Goal: Transaction & Acquisition: Purchase product/service

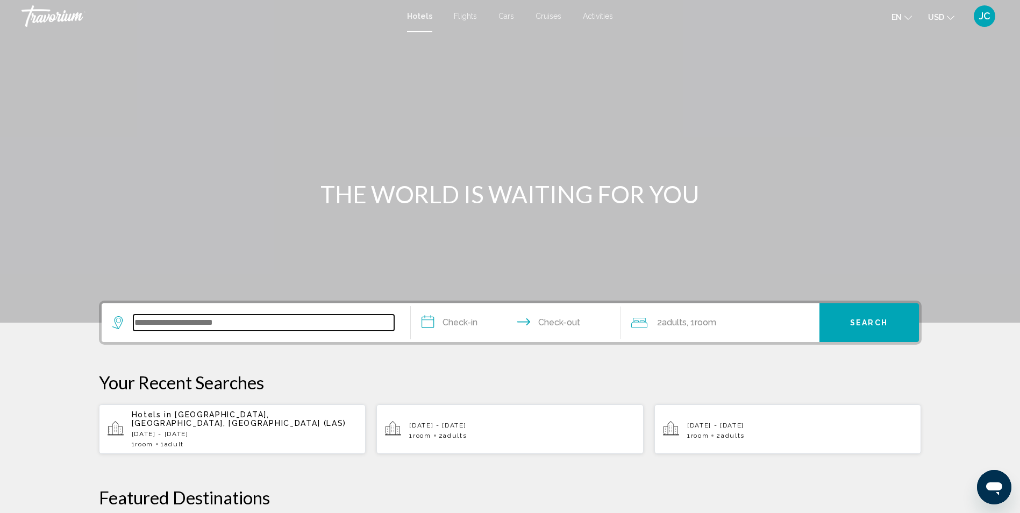
click at [190, 317] on input "Search widget" at bounding box center [263, 323] width 261 height 16
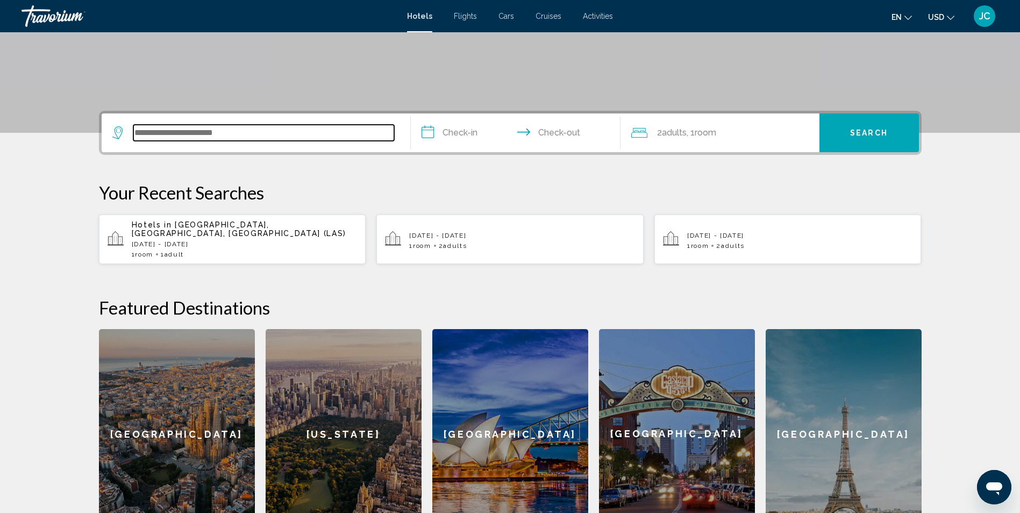
scroll to position [266, 0]
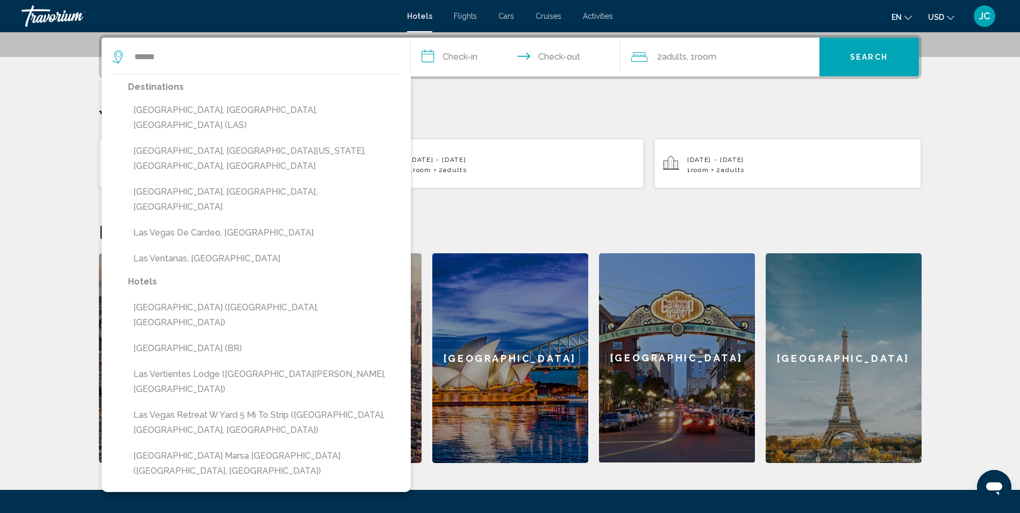
click at [194, 110] on button "[GEOGRAPHIC_DATA], [GEOGRAPHIC_DATA], [GEOGRAPHIC_DATA] (LAS)" at bounding box center [264, 117] width 272 height 35
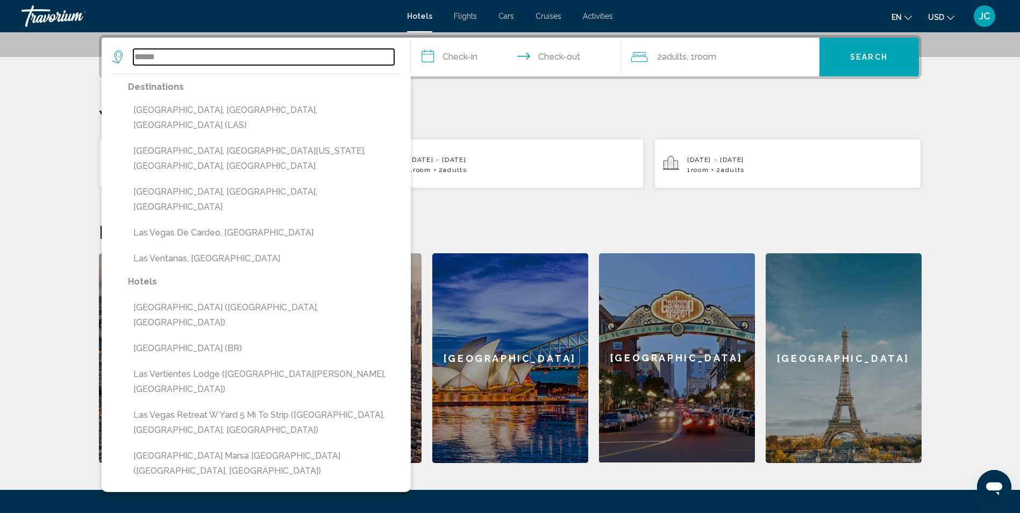
type input "**********"
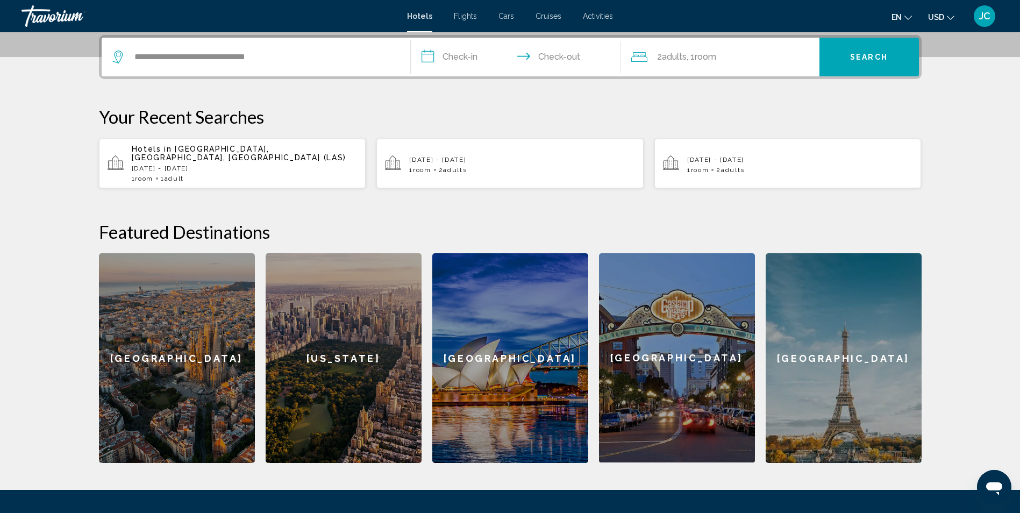
click at [460, 57] on input "**********" at bounding box center [518, 59] width 214 height 42
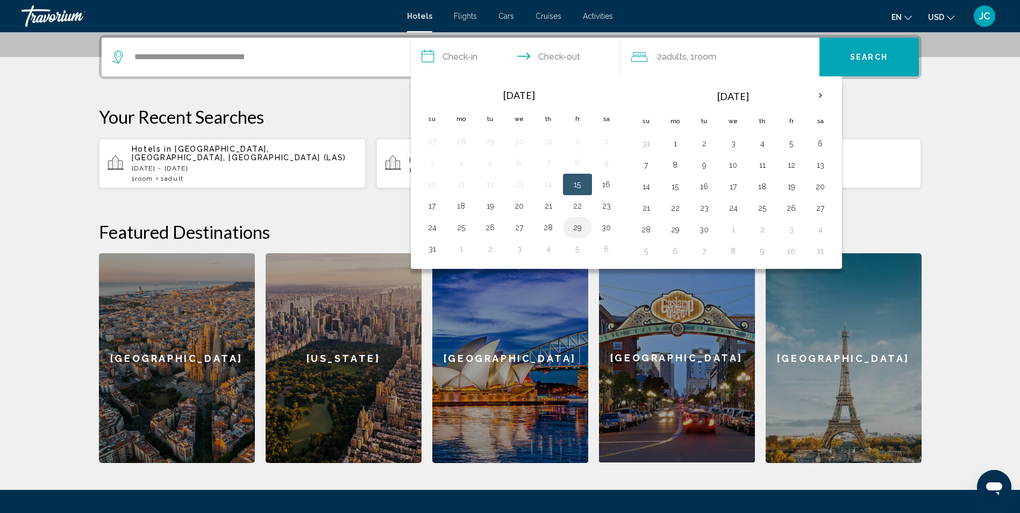
click at [580, 229] on button "29" at bounding box center [577, 227] width 17 height 15
click at [439, 253] on button "31" at bounding box center [432, 248] width 17 height 15
type input "**********"
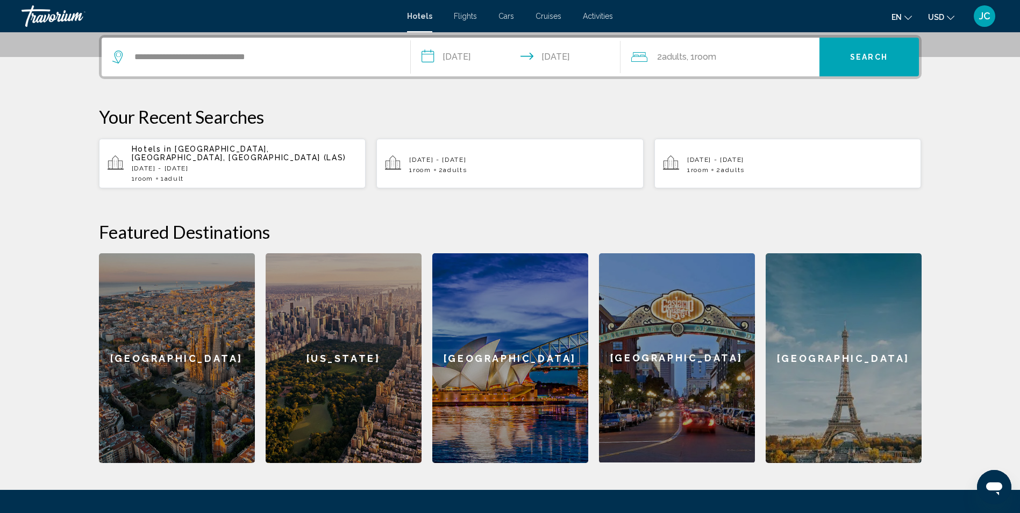
click at [881, 54] on span "Search" at bounding box center [869, 57] width 38 height 9
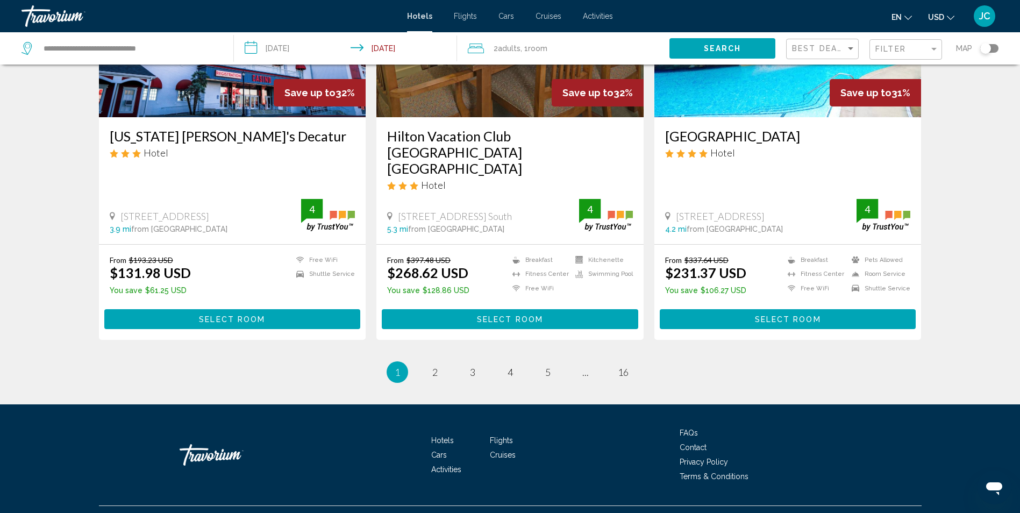
scroll to position [1364, 0]
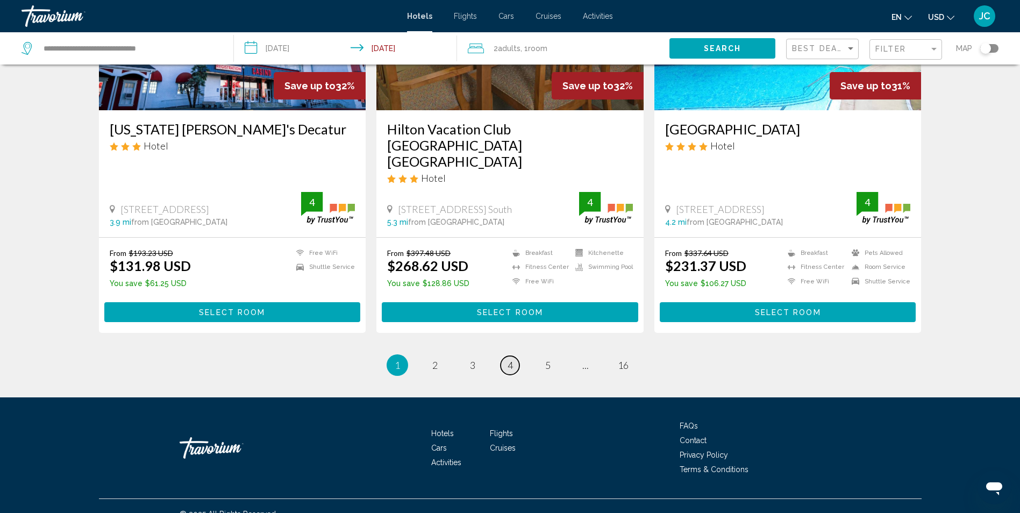
click at [509, 359] on span "4" at bounding box center [510, 365] width 5 height 12
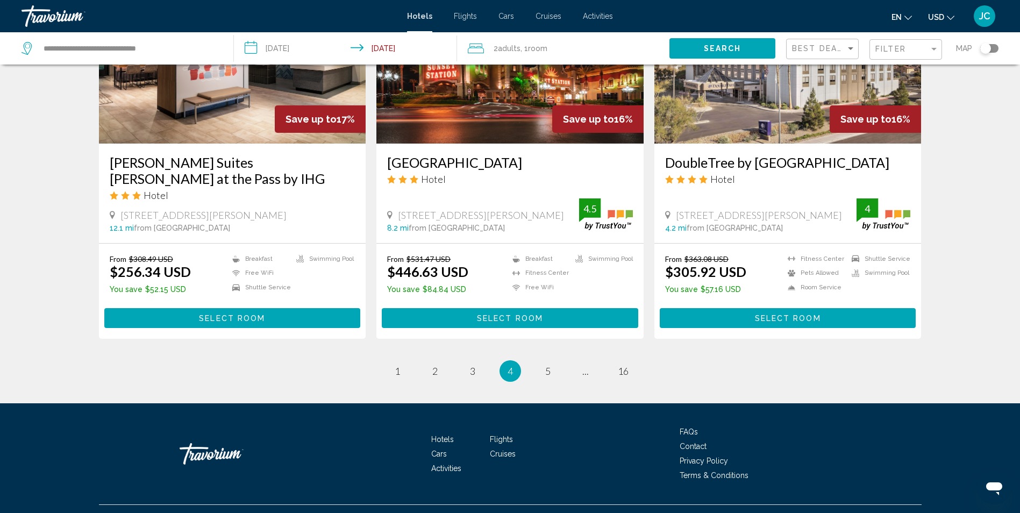
scroll to position [1337, 0]
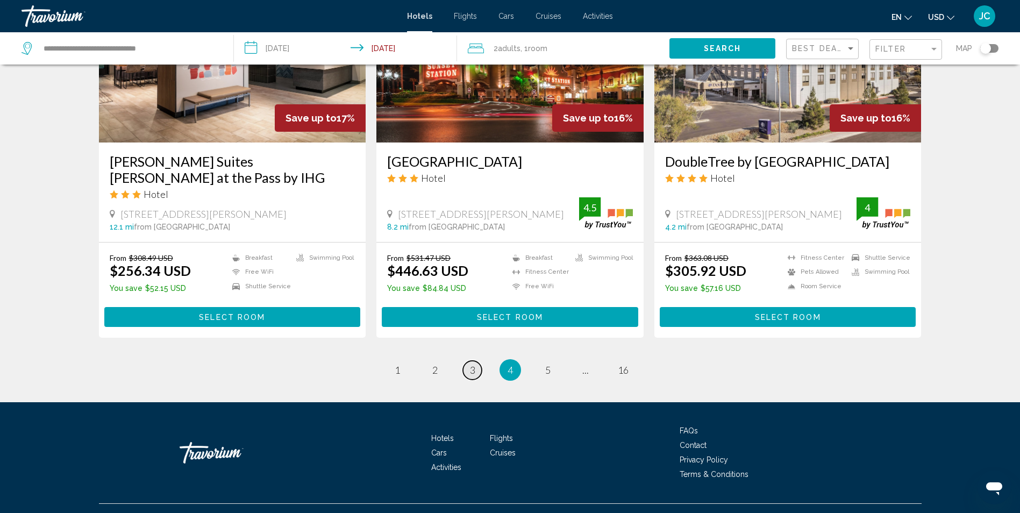
click at [478, 361] on link "page 3" at bounding box center [472, 370] width 19 height 19
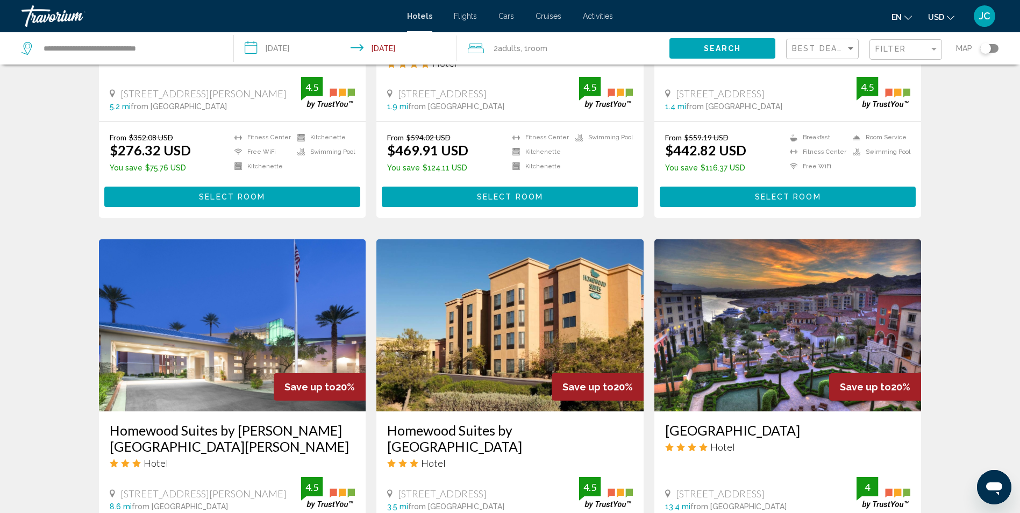
scroll to position [269, 0]
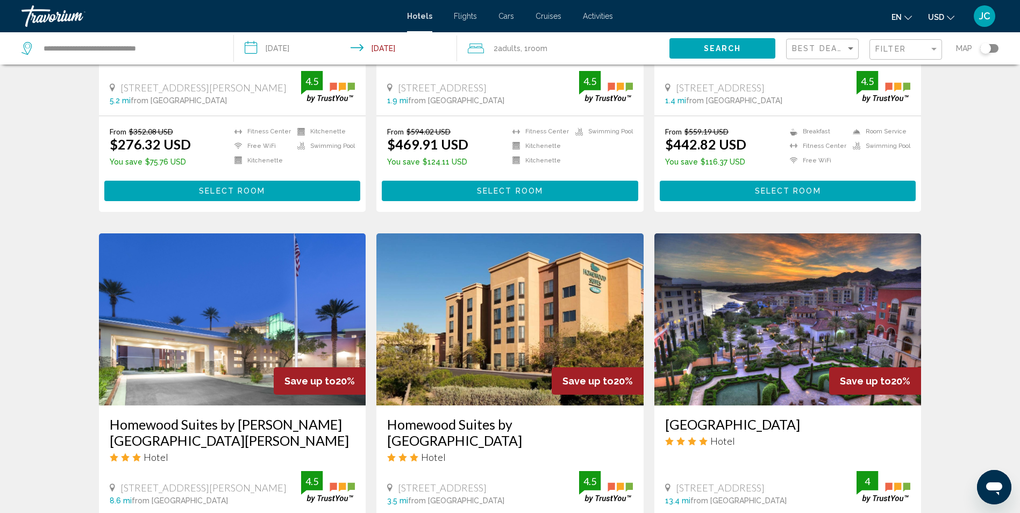
click at [386, 47] on input "**********" at bounding box center [347, 49] width 227 height 35
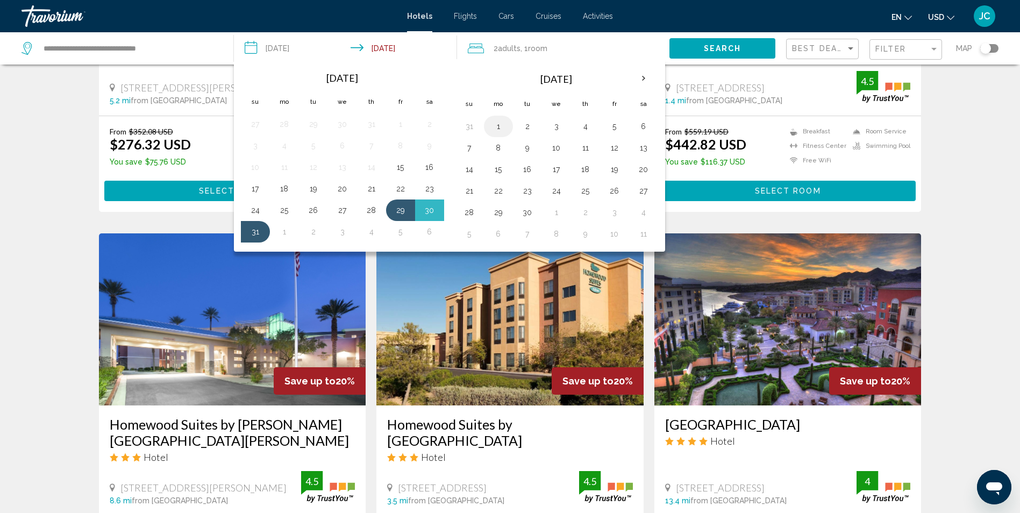
click at [493, 129] on button "1" at bounding box center [498, 126] width 17 height 15
click at [402, 205] on button "29" at bounding box center [400, 210] width 17 height 15
type input "**********"
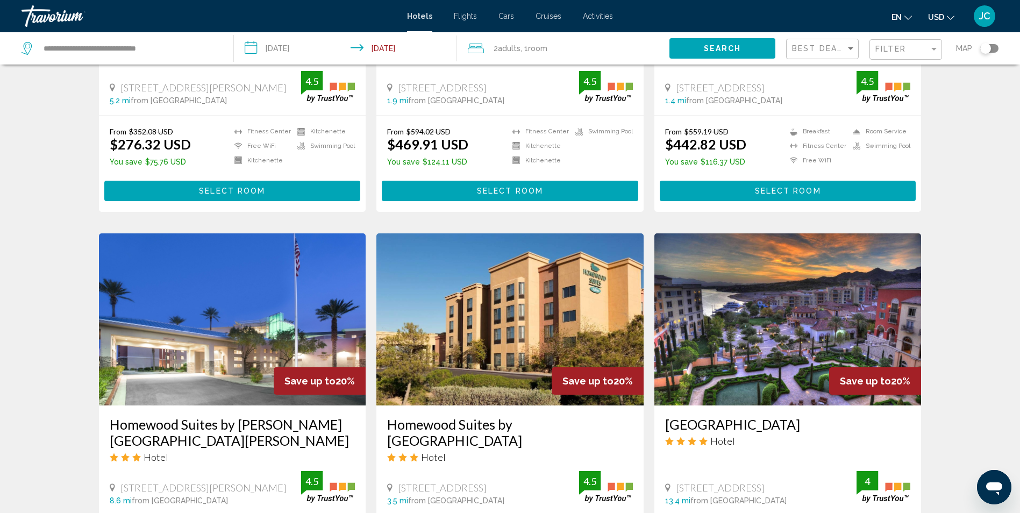
drag, startPoint x: 721, startPoint y: 44, endPoint x: 546, endPoint y: 47, distance: 175.3
click at [553, 47] on div "**********" at bounding box center [510, 48] width 1020 height 32
click at [527, 47] on span ", 1 Room rooms" at bounding box center [533, 48] width 27 height 15
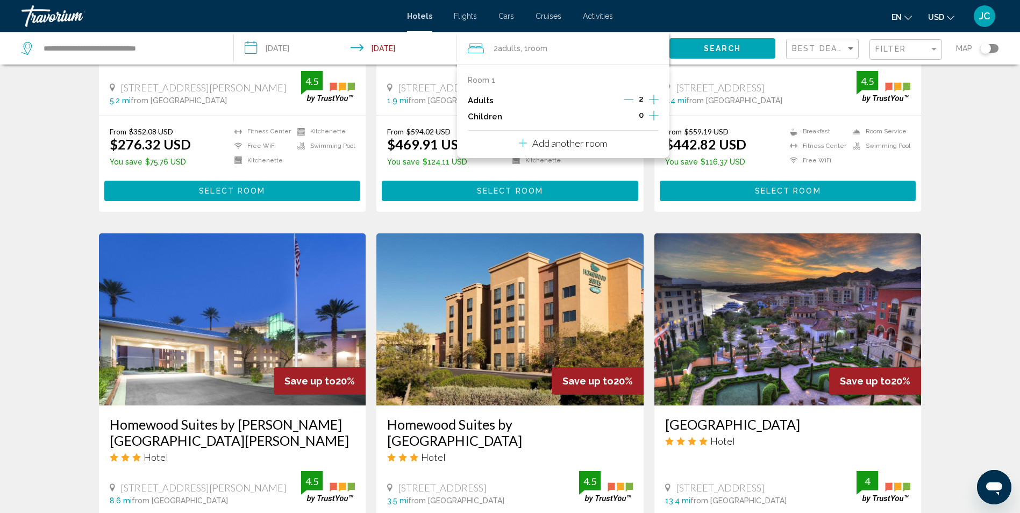
click at [629, 98] on icon "Decrement adults" at bounding box center [629, 100] width 10 height 10
click at [696, 51] on button "Search" at bounding box center [722, 48] width 106 height 20
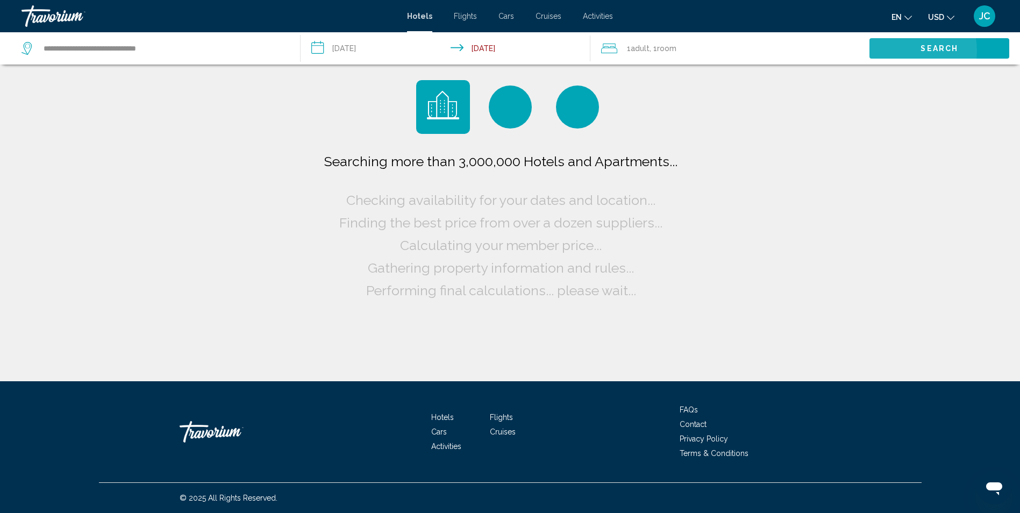
scroll to position [0, 0]
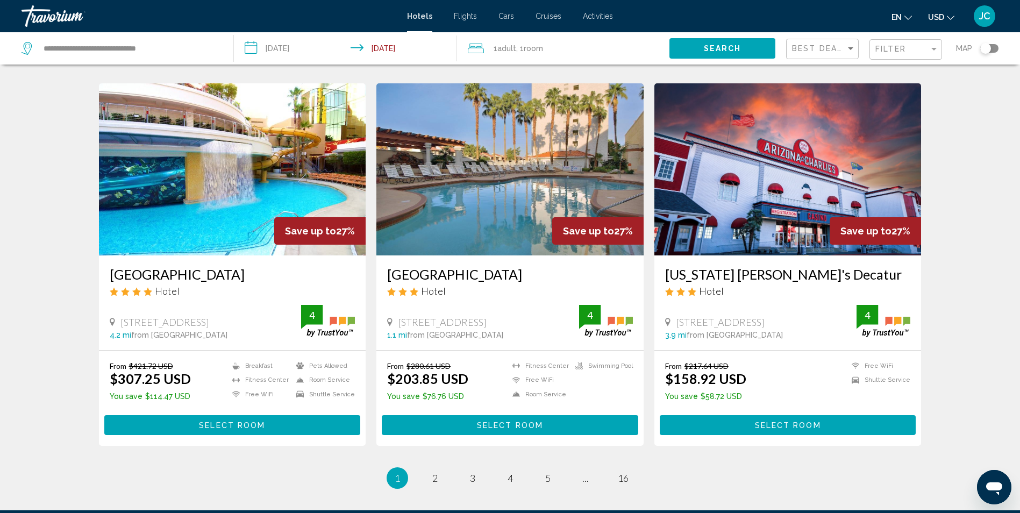
scroll to position [1237, 0]
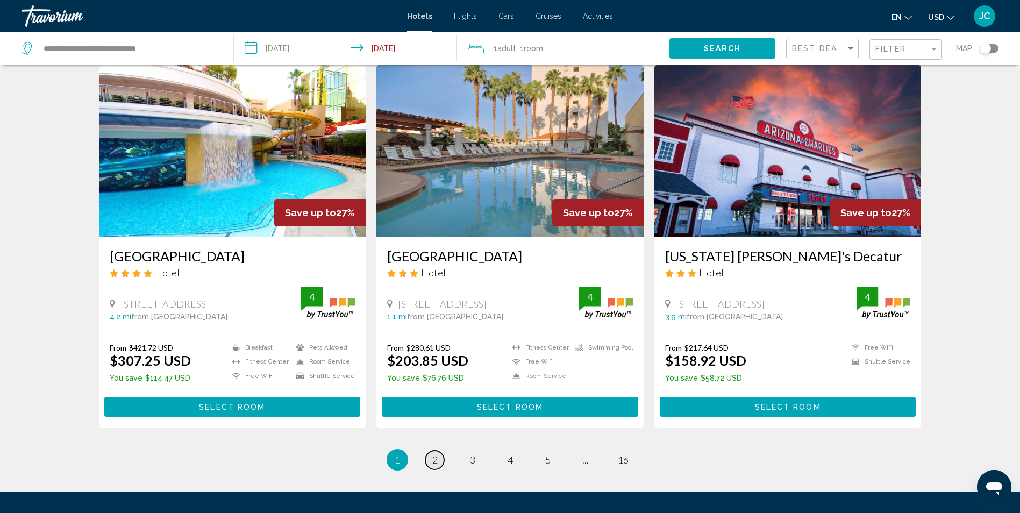
click at [439, 459] on link "page 2" at bounding box center [434, 460] width 19 height 19
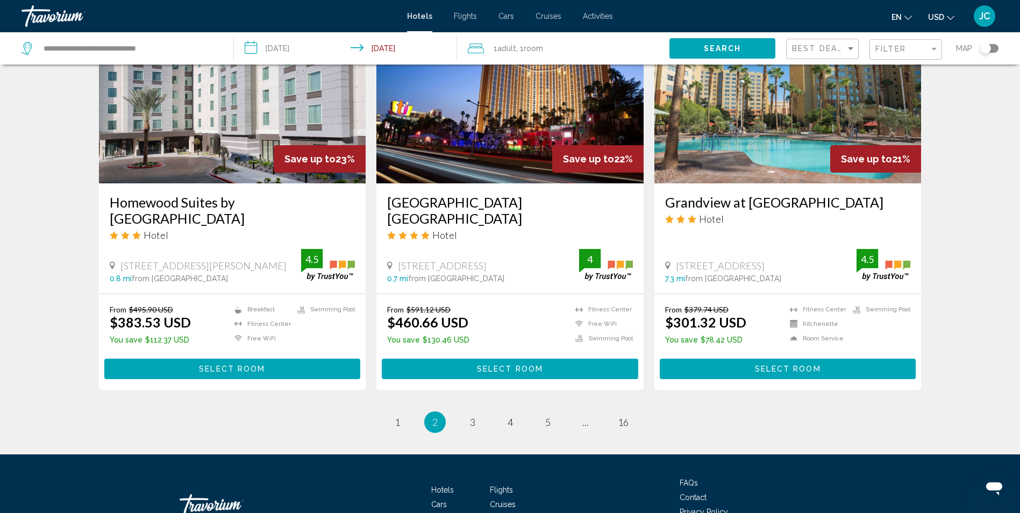
scroll to position [1331, 0]
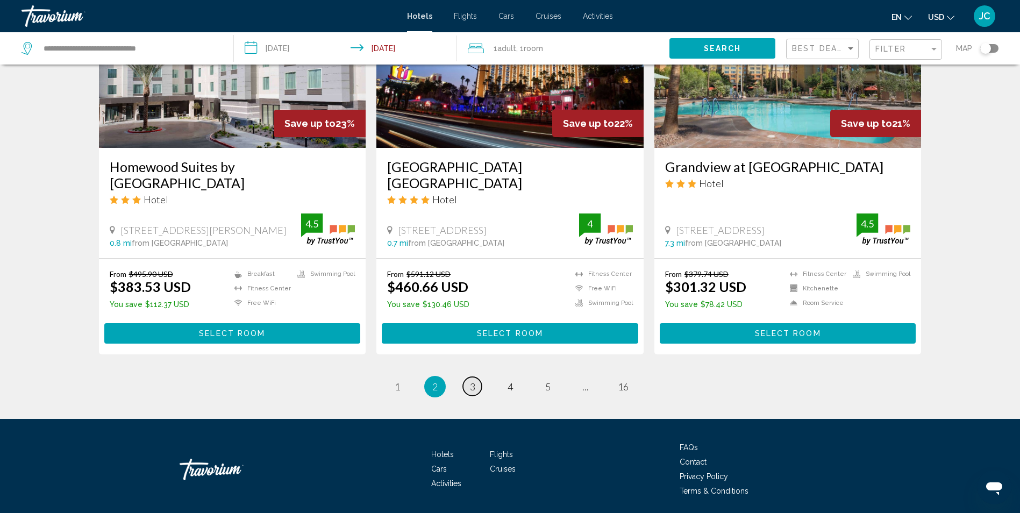
click at [479, 377] on link "page 3" at bounding box center [472, 386] width 19 height 19
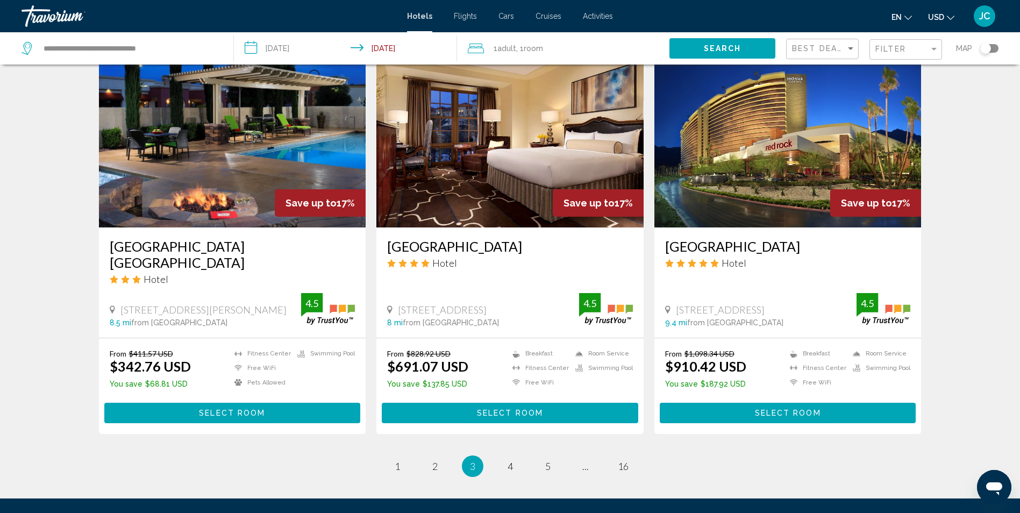
scroll to position [1237, 0]
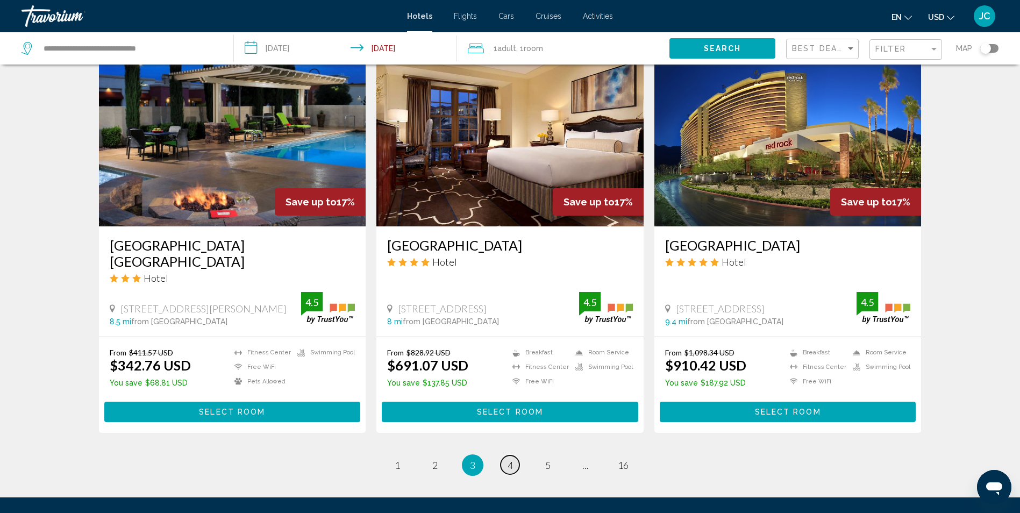
click at [508, 459] on span "4" at bounding box center [510, 465] width 5 height 12
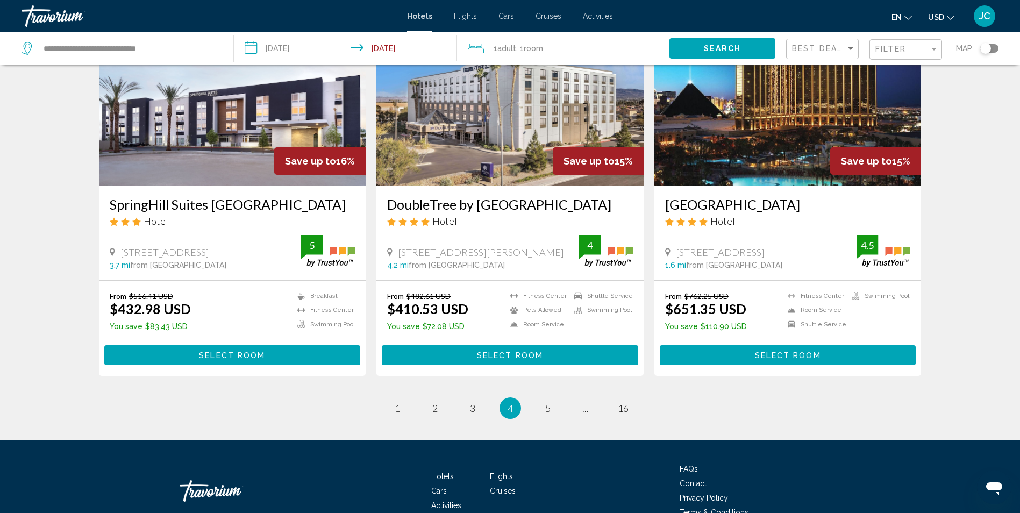
scroll to position [1290, 0]
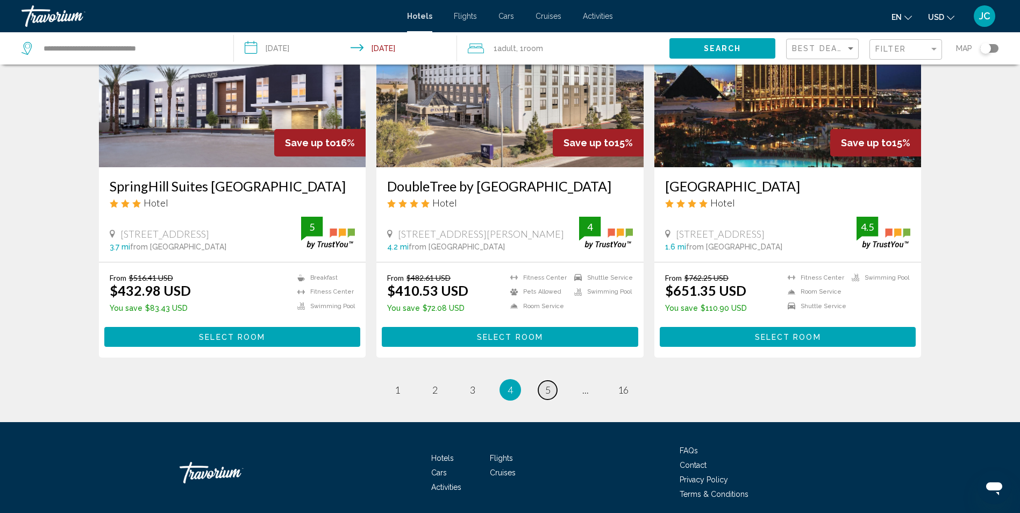
click at [548, 384] on span "5" at bounding box center [547, 390] width 5 height 12
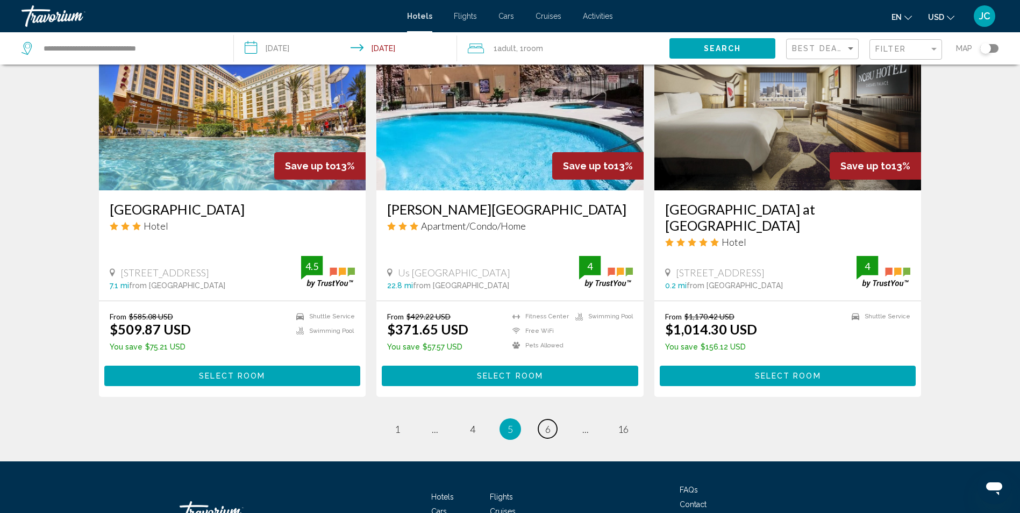
scroll to position [1290, 0]
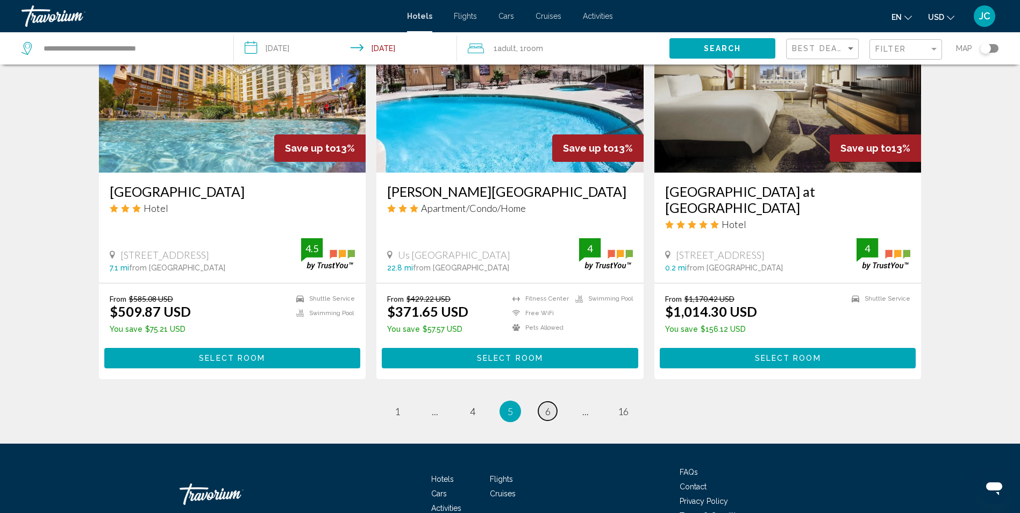
click at [546, 402] on link "page 6" at bounding box center [547, 411] width 19 height 19
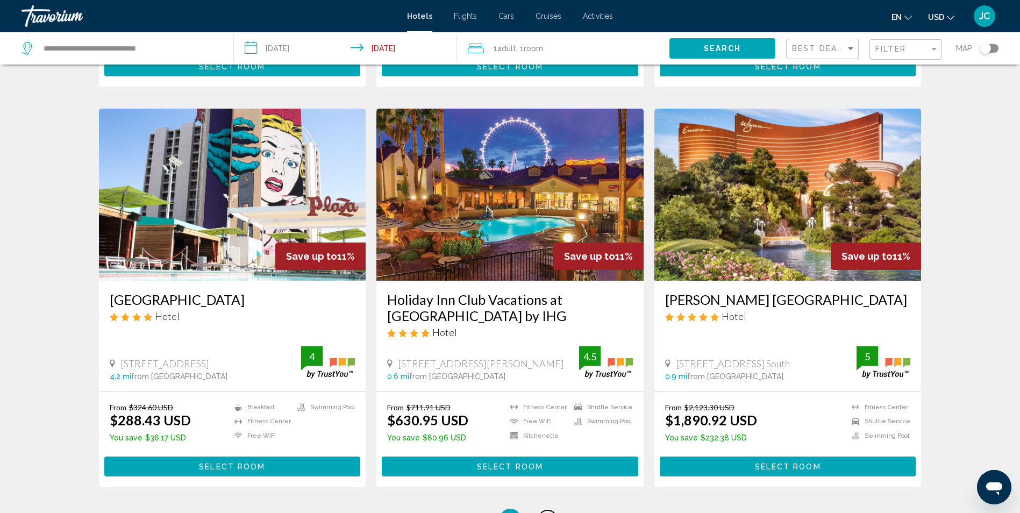
scroll to position [1237, 0]
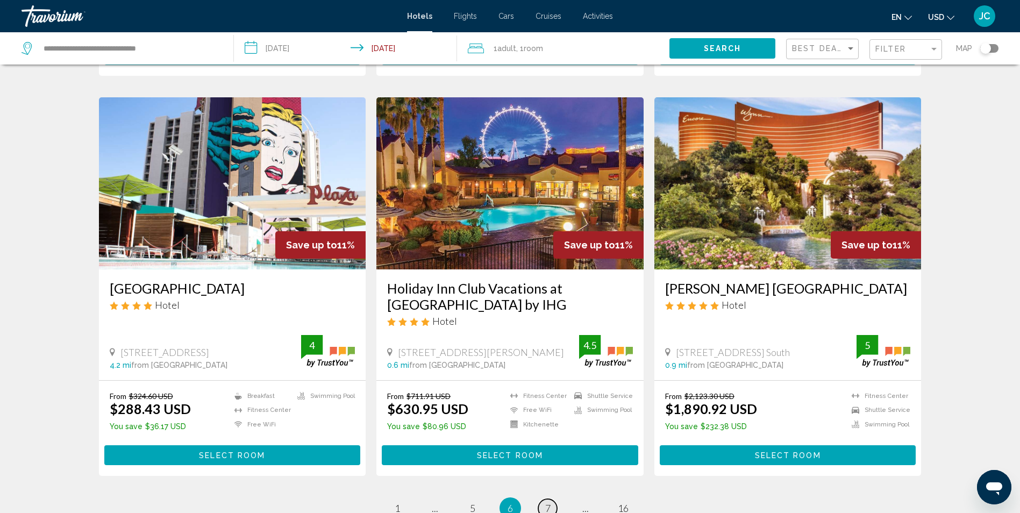
click at [545, 502] on span "7" at bounding box center [547, 508] width 5 height 12
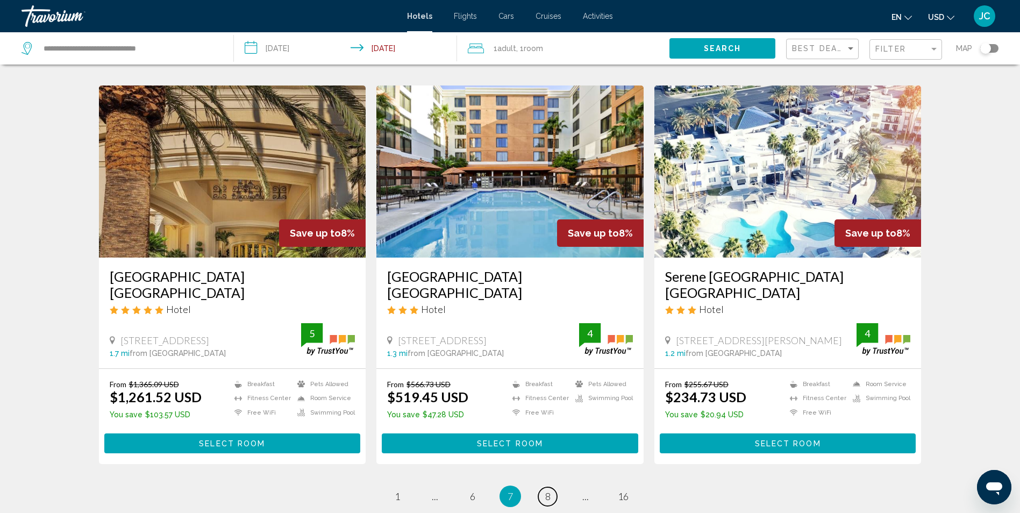
scroll to position [1237, 0]
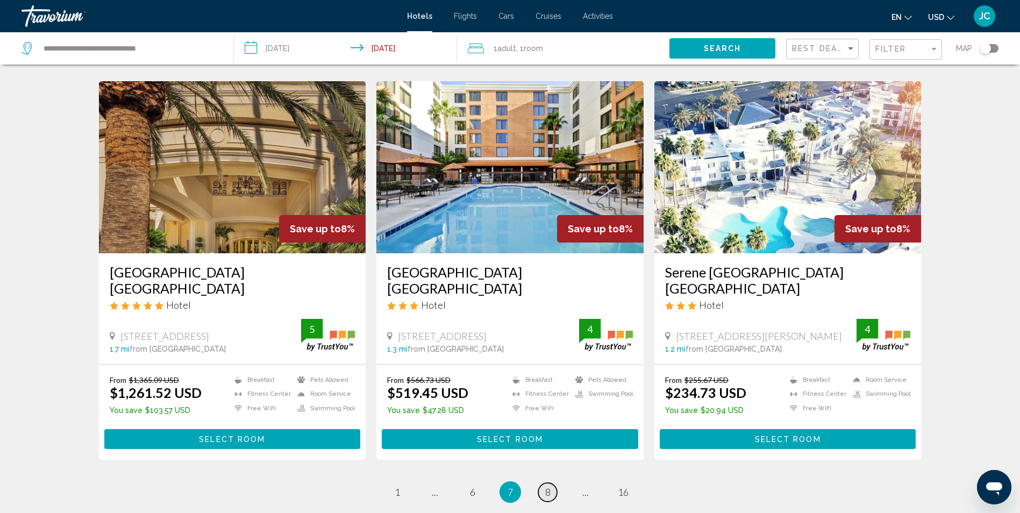
click at [545, 486] on span "8" at bounding box center [547, 492] width 5 height 12
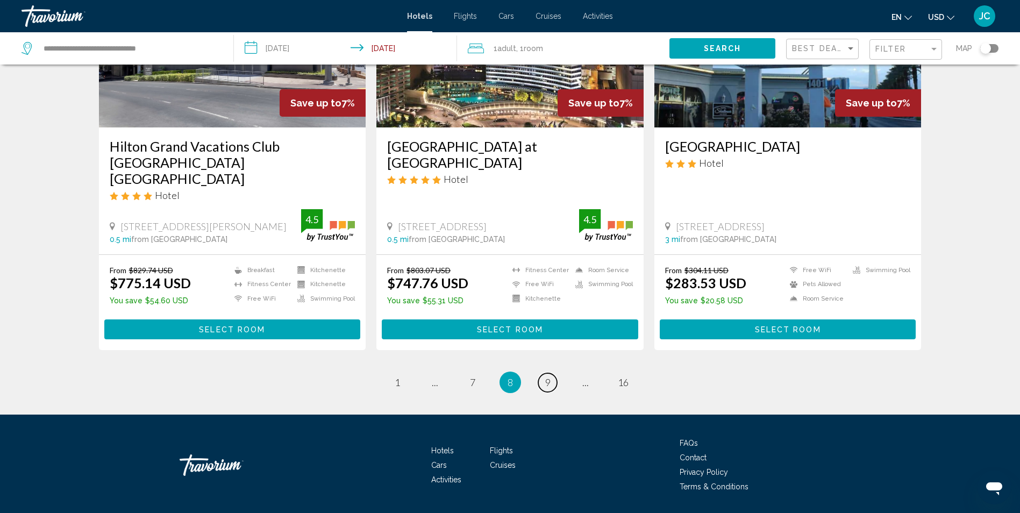
scroll to position [1364, 0]
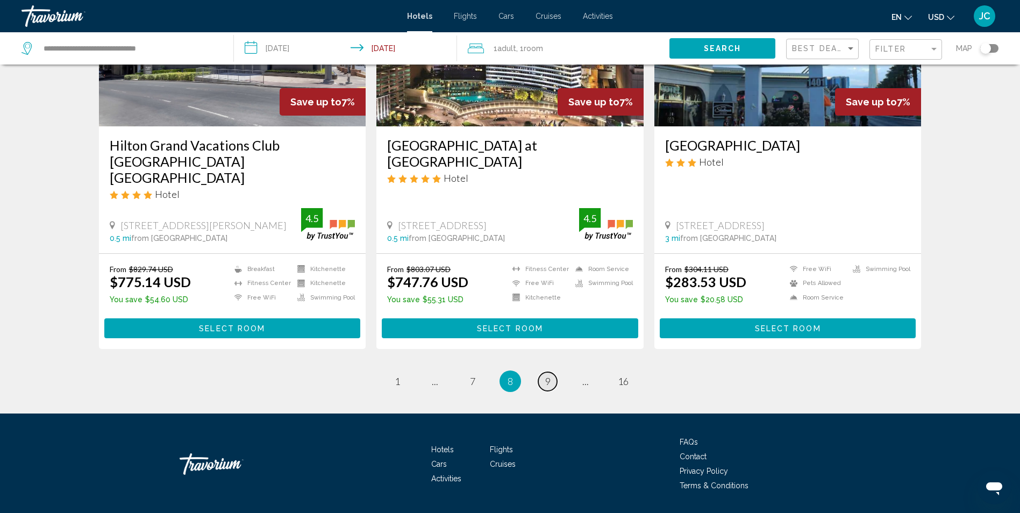
click at [546, 372] on link "page 9" at bounding box center [547, 381] width 19 height 19
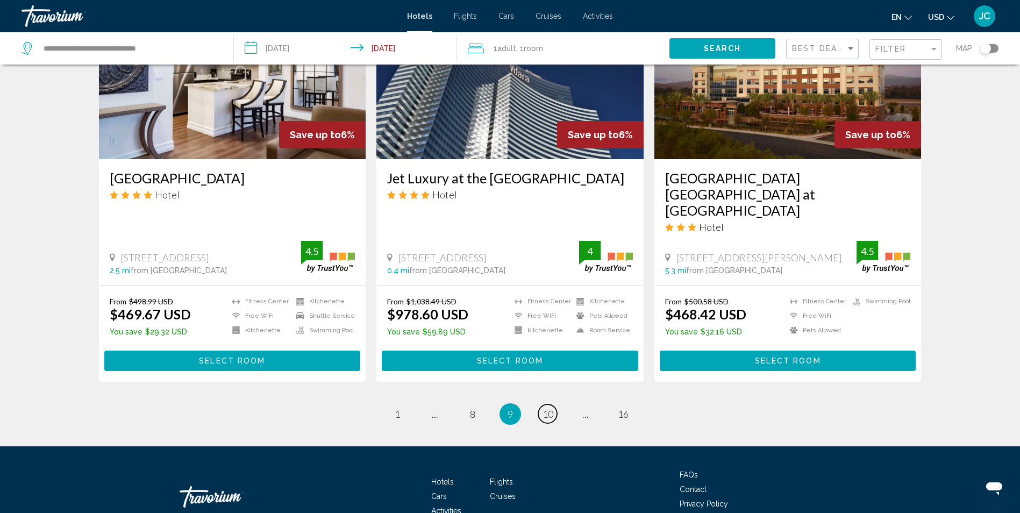
scroll to position [1290, 0]
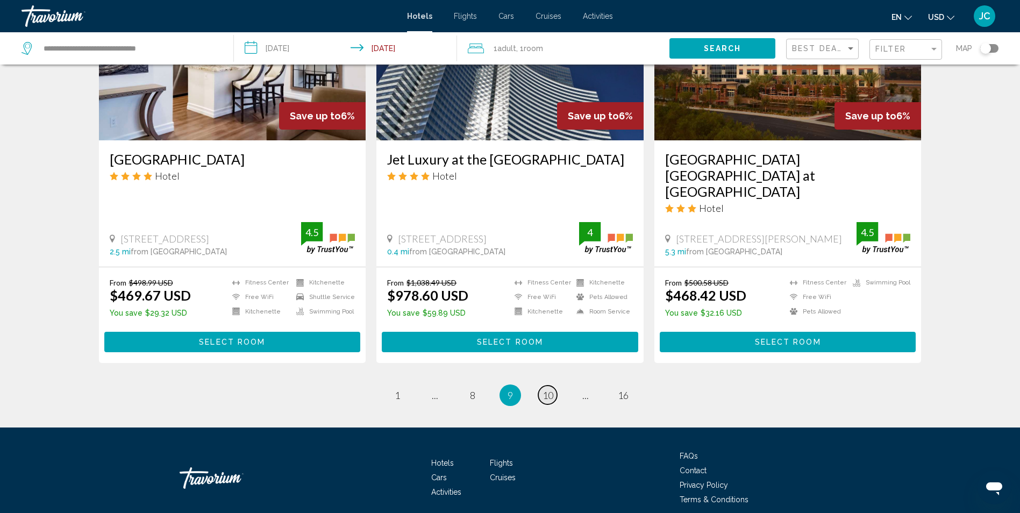
click at [539, 386] on link "page 10" at bounding box center [547, 395] width 19 height 19
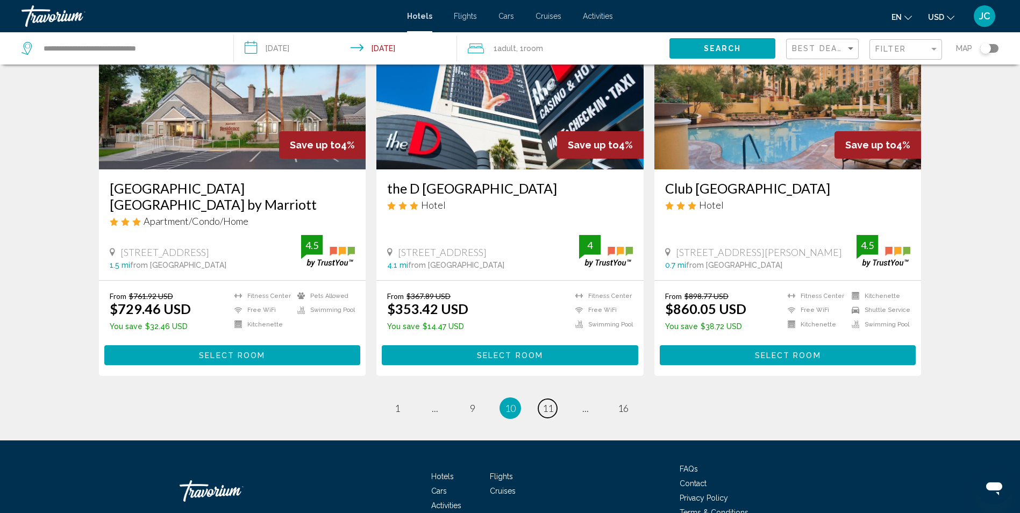
scroll to position [1344, 0]
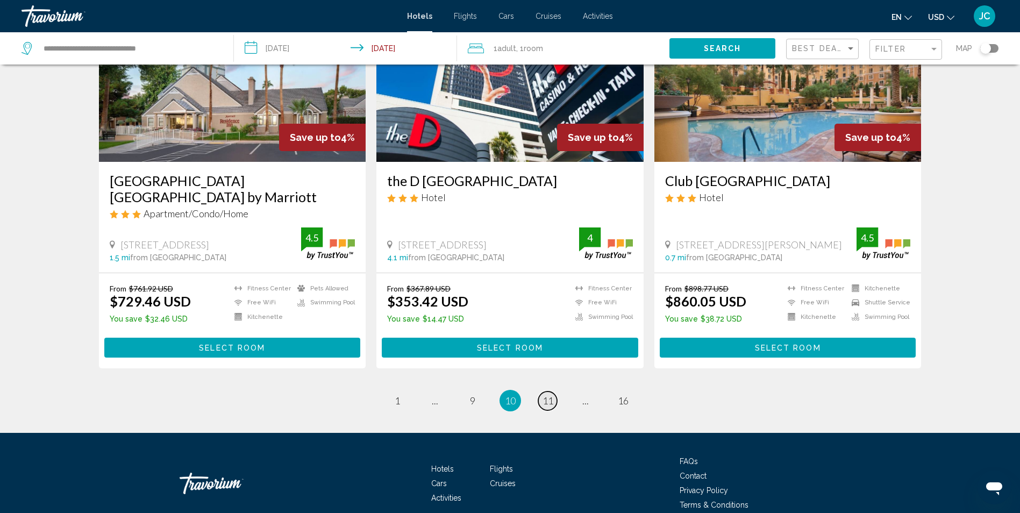
click at [555, 391] on link "page 11" at bounding box center [547, 400] width 19 height 19
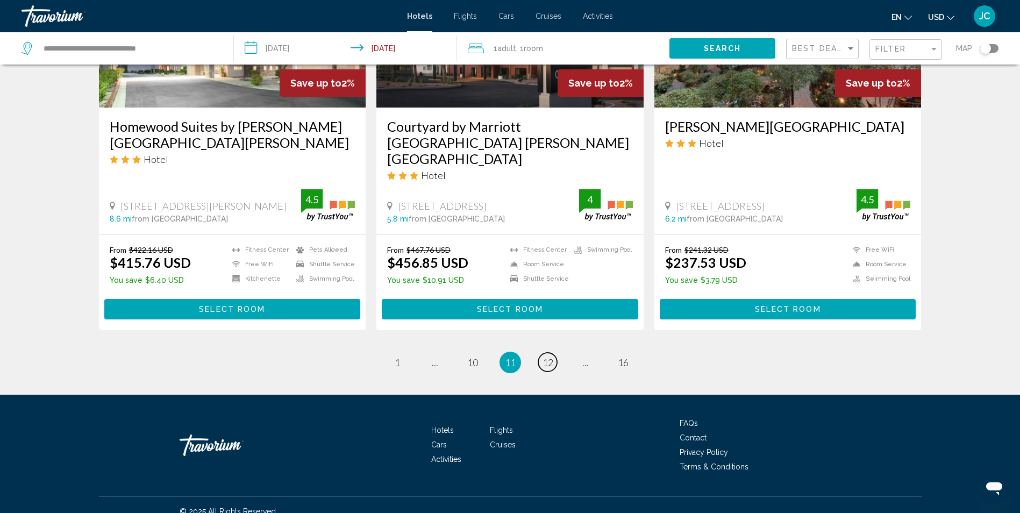
scroll to position [1364, 0]
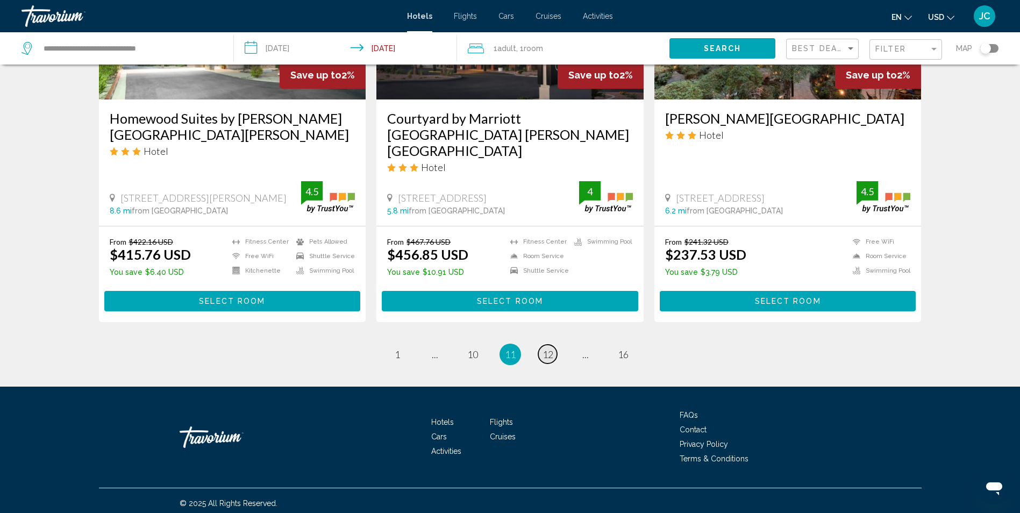
drag, startPoint x: 550, startPoint y: 350, endPoint x: 539, endPoint y: 348, distance: 10.9
click at [550, 350] on span "12" at bounding box center [548, 354] width 11 height 12
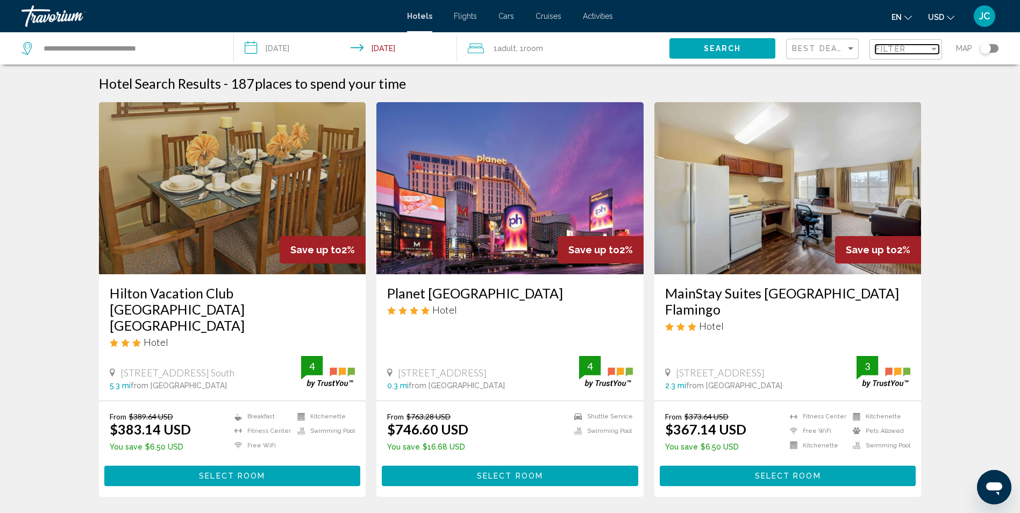
click at [902, 51] on span "Filter" at bounding box center [890, 49] width 31 height 9
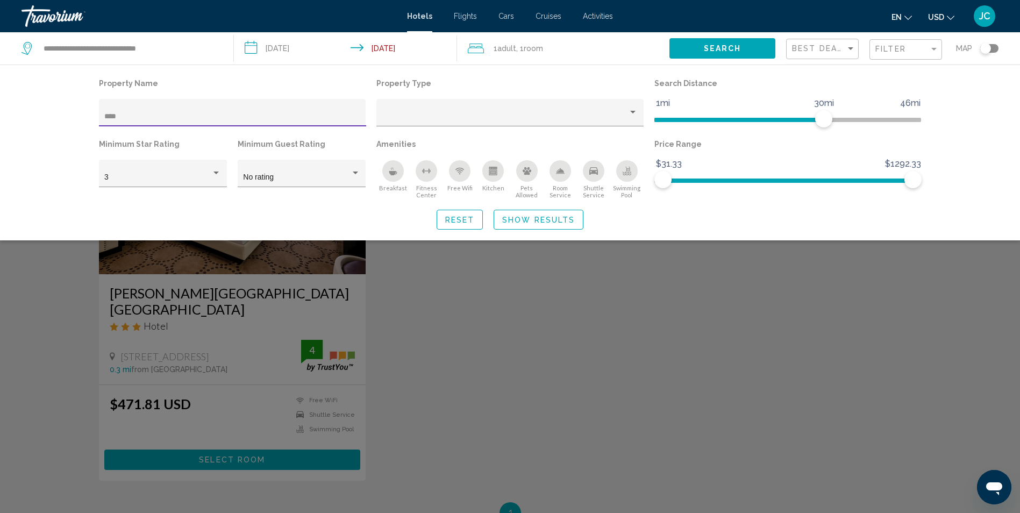
type input "****"
click at [44, 329] on div "Search widget" at bounding box center [510, 337] width 1020 height 352
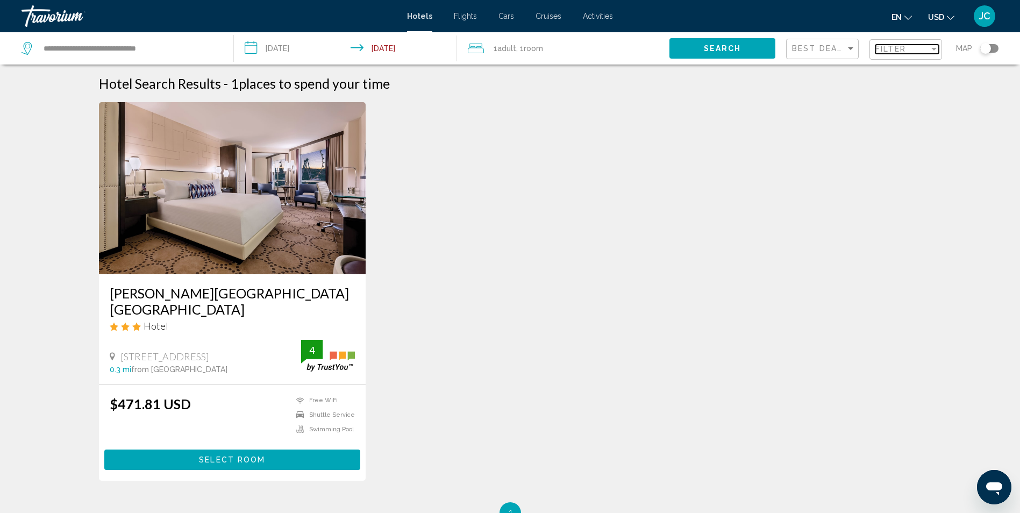
click at [891, 54] on mat-select "Filter" at bounding box center [906, 49] width 63 height 9
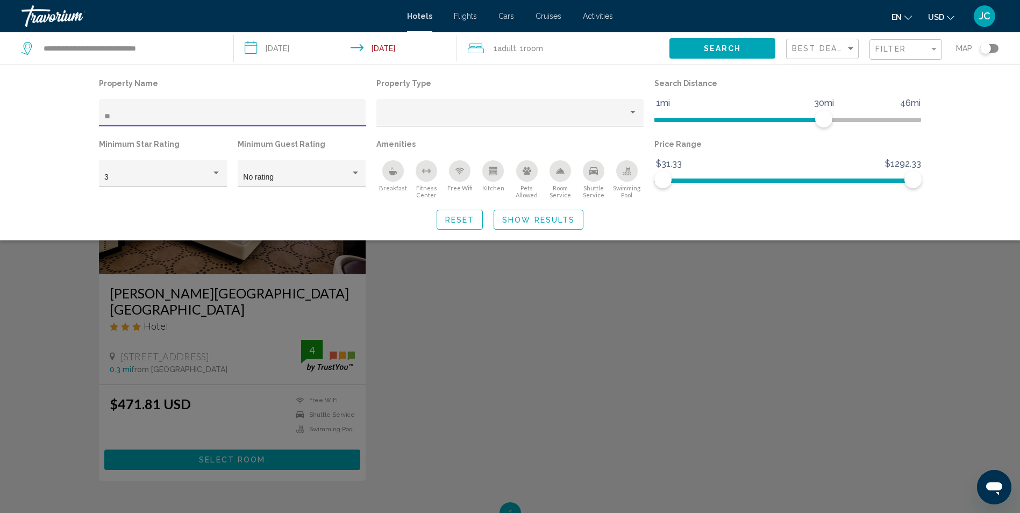
type input "*"
click at [47, 301] on div "Search widget" at bounding box center [510, 337] width 1020 height 352
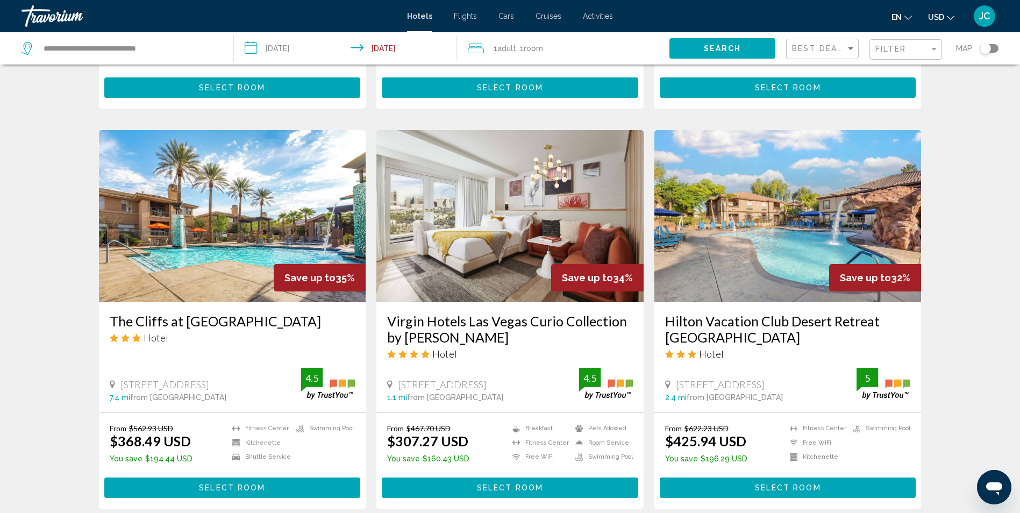
scroll to position [376, 0]
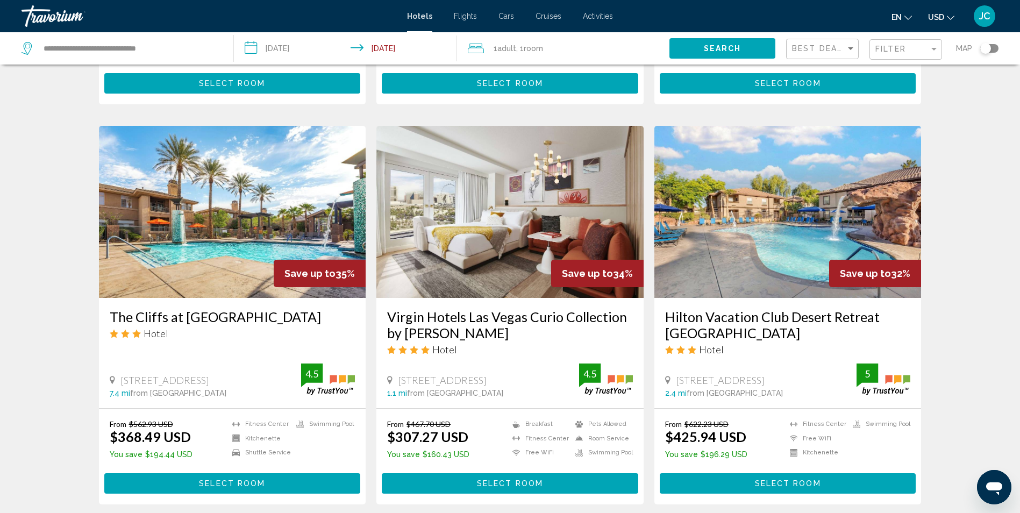
click at [900, 56] on div "Filter" at bounding box center [906, 50] width 63 height 20
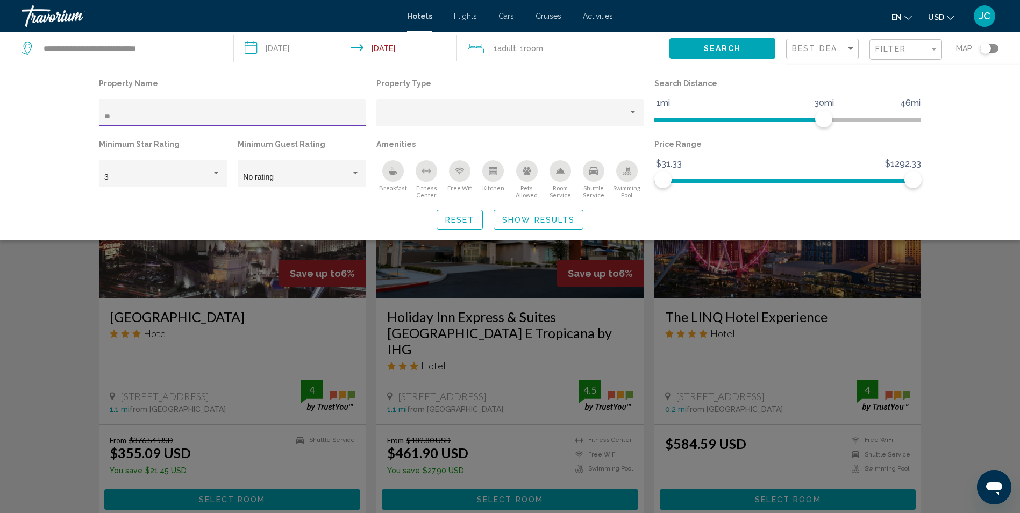
type input "**"
click at [71, 310] on div "Search widget" at bounding box center [510, 337] width 1020 height 352
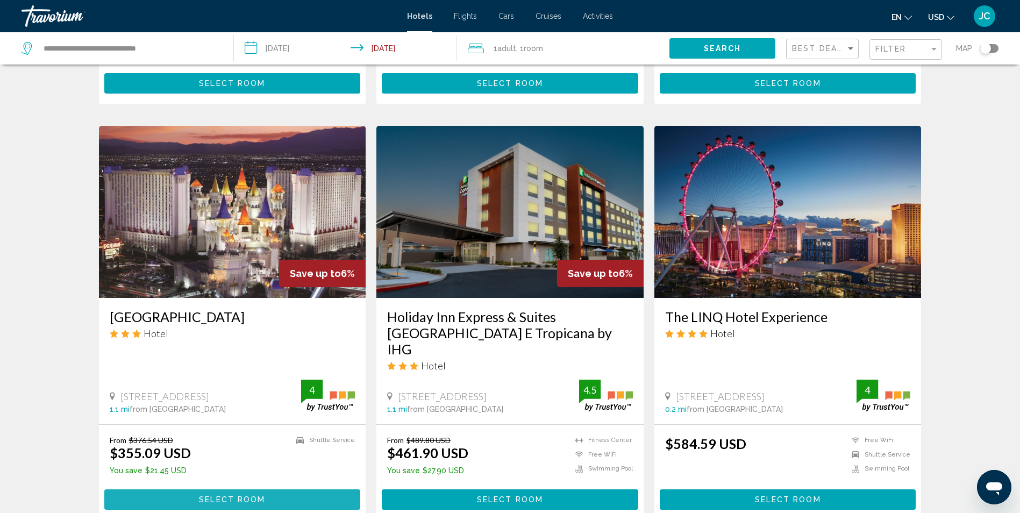
click at [236, 489] on button "Select Room" at bounding box center [232, 499] width 256 height 20
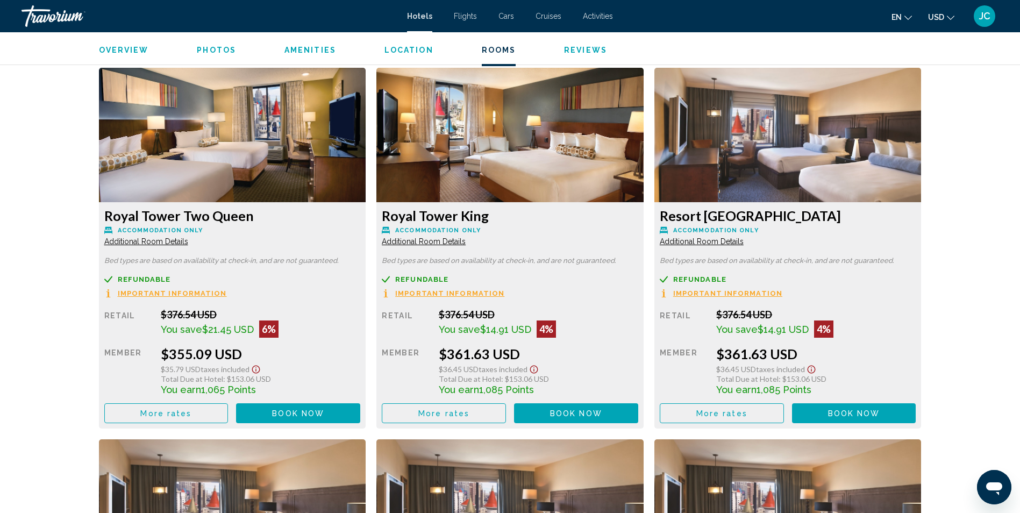
scroll to position [1452, 0]
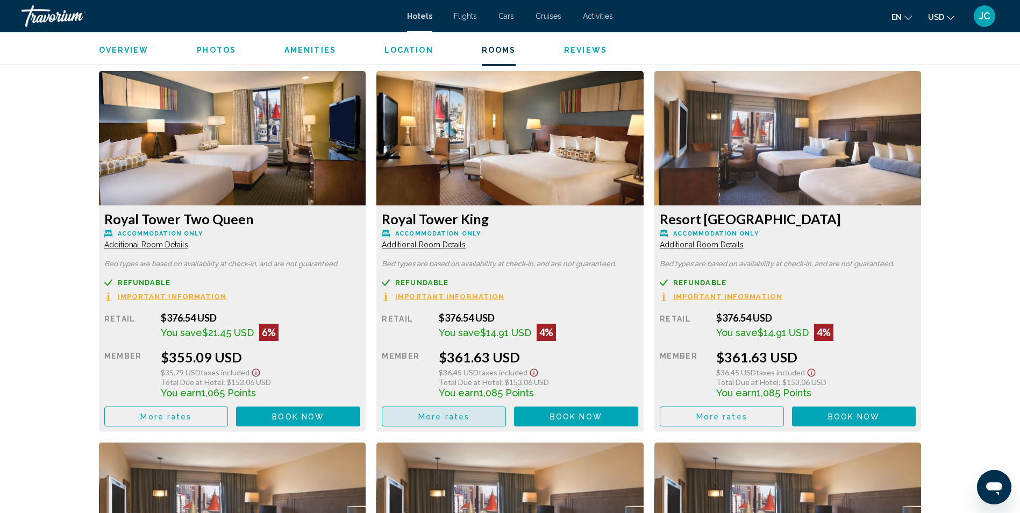
click at [448, 417] on span "More rates" at bounding box center [443, 416] width 51 height 9
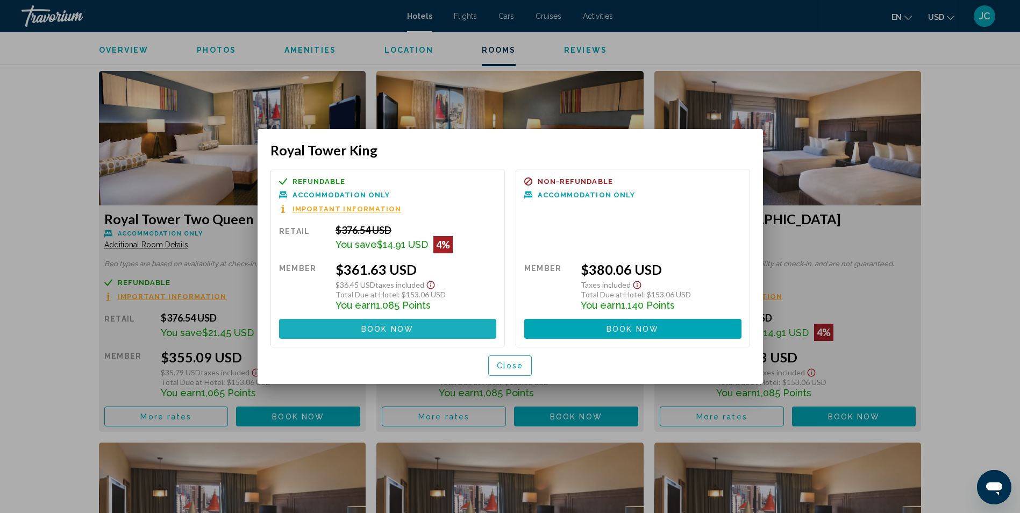
click at [374, 332] on span "Book now" at bounding box center [387, 329] width 52 height 9
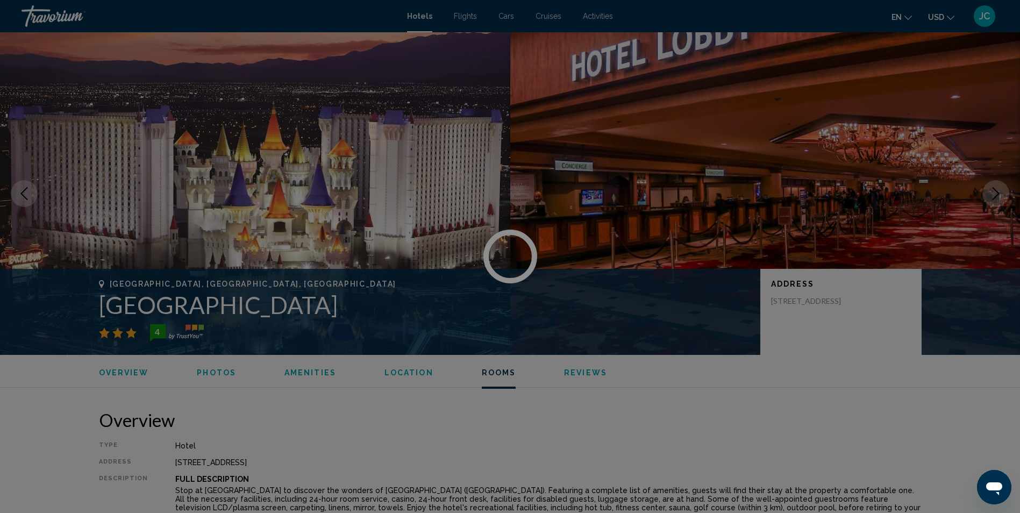
scroll to position [1452, 0]
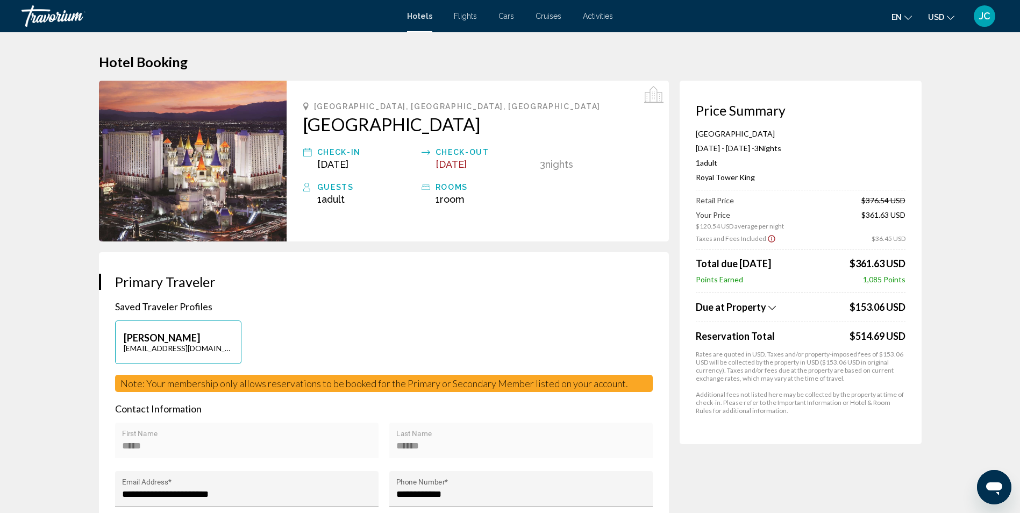
click at [774, 305] on icon "Show Taxes and Fees breakdown" at bounding box center [772, 307] width 8 height 9
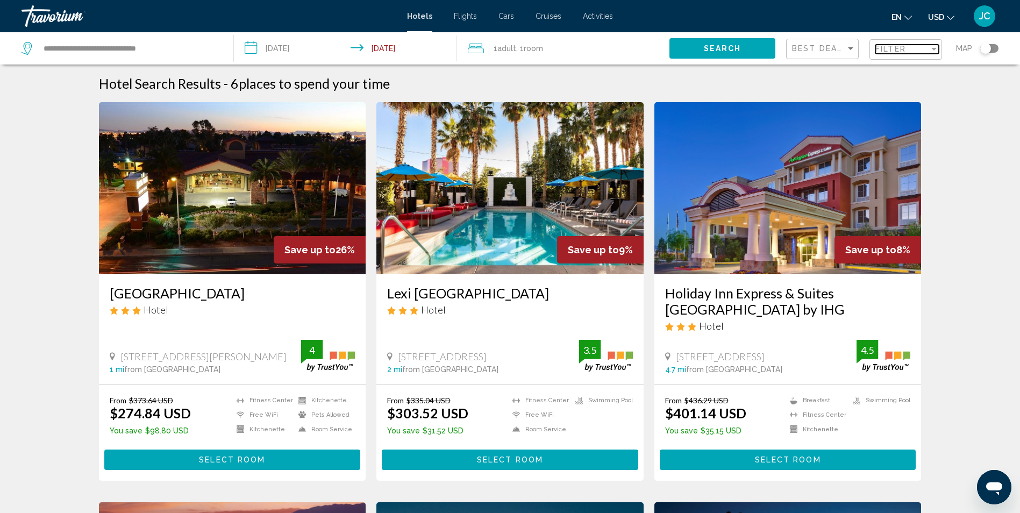
click at [917, 47] on div "Filter" at bounding box center [902, 49] width 54 height 9
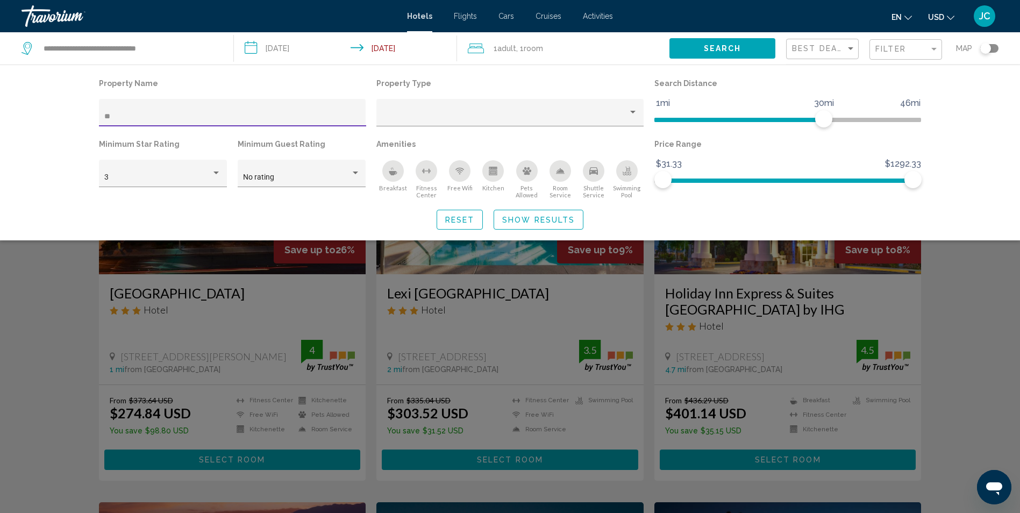
type input "*"
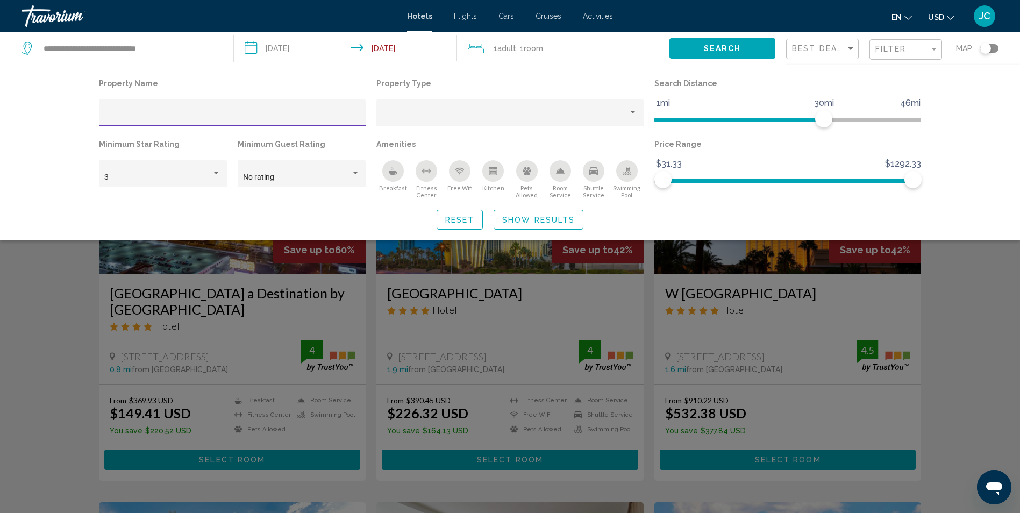
type input "**"
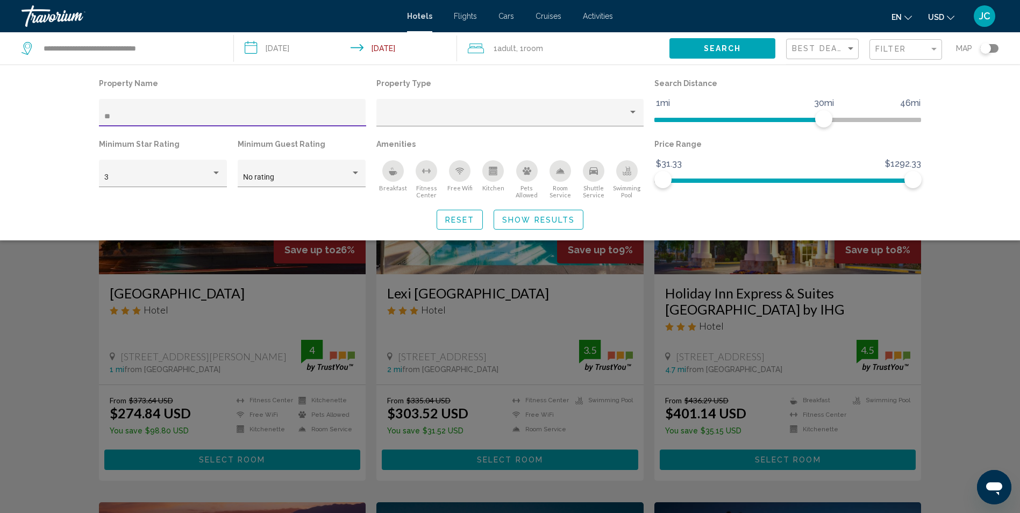
click at [35, 322] on div "Search widget" at bounding box center [510, 337] width 1020 height 352
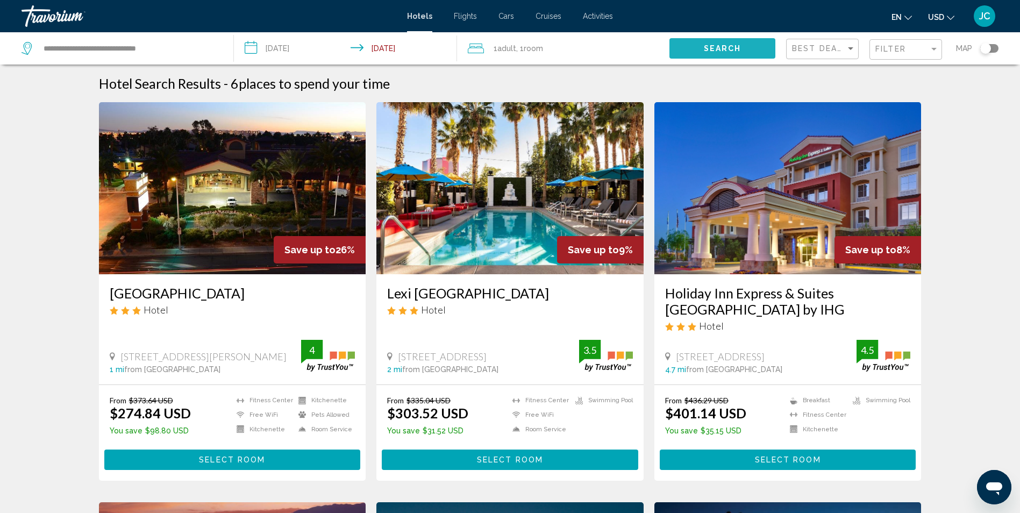
click at [717, 45] on span "Search" at bounding box center [723, 49] width 38 height 9
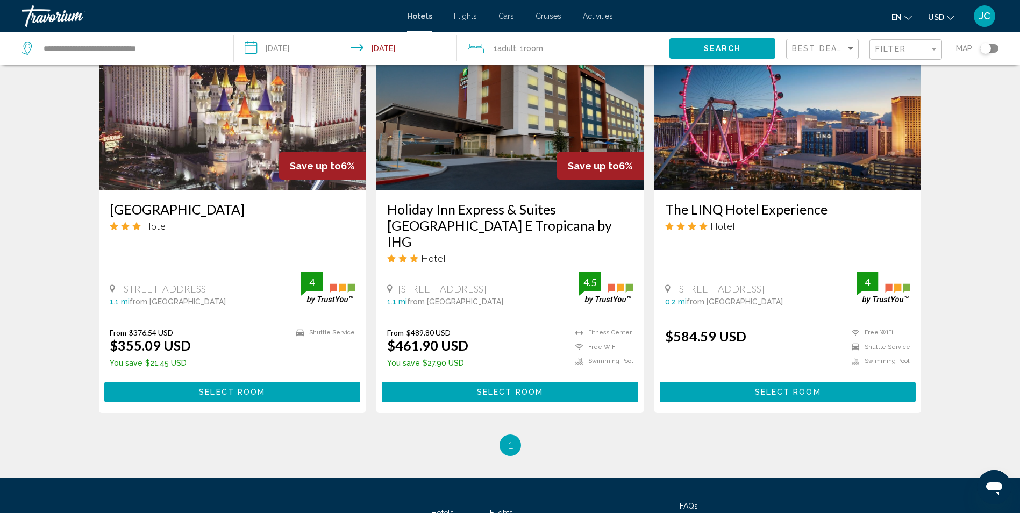
scroll to position [323, 0]
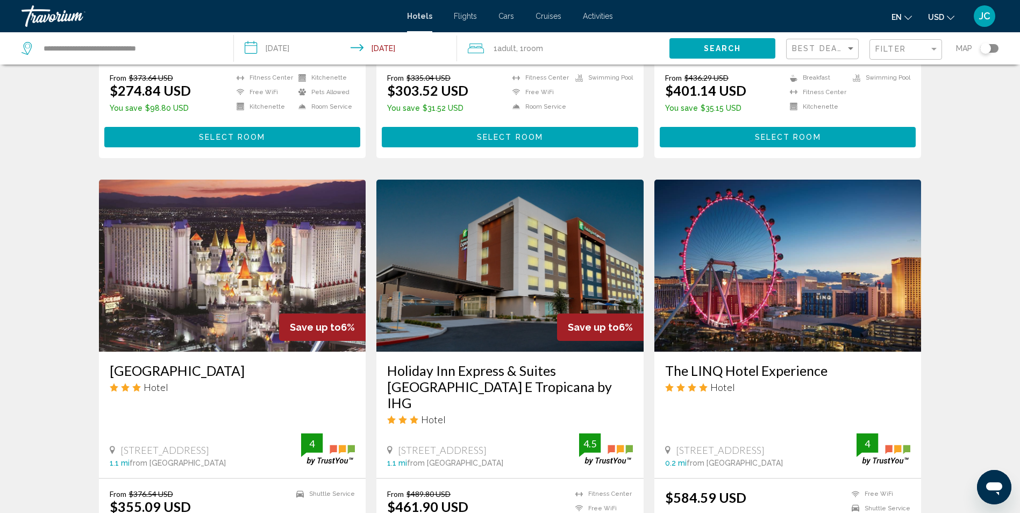
click at [908, 44] on div "Filter" at bounding box center [906, 50] width 63 height 20
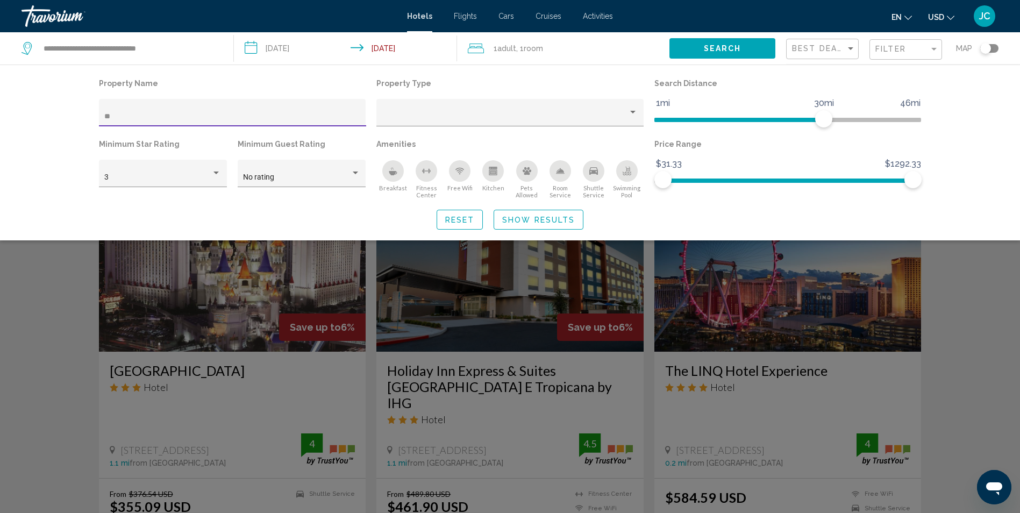
type input "*"
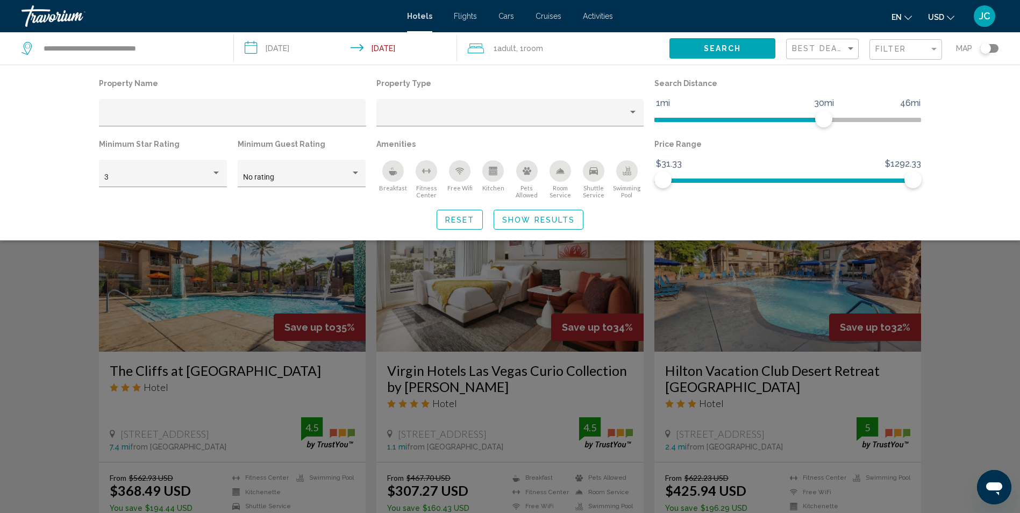
click at [20, 366] on div "Search widget" at bounding box center [510, 337] width 1020 height 352
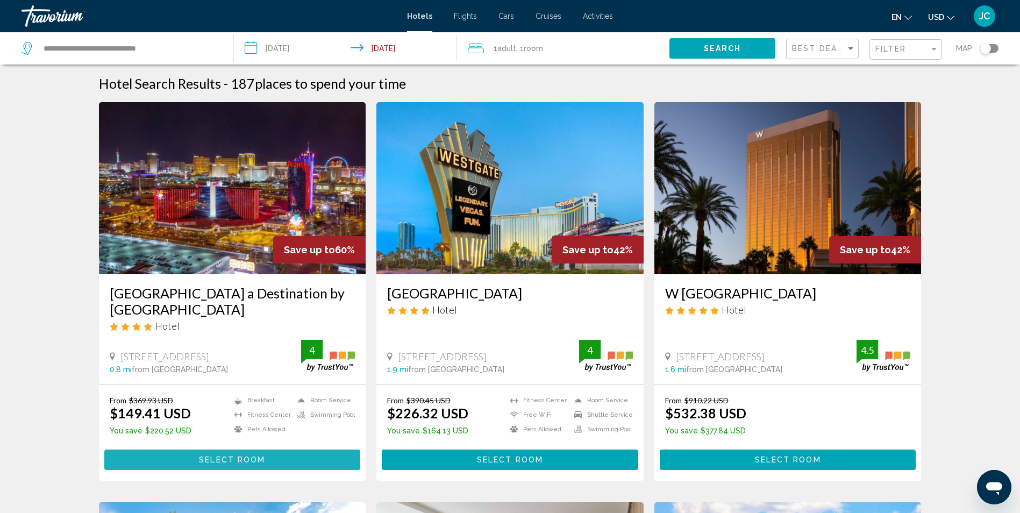
click at [241, 466] on button "Select Room" at bounding box center [232, 459] width 256 height 20
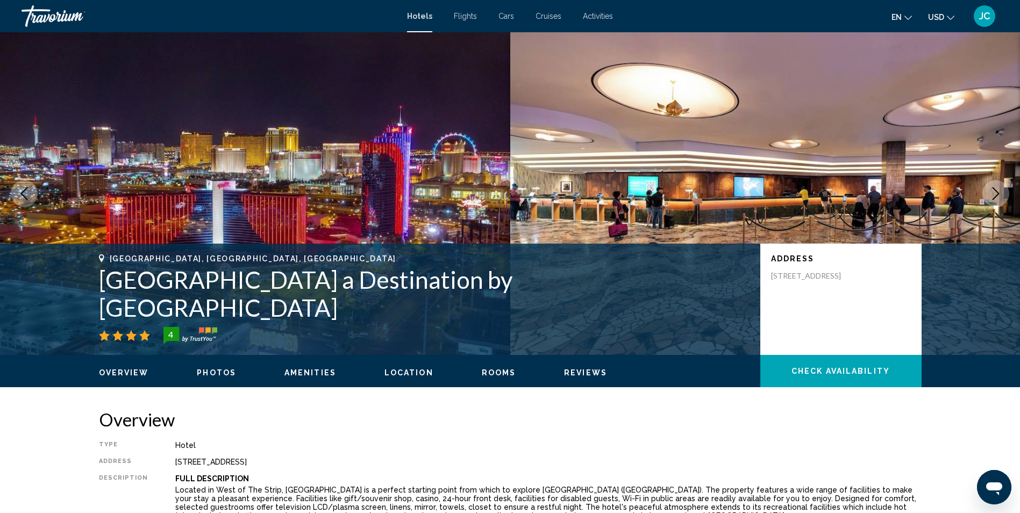
drag, startPoint x: 99, startPoint y: 301, endPoint x: 591, endPoint y: 317, distance: 492.2
click at [591, 317] on h1 "[GEOGRAPHIC_DATA] a Destination by [GEOGRAPHIC_DATA]" at bounding box center [424, 294] width 651 height 56
drag, startPoint x: 591, startPoint y: 317, endPoint x: 574, endPoint y: 306, distance: 20.1
copy h1 "[GEOGRAPHIC_DATA] a Destination by [GEOGRAPHIC_DATA]"
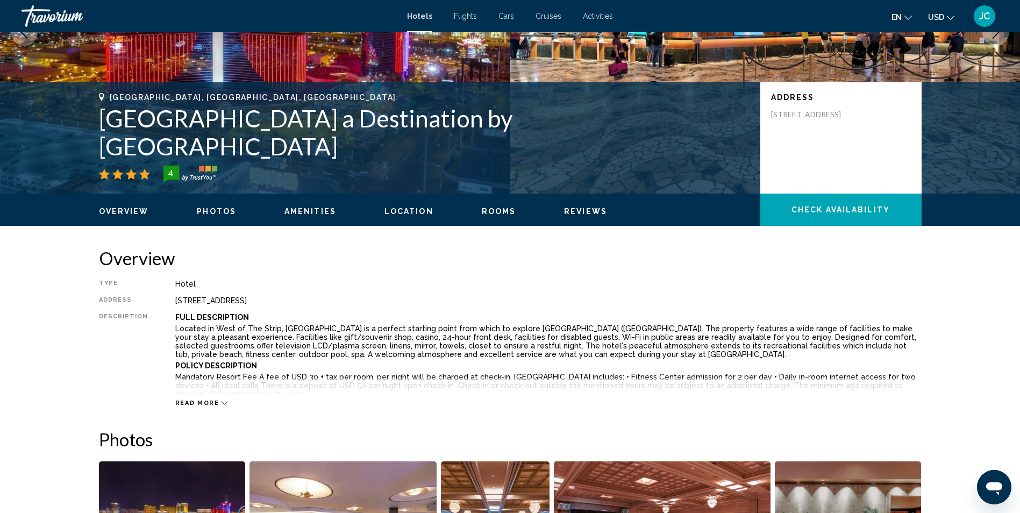
click at [225, 210] on span "Photos" at bounding box center [216, 211] width 39 height 9
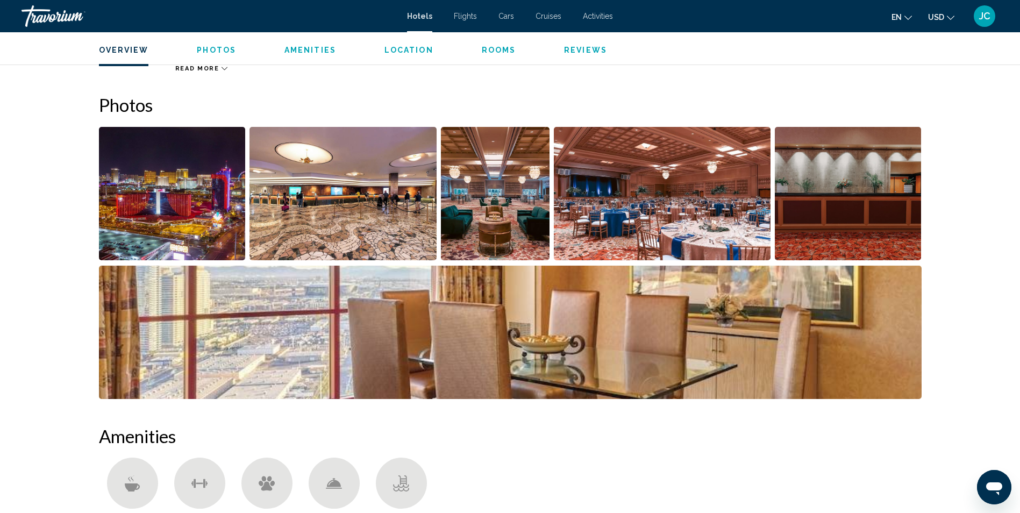
scroll to position [524, 0]
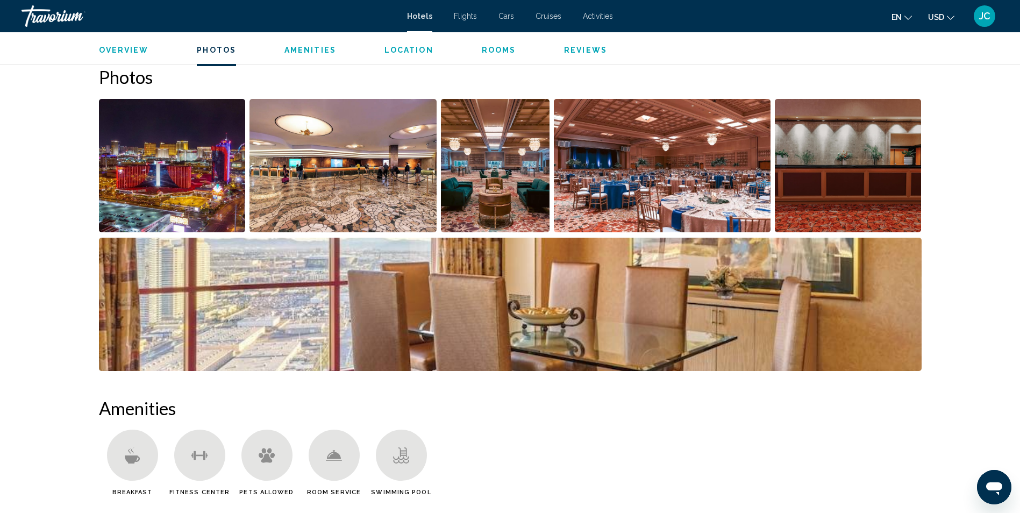
click at [225, 209] on img "Open full-screen image slider" at bounding box center [172, 165] width 147 height 133
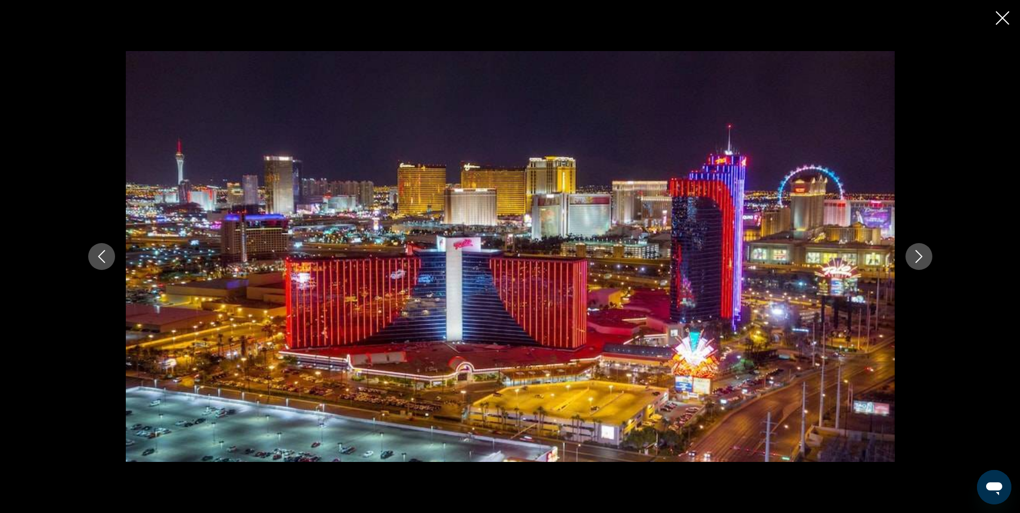
click at [921, 255] on icon "Next image" at bounding box center [918, 256] width 13 height 13
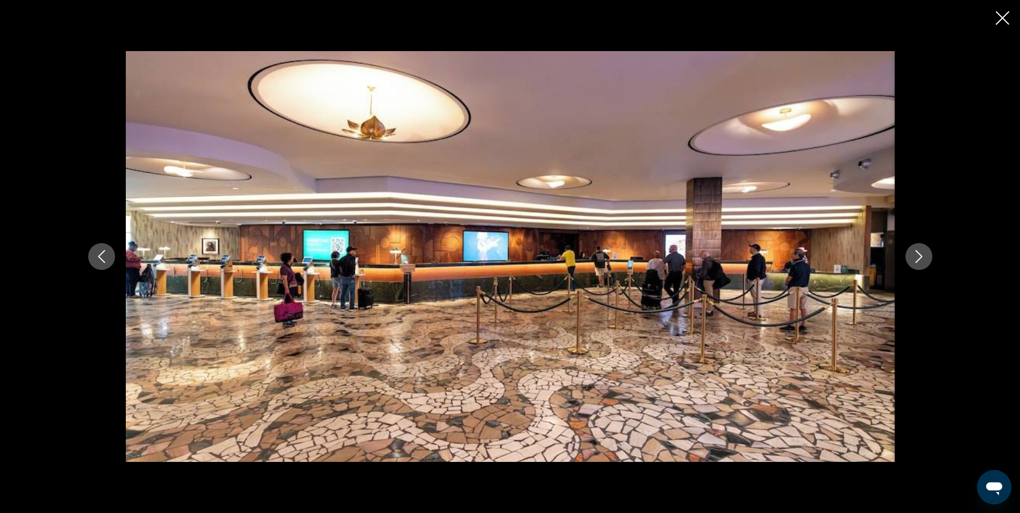
click at [921, 255] on icon "Next image" at bounding box center [918, 256] width 13 height 13
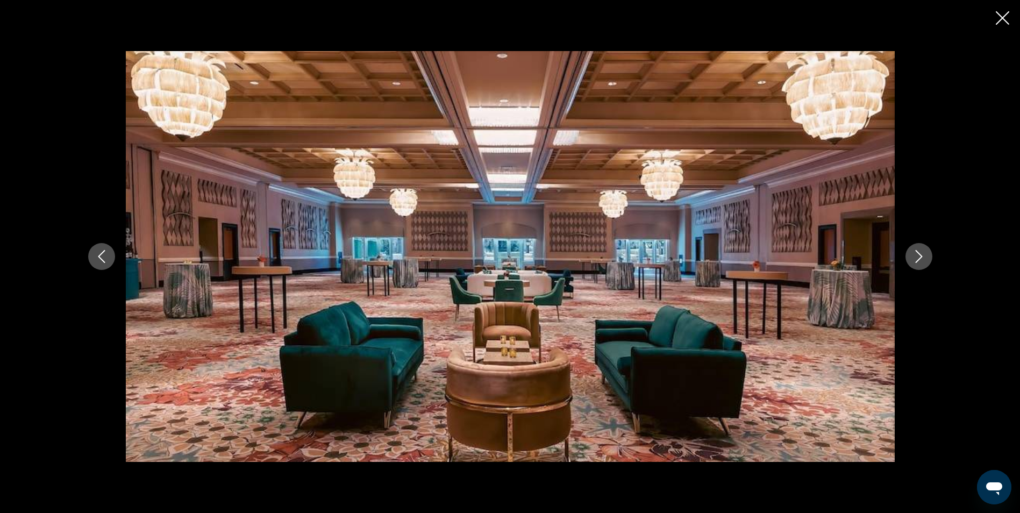
click at [921, 255] on icon "Next image" at bounding box center [918, 256] width 13 height 13
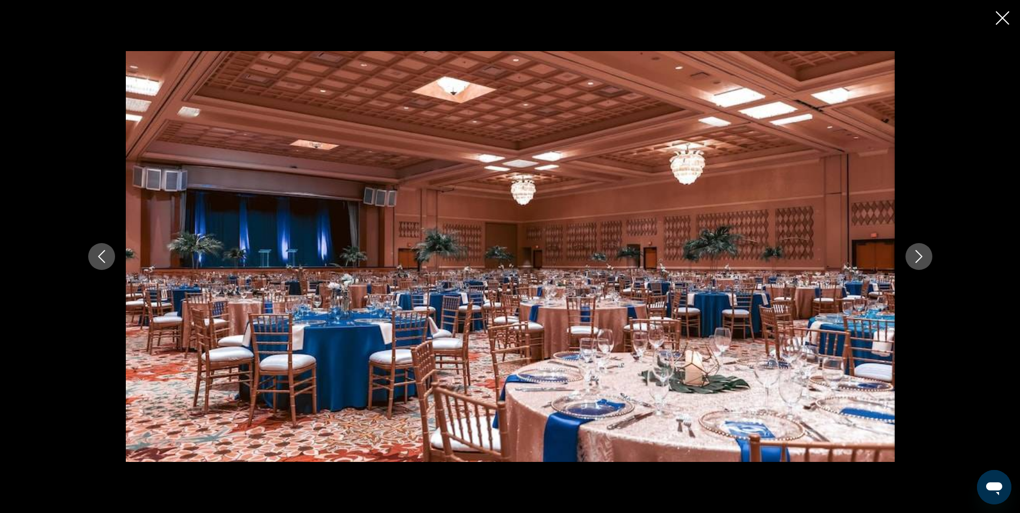
click at [921, 255] on icon "Next image" at bounding box center [918, 256] width 13 height 13
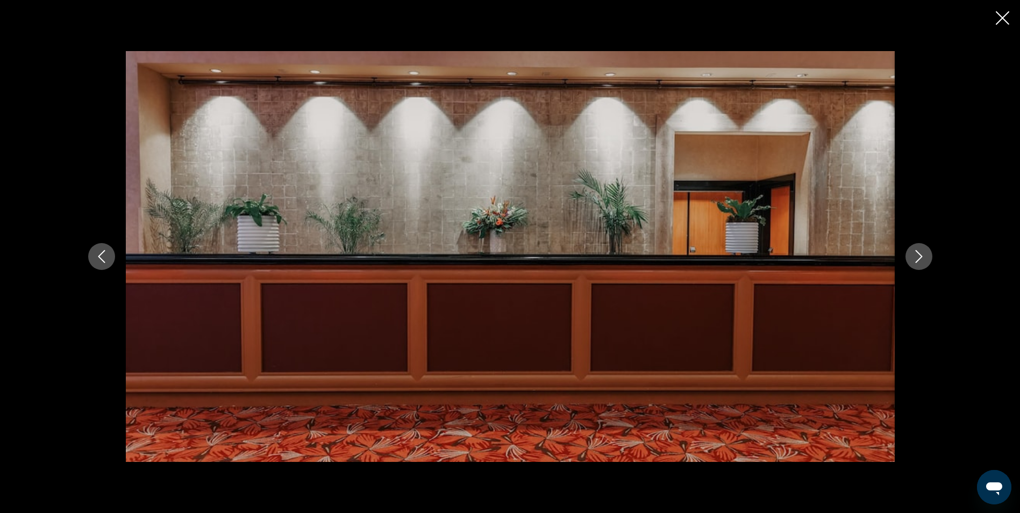
click at [921, 255] on icon "Next image" at bounding box center [918, 256] width 13 height 13
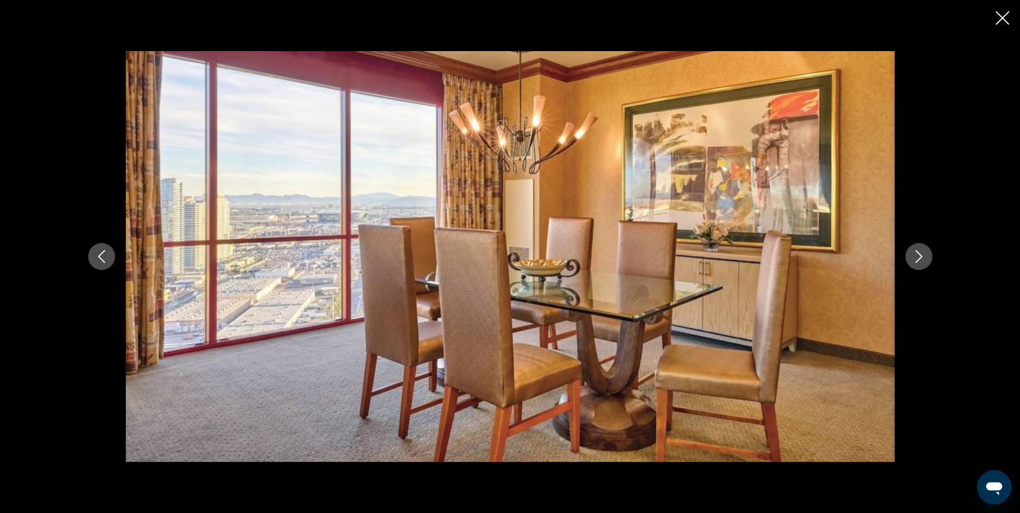
click at [921, 255] on icon "Next image" at bounding box center [918, 256] width 13 height 13
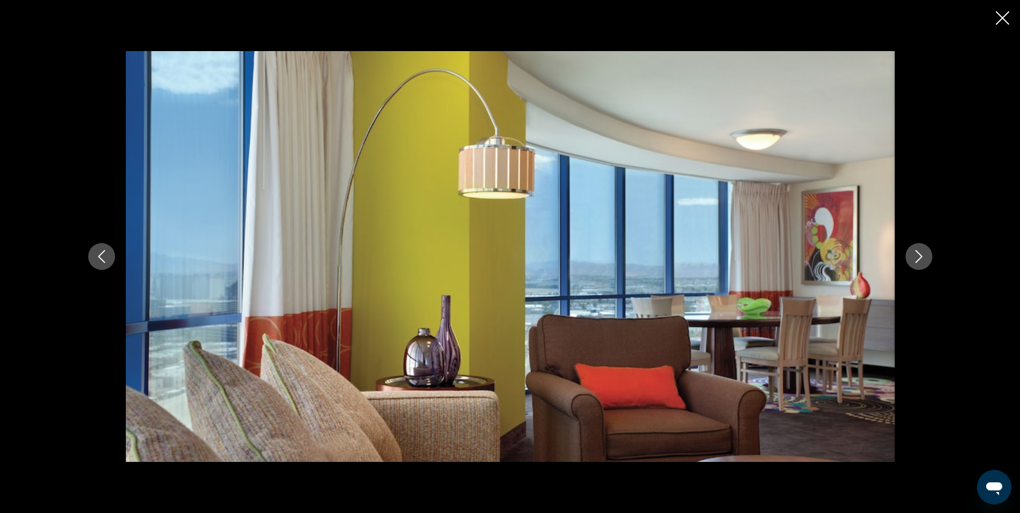
click at [921, 255] on icon "Next image" at bounding box center [918, 256] width 13 height 13
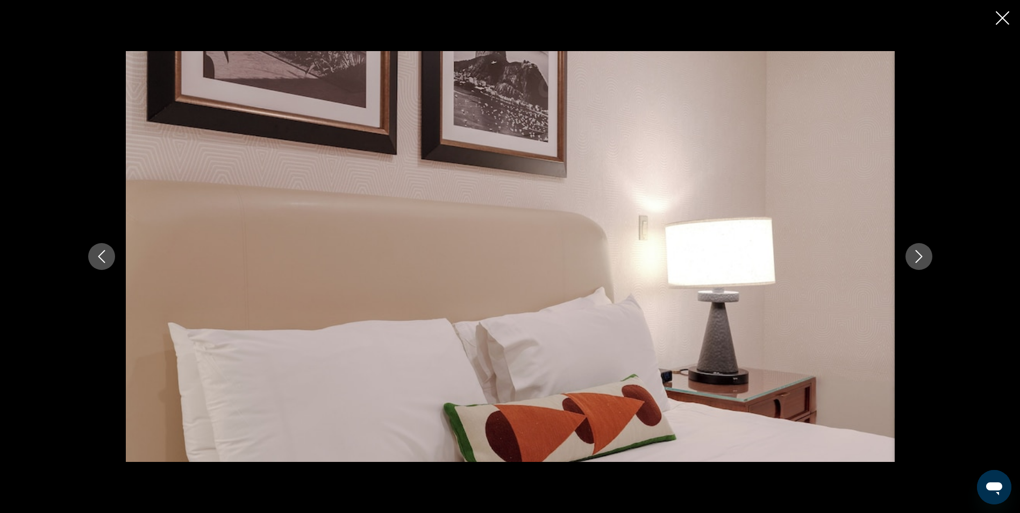
click at [921, 255] on icon "Next image" at bounding box center [918, 256] width 13 height 13
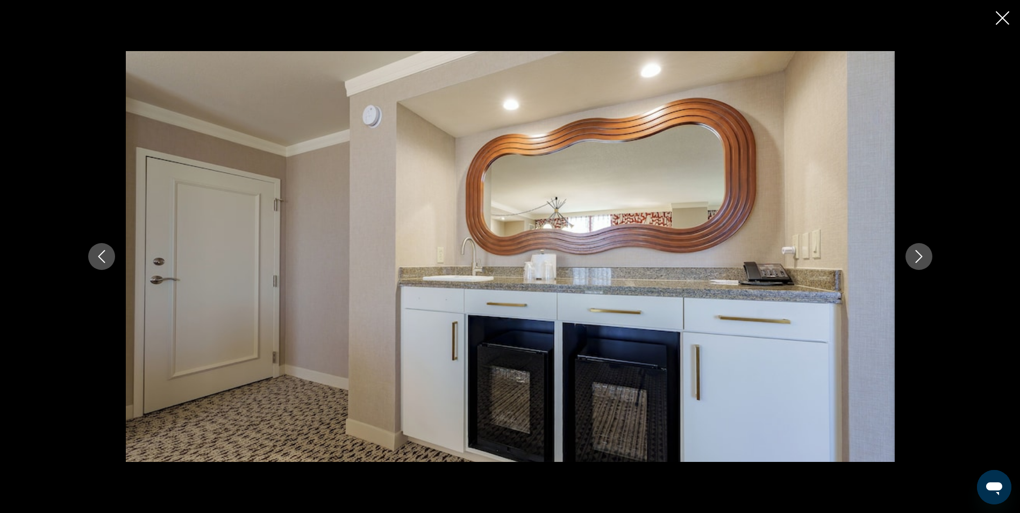
click at [921, 255] on icon "Next image" at bounding box center [918, 256] width 13 height 13
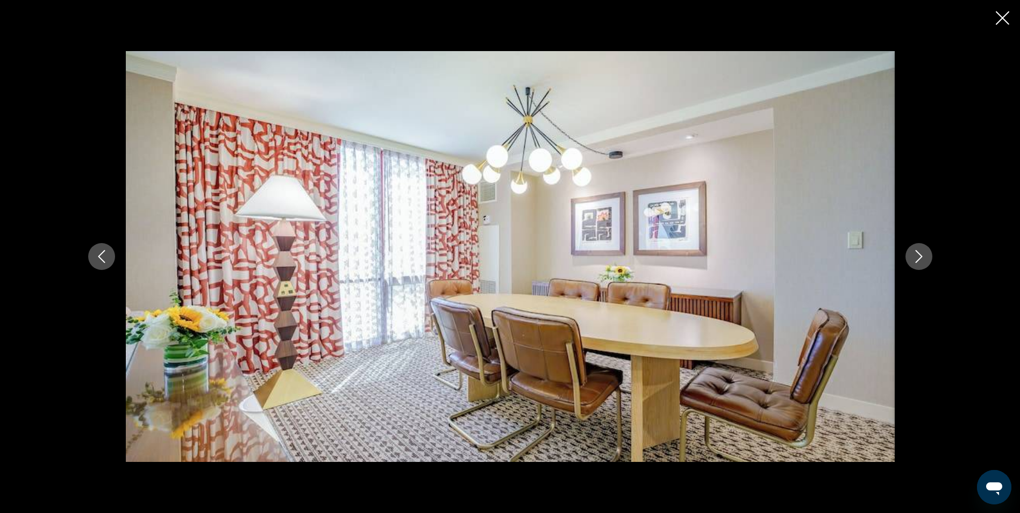
click at [921, 255] on icon "Next image" at bounding box center [918, 256] width 13 height 13
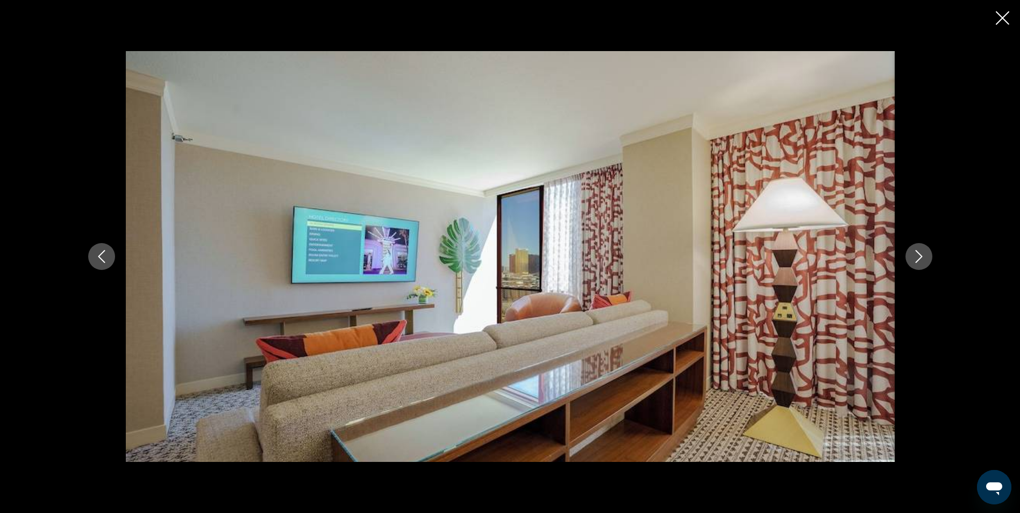
click at [921, 255] on icon "Next image" at bounding box center [918, 256] width 13 height 13
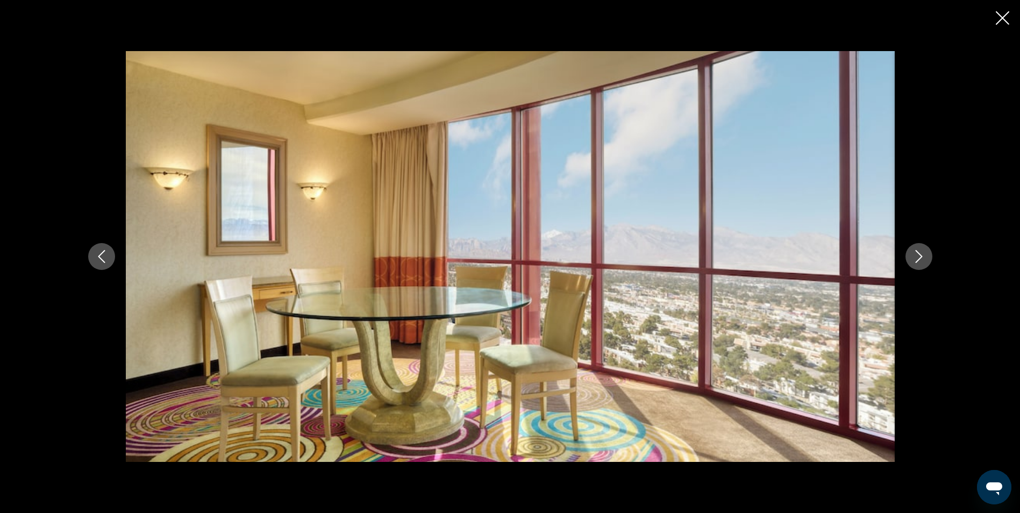
click at [921, 255] on icon "Next image" at bounding box center [918, 256] width 13 height 13
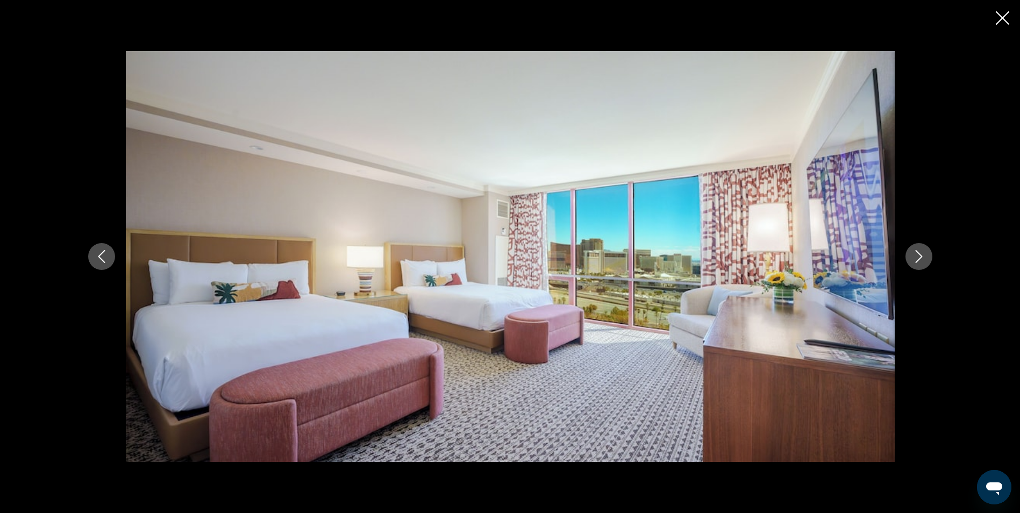
click at [921, 255] on icon "Next image" at bounding box center [918, 256] width 13 height 13
click at [922, 255] on icon "Next image" at bounding box center [918, 256] width 13 height 13
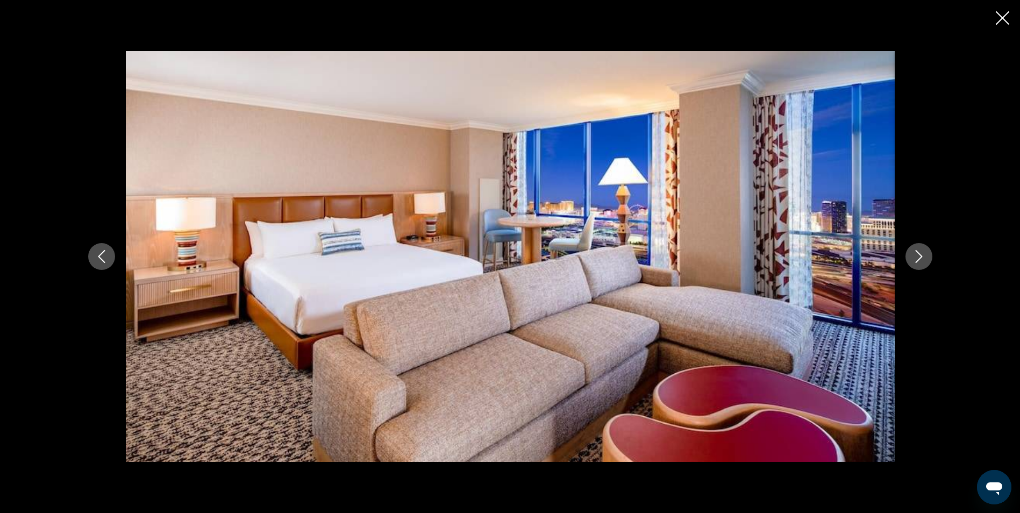
click at [922, 258] on icon "Next image" at bounding box center [918, 256] width 13 height 13
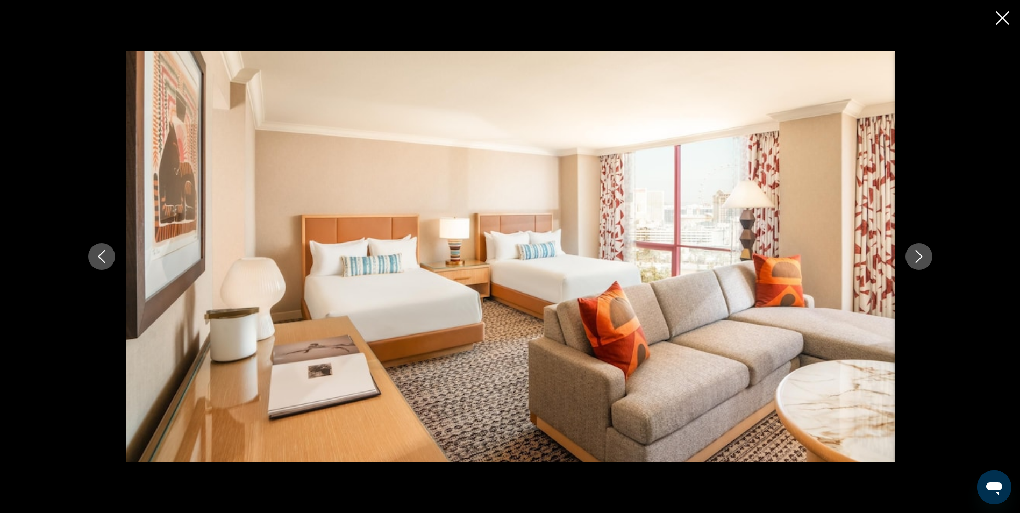
click at [922, 258] on icon "Next image" at bounding box center [918, 256] width 13 height 13
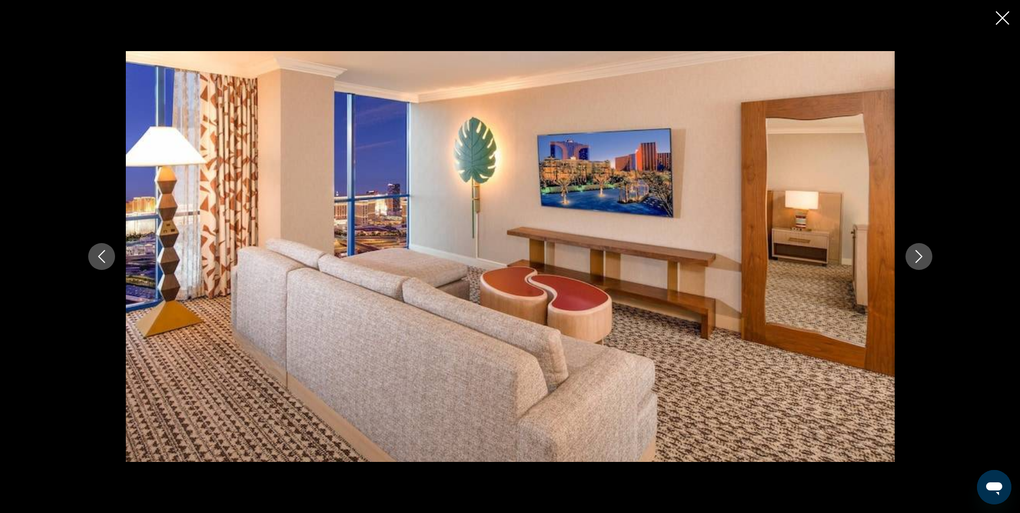
click at [922, 258] on icon "Next image" at bounding box center [918, 256] width 13 height 13
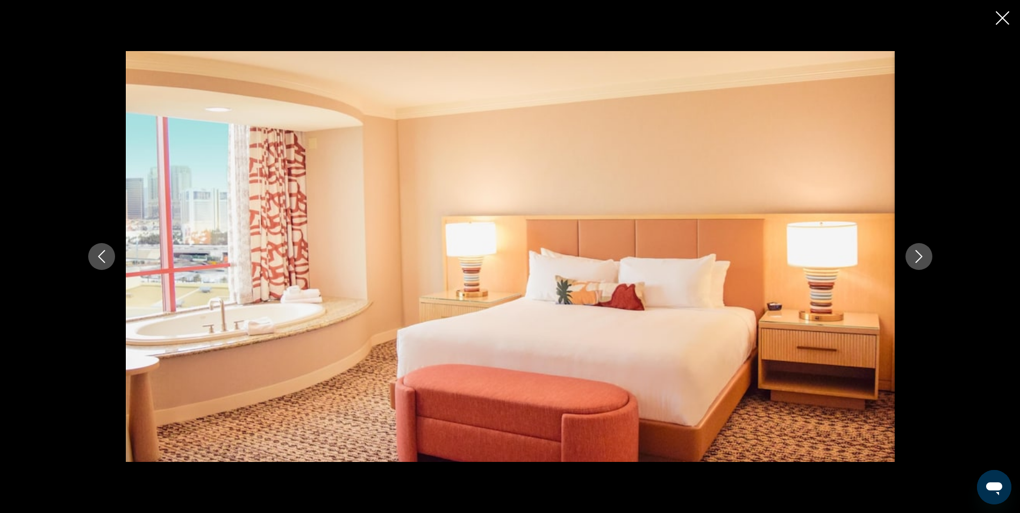
click at [1000, 23] on icon "Close slideshow" at bounding box center [1002, 17] width 13 height 13
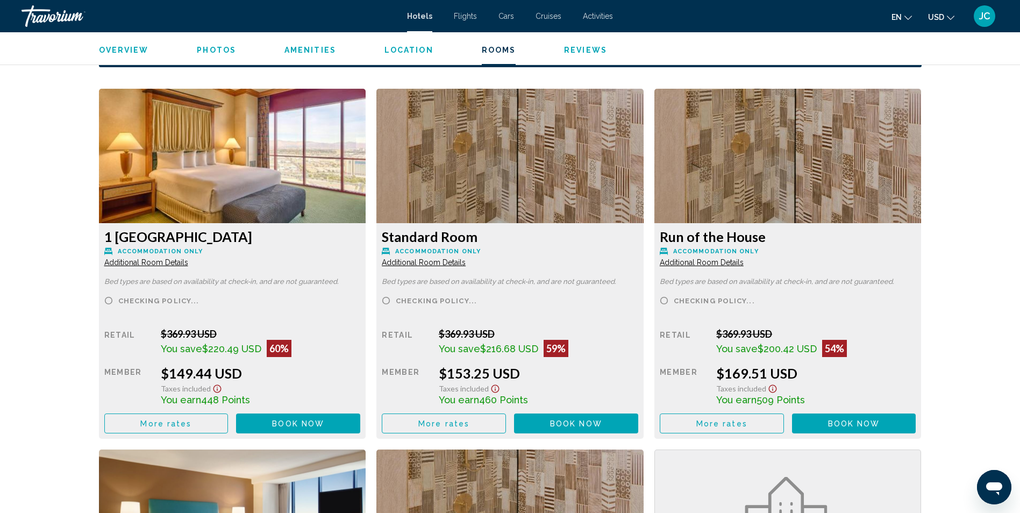
scroll to position [1492, 0]
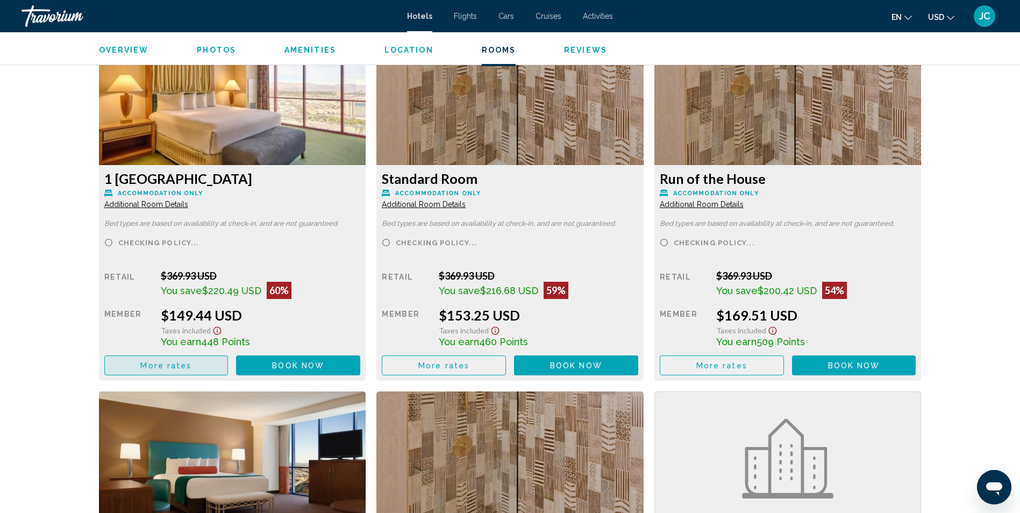
click at [180, 367] on span "More rates" at bounding box center [165, 365] width 51 height 9
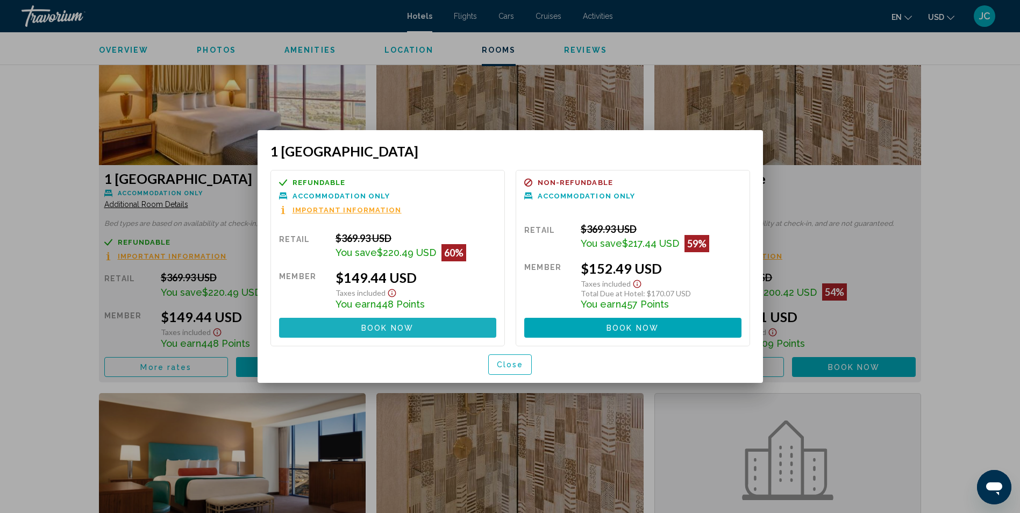
click at [395, 326] on span "Book now" at bounding box center [387, 328] width 52 height 9
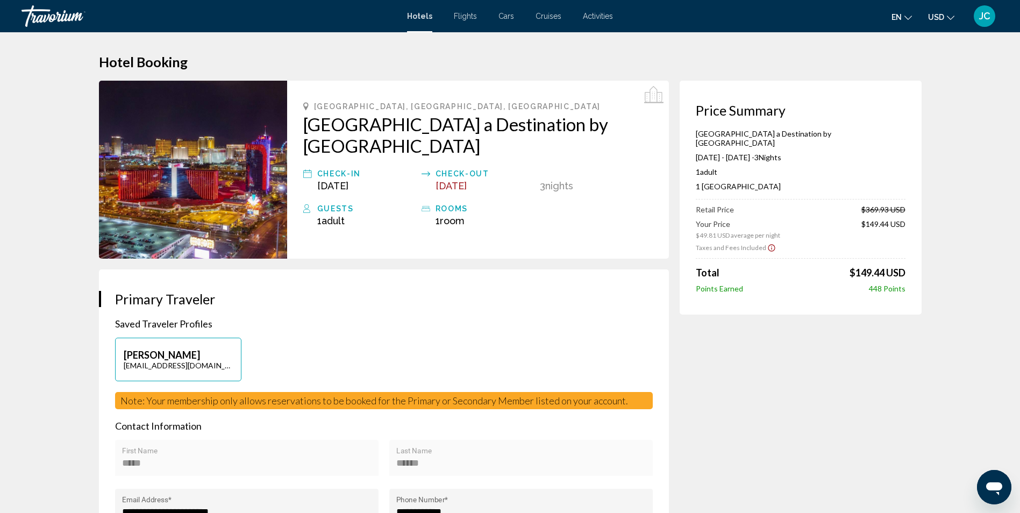
click at [769, 243] on icon "Show Taxes and Fees disclaimer" at bounding box center [771, 248] width 9 height 10
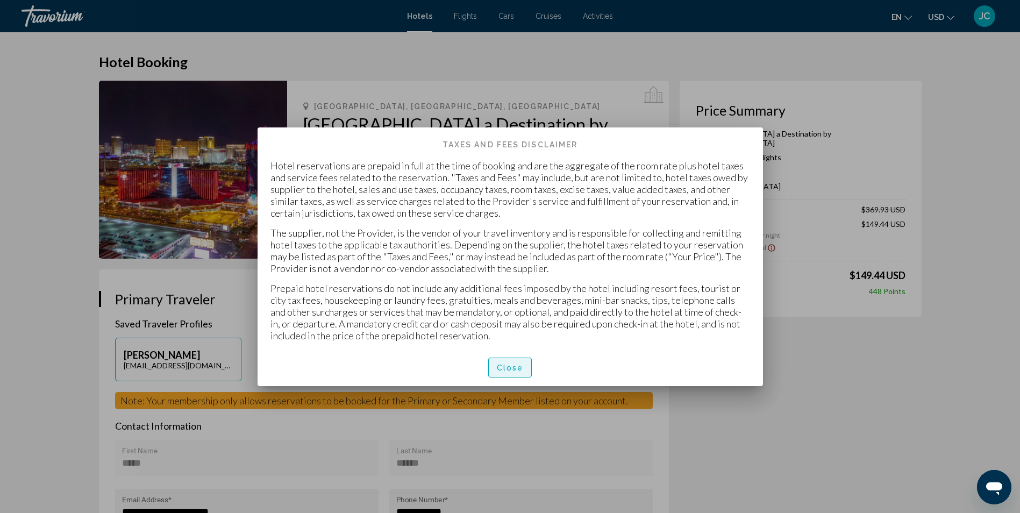
click at [522, 370] on span "Close" at bounding box center [510, 367] width 27 height 9
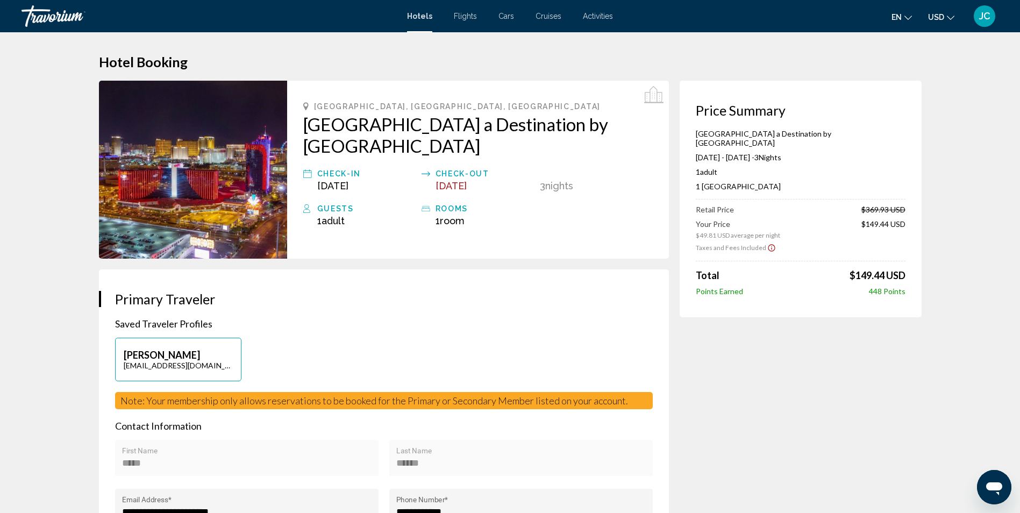
drag, startPoint x: 858, startPoint y: 272, endPoint x: 909, endPoint y: 265, distance: 51.6
click at [909, 265] on div "Price Summary [GEOGRAPHIC_DATA] a Destination by [GEOGRAPHIC_DATA] [DATE] - [DA…" at bounding box center [801, 199] width 242 height 237
drag, startPoint x: 909, startPoint y: 265, endPoint x: 880, endPoint y: 356, distance: 96.1
drag, startPoint x: 693, startPoint y: 132, endPoint x: 856, endPoint y: 133, distance: 163.5
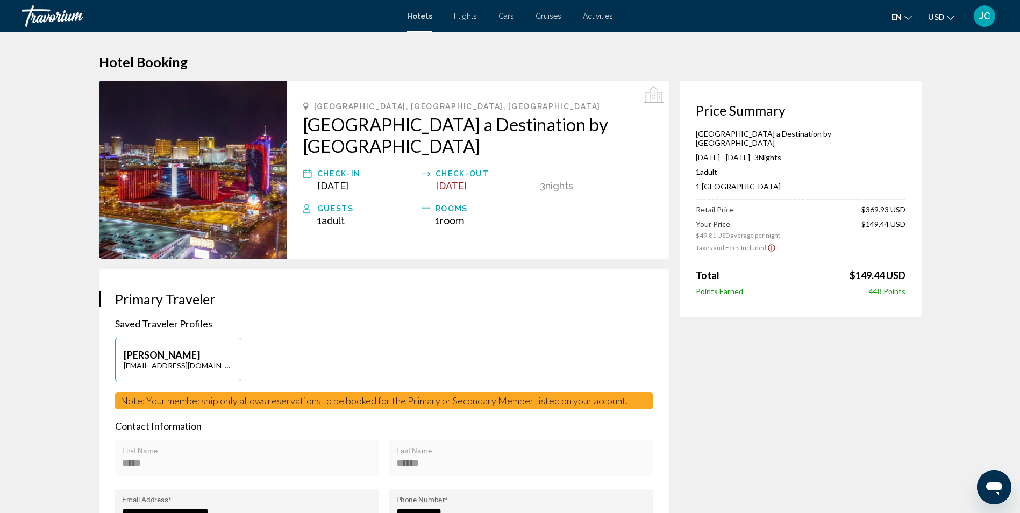
click at [856, 133] on div "Price Summary [GEOGRAPHIC_DATA] a Destination by [GEOGRAPHIC_DATA] [DATE] - [DA…" at bounding box center [801, 199] width 242 height 237
drag, startPoint x: 856, startPoint y: 133, endPoint x: 842, endPoint y: 131, distance: 14.1
copy p "[GEOGRAPHIC_DATA] a Destination by [GEOGRAPHIC_DATA]"
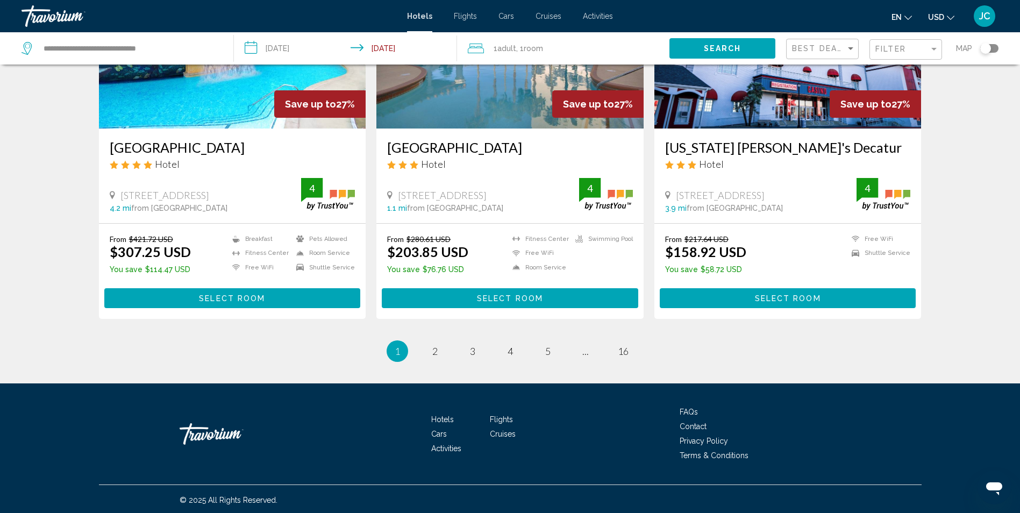
scroll to position [1347, 0]
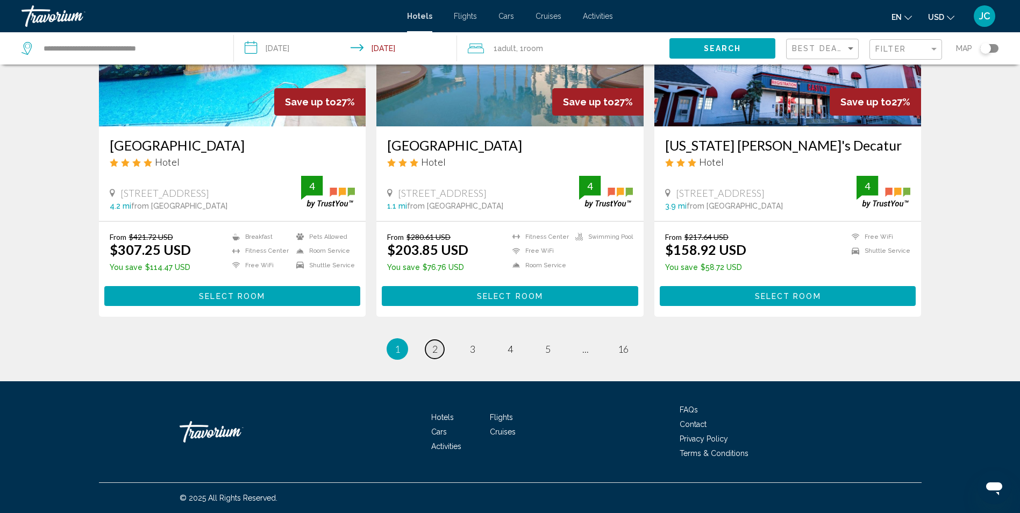
click at [440, 348] on link "page 2" at bounding box center [434, 349] width 19 height 19
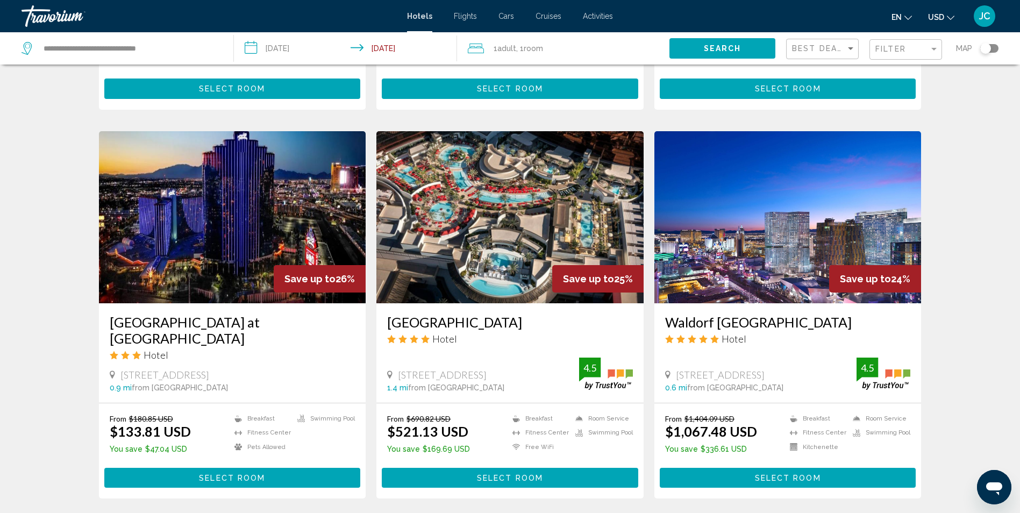
scroll to position [430, 0]
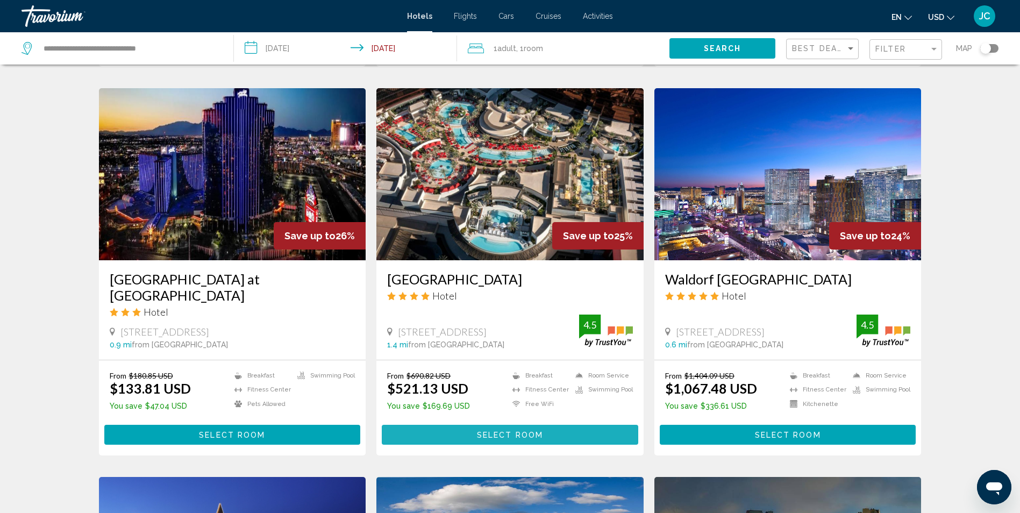
click at [532, 431] on span "Select Room" at bounding box center [510, 435] width 66 height 9
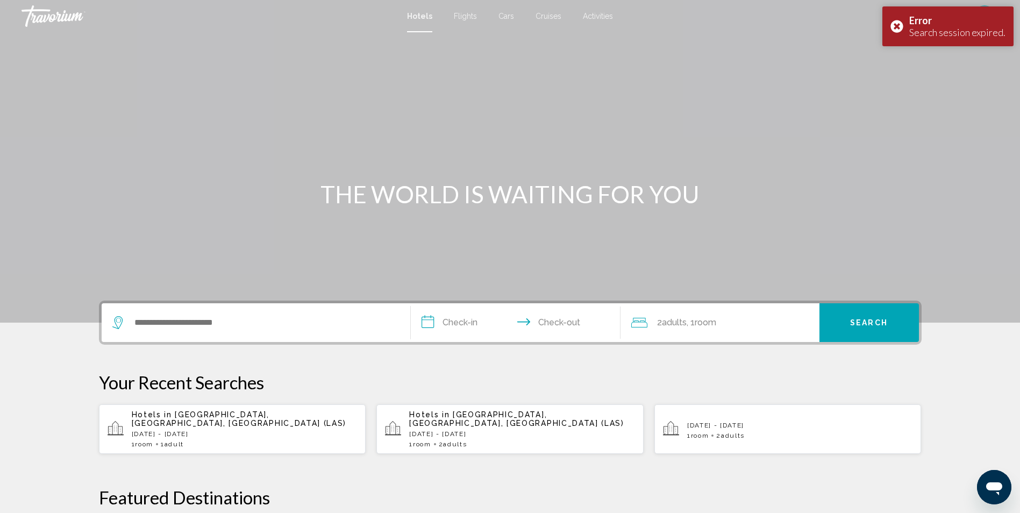
click at [197, 430] on p "[DATE] - [DATE]" at bounding box center [245, 434] width 226 height 8
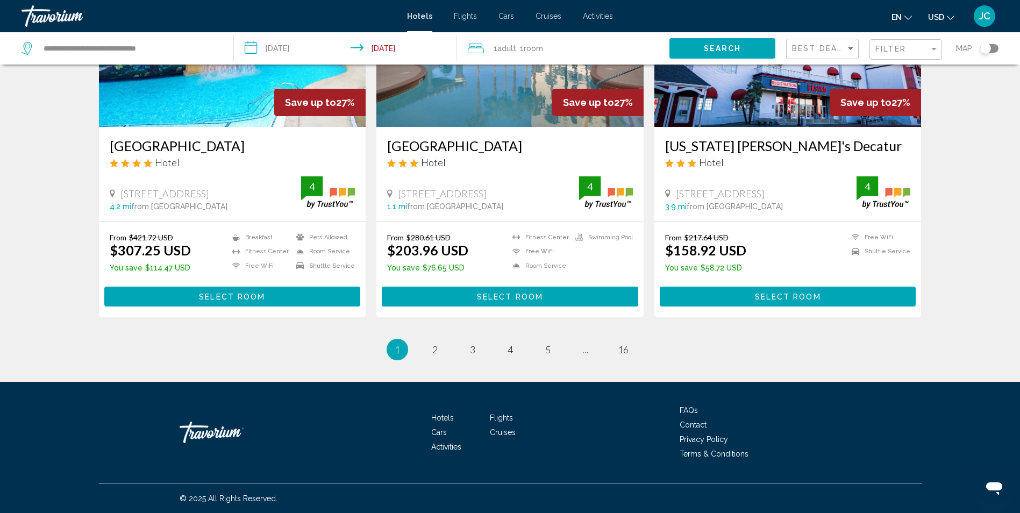
scroll to position [1347, 0]
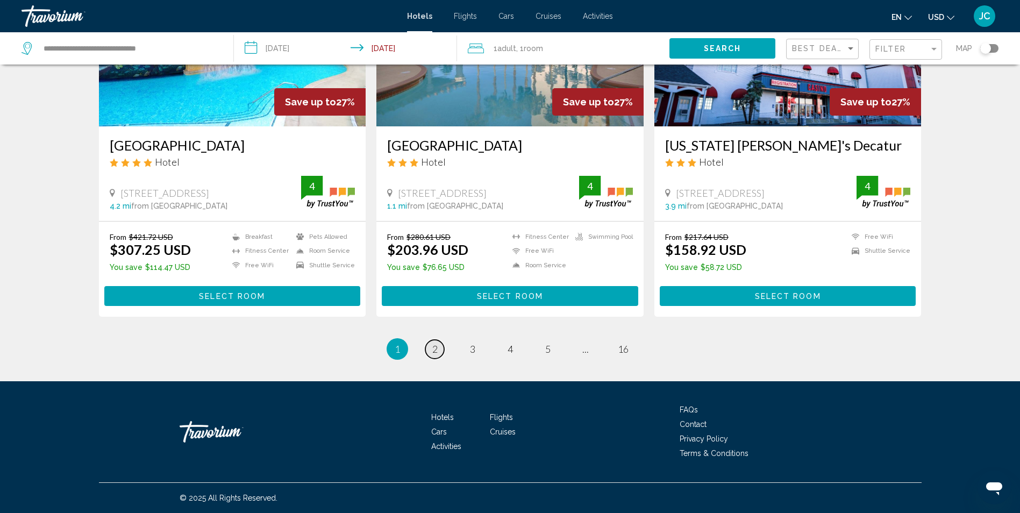
click at [437, 352] on span "2" at bounding box center [434, 349] width 5 height 12
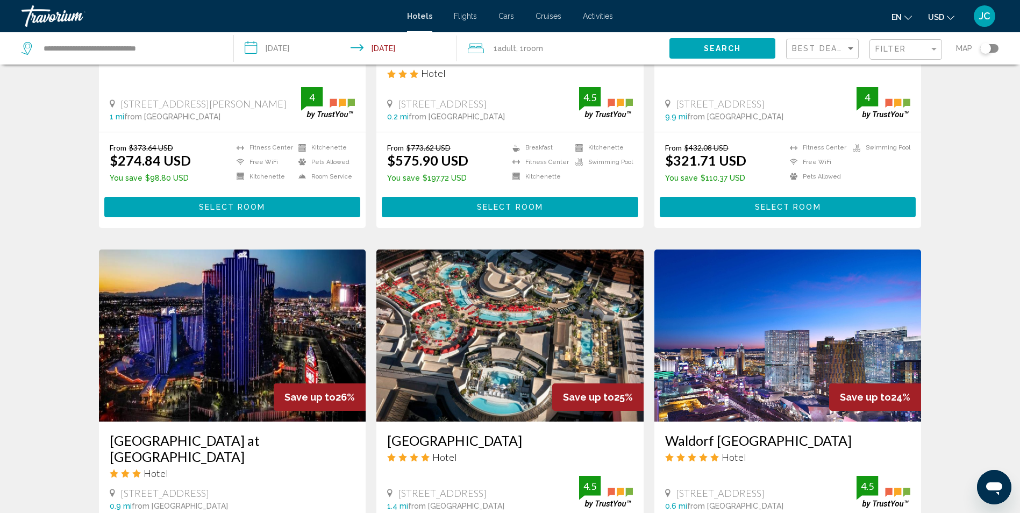
scroll to position [430, 0]
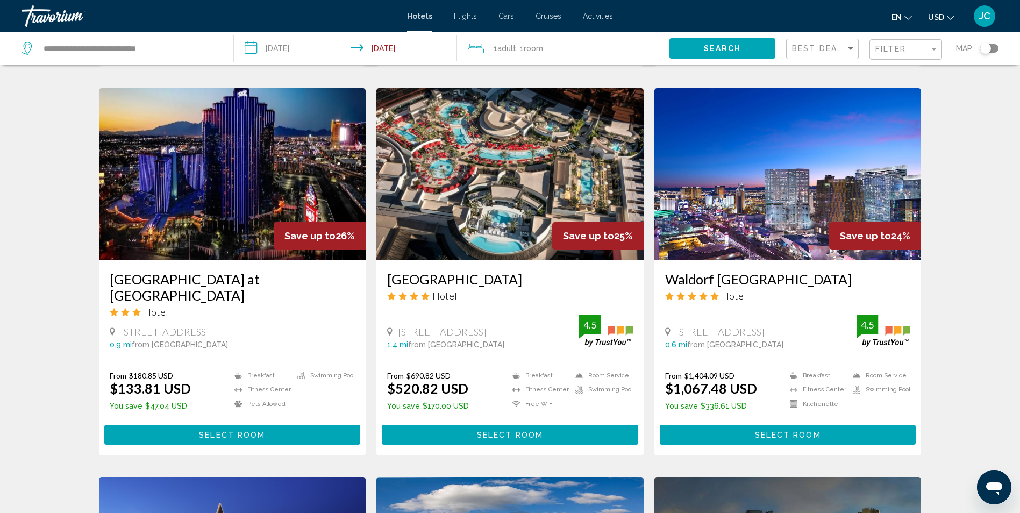
click at [519, 431] on span "Select Room" at bounding box center [510, 435] width 66 height 9
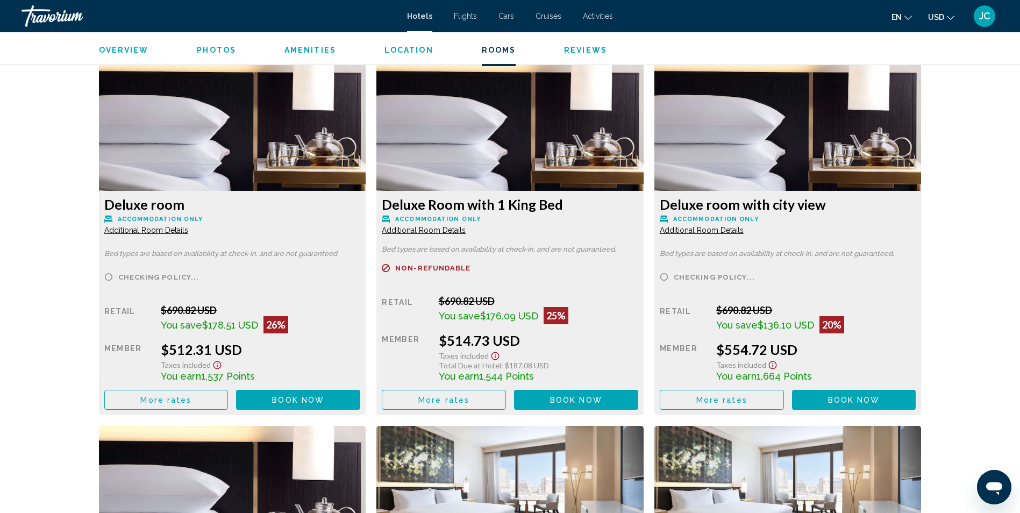
scroll to position [1398, 0]
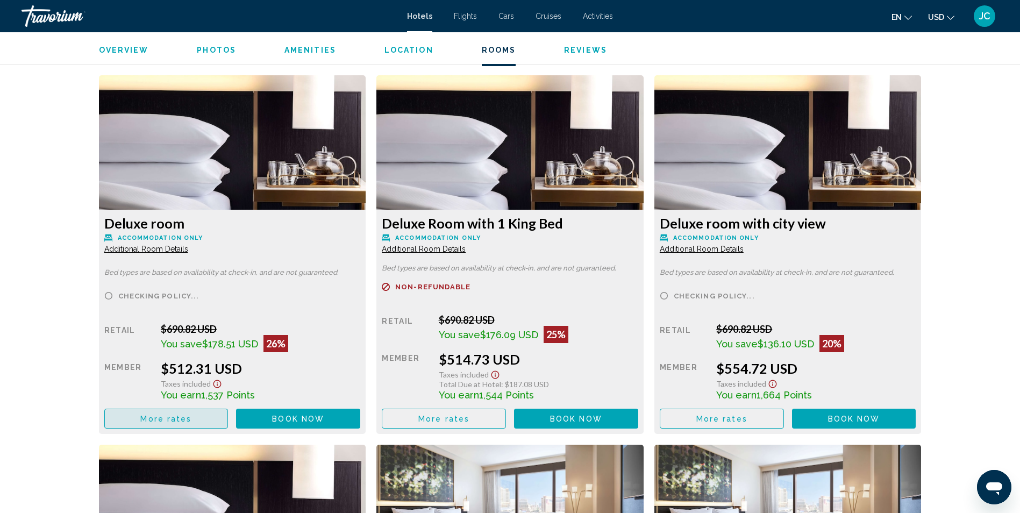
click at [180, 422] on span "More rates" at bounding box center [165, 419] width 51 height 9
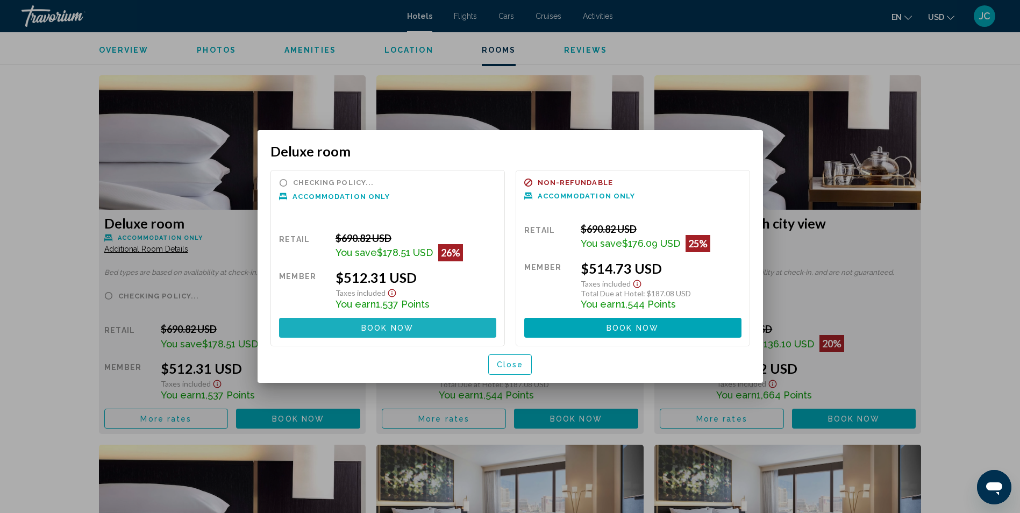
click at [408, 331] on span "Book now" at bounding box center [387, 328] width 52 height 9
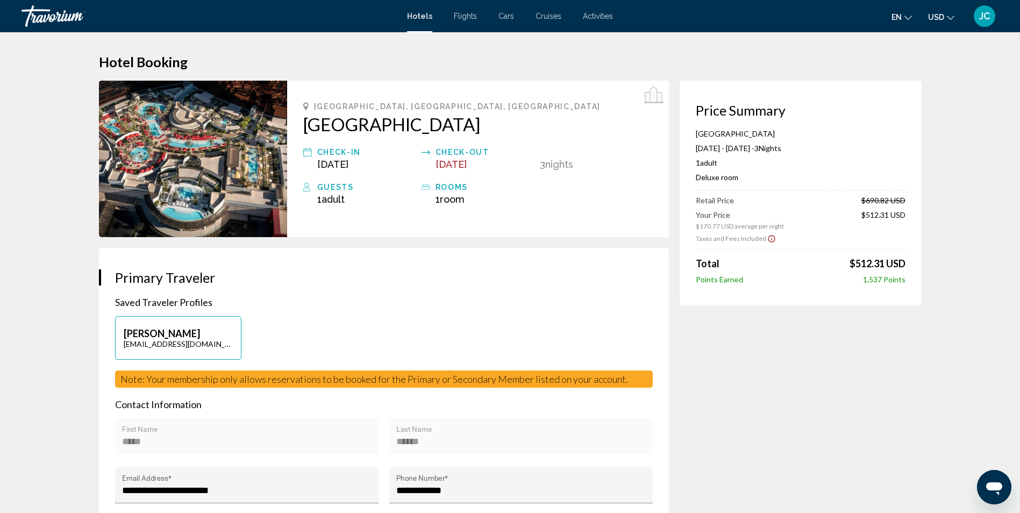
click at [767, 238] on icon "Show Taxes and Fees disclaimer" at bounding box center [771, 239] width 9 height 10
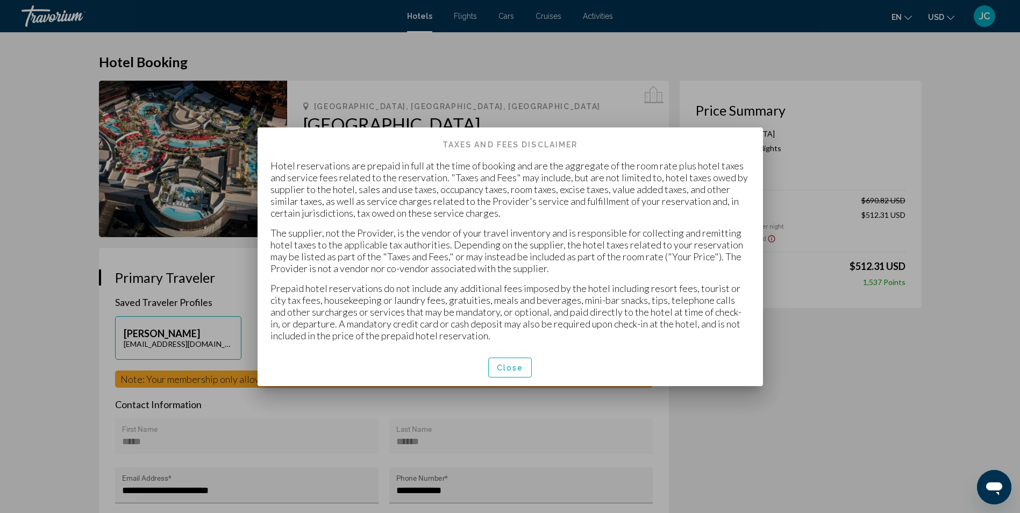
click at [767, 238] on div "Taxes and Fees Disclaimer Hotel reservations are prepaid in full at the time of…" at bounding box center [510, 256] width 516 height 259
click at [512, 368] on span "Close" at bounding box center [510, 367] width 27 height 9
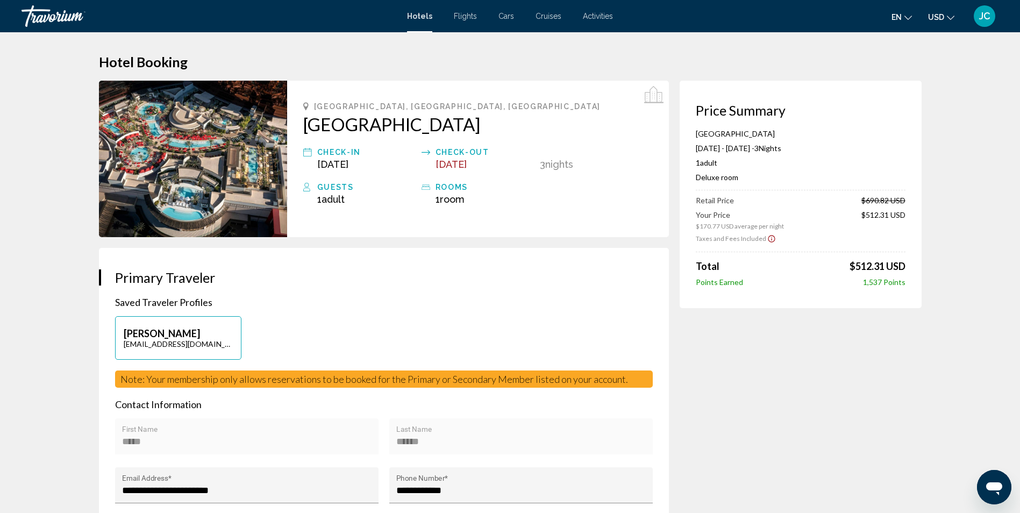
drag, startPoint x: 695, startPoint y: 135, endPoint x: 807, endPoint y: 133, distance: 111.9
click at [807, 133] on p "[GEOGRAPHIC_DATA]" at bounding box center [801, 133] width 210 height 9
copy p "[GEOGRAPHIC_DATA]"
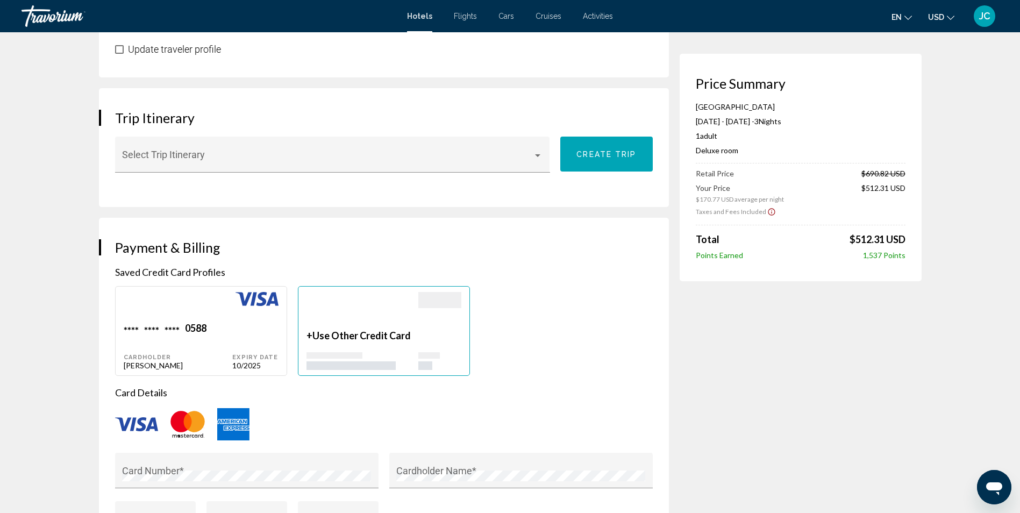
scroll to position [215, 0]
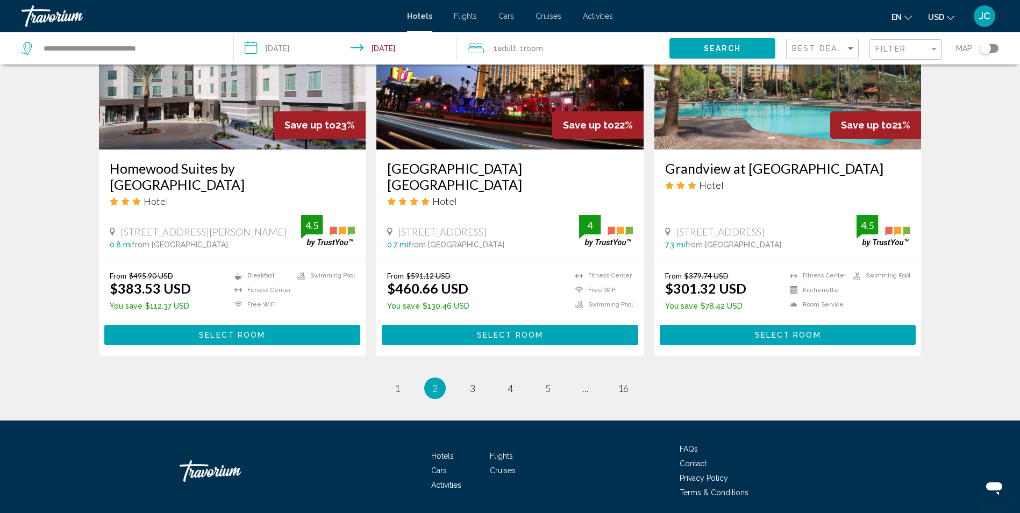
scroll to position [1331, 0]
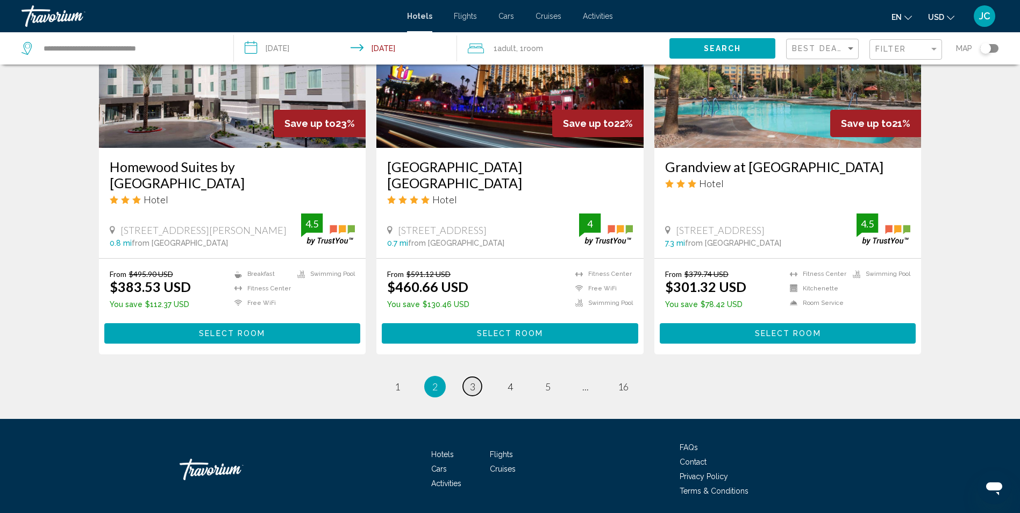
click at [470, 381] on span "3" at bounding box center [472, 387] width 5 height 12
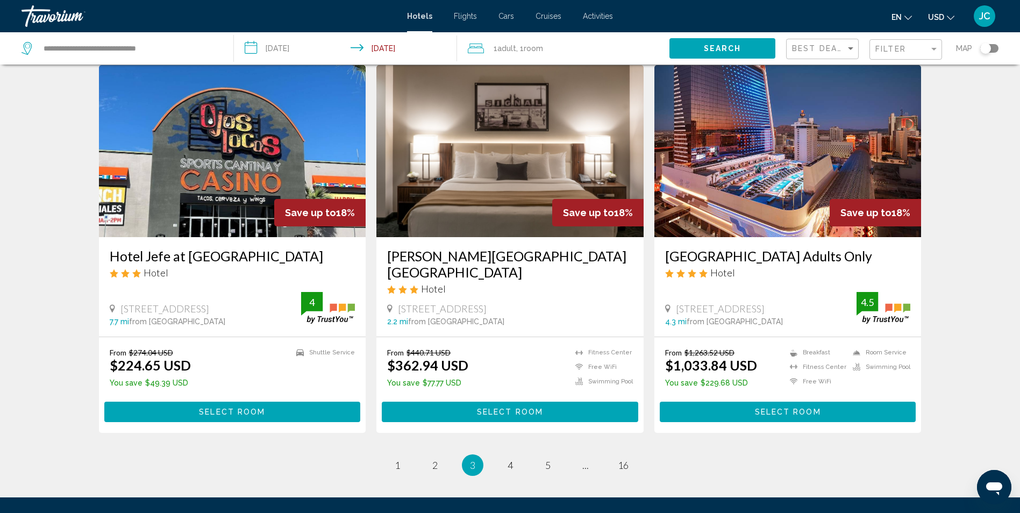
scroll to position [1290, 0]
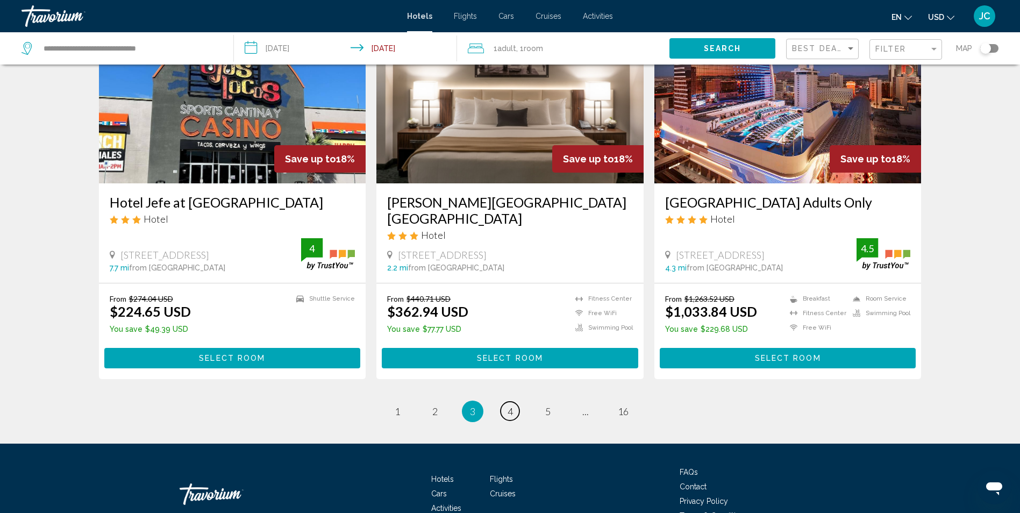
click at [502, 402] on link "page 4" at bounding box center [510, 411] width 19 height 19
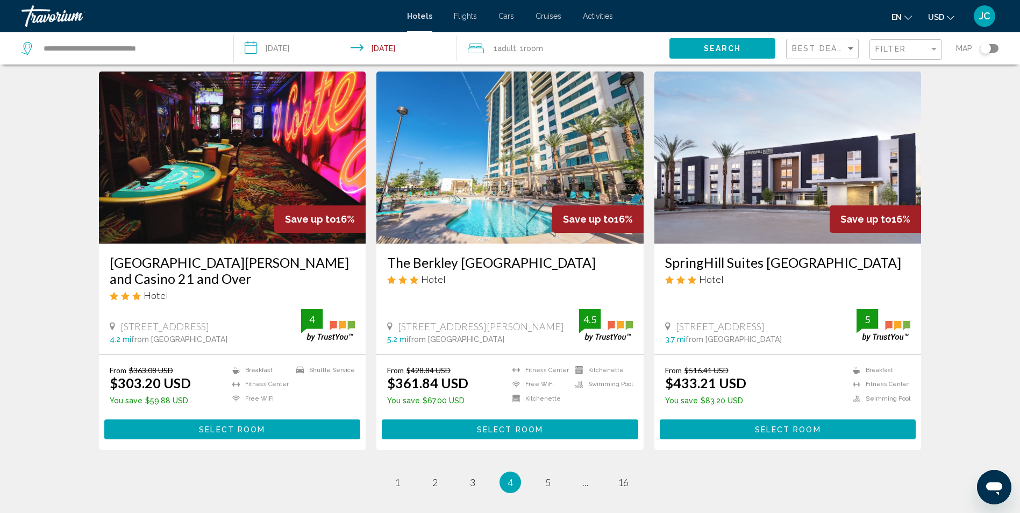
scroll to position [1183, 0]
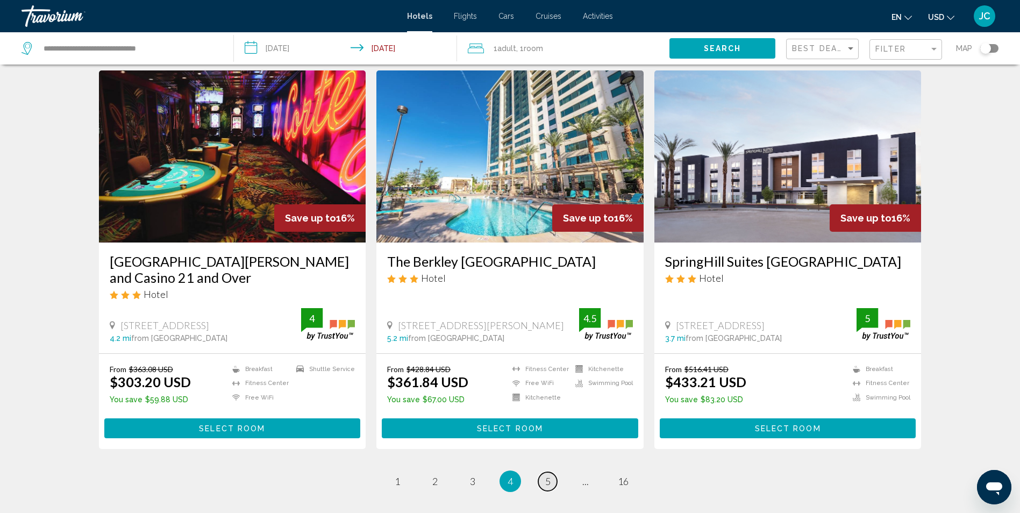
click at [543, 472] on link "page 5" at bounding box center [547, 481] width 19 height 19
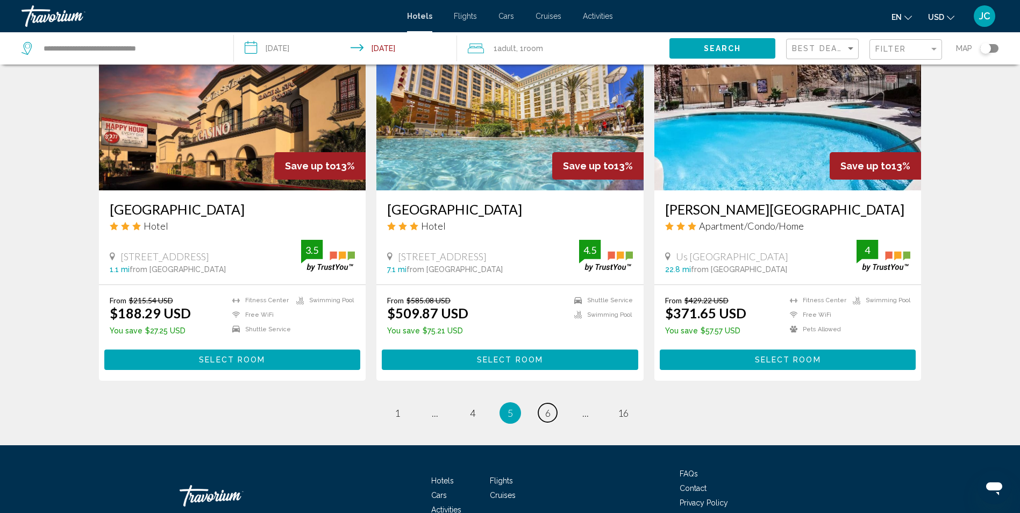
scroll to position [1290, 0]
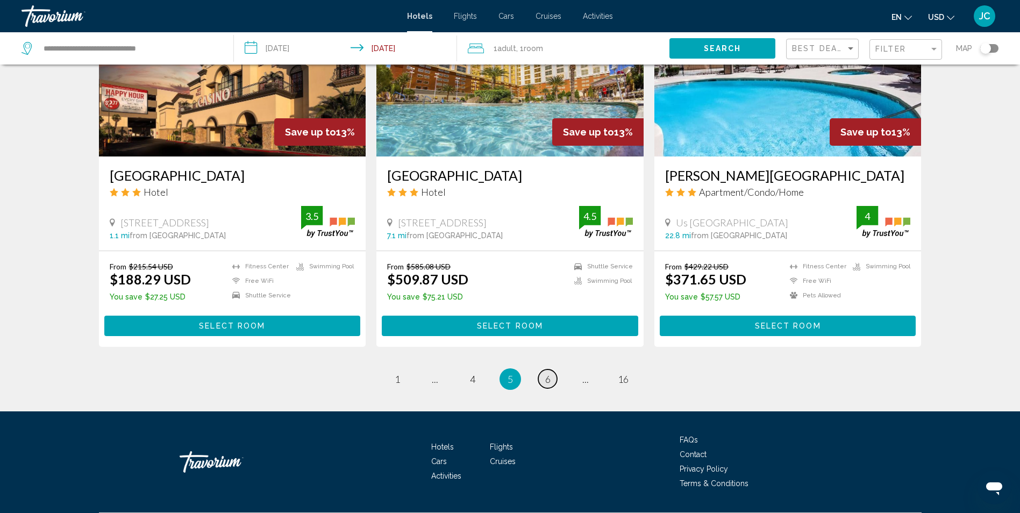
click at [552, 380] on link "page 6" at bounding box center [547, 378] width 19 height 19
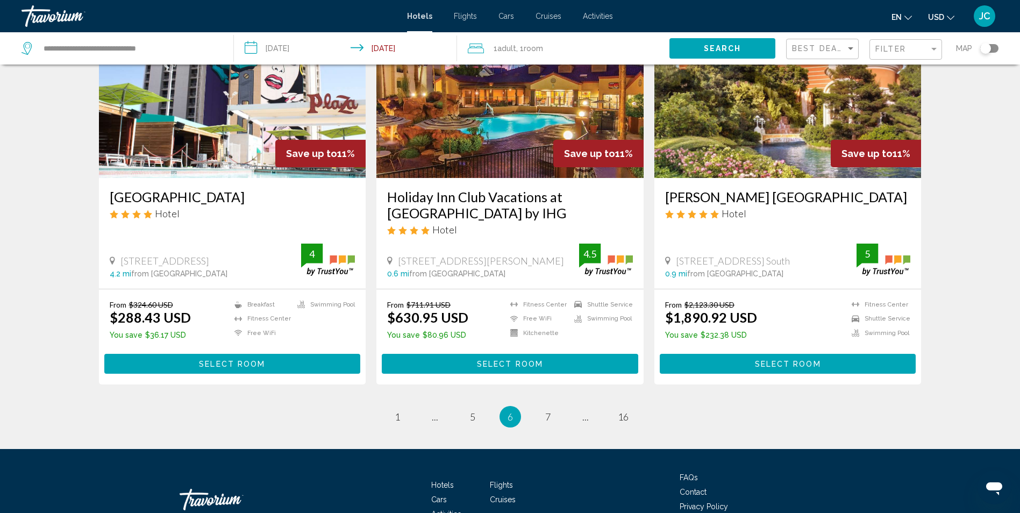
scroll to position [1344, 0]
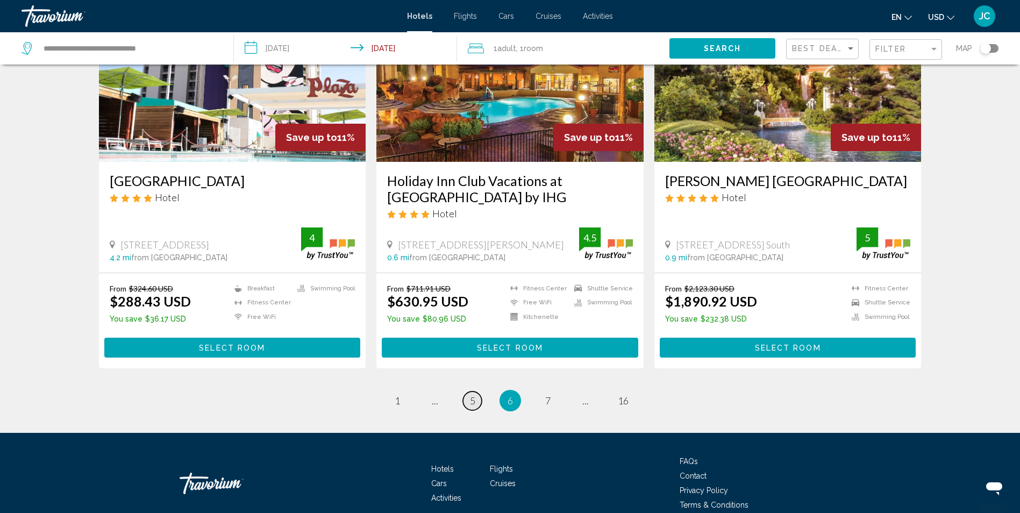
click at [471, 395] on span "5" at bounding box center [472, 401] width 5 height 12
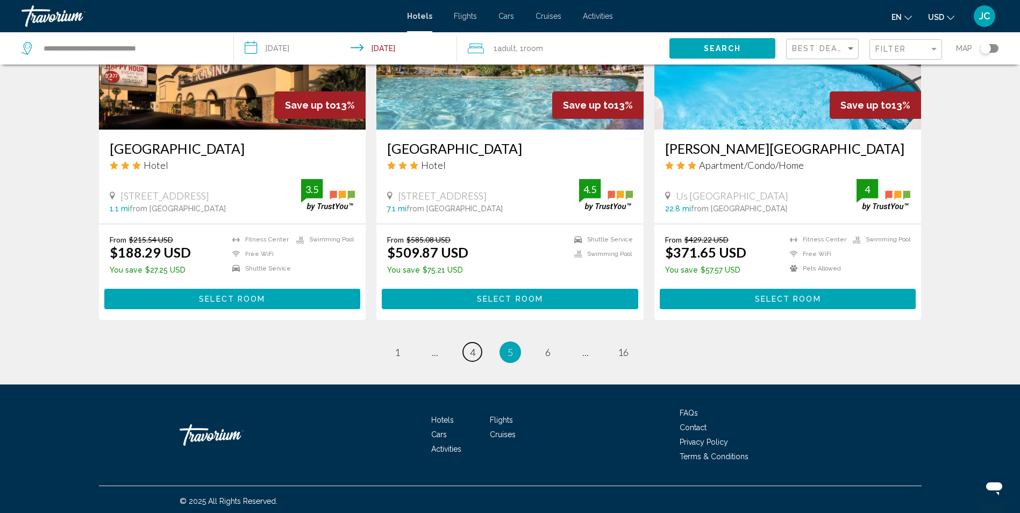
scroll to position [1321, 0]
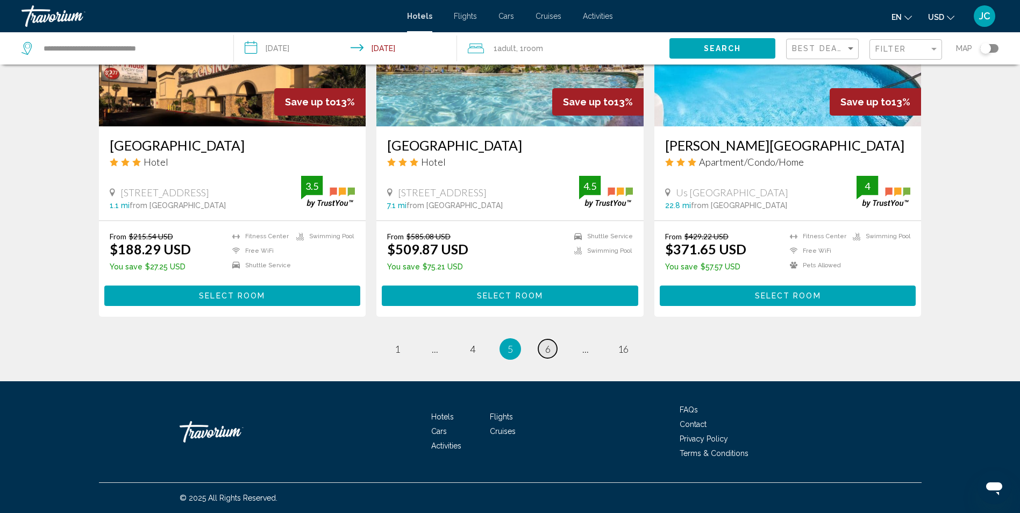
click at [546, 353] on span "6" at bounding box center [547, 349] width 5 height 12
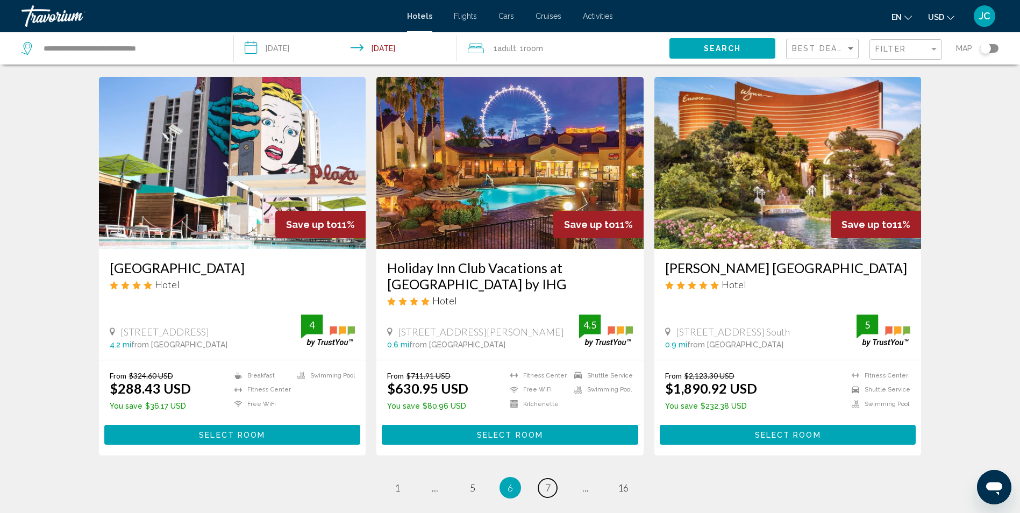
scroll to position [1290, 0]
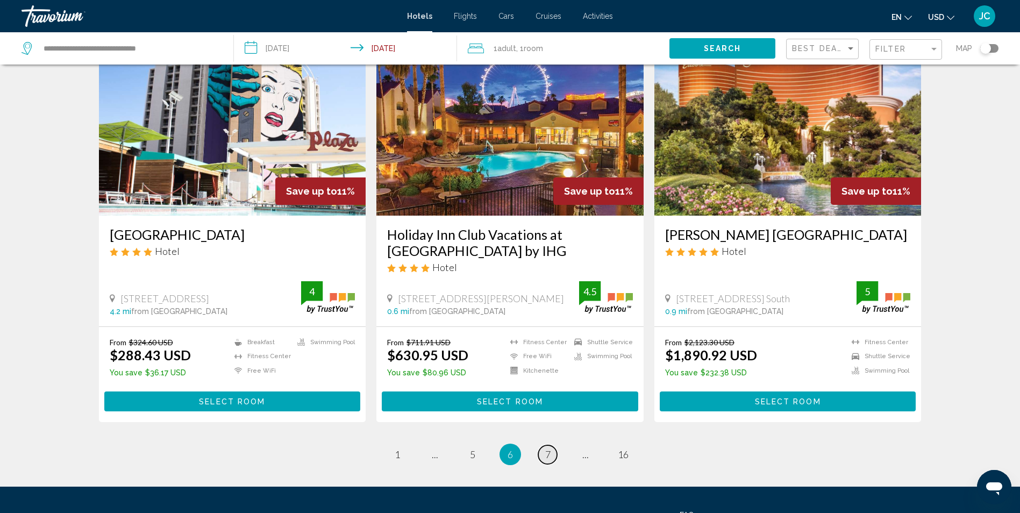
click at [556, 445] on link "page 7" at bounding box center [547, 454] width 19 height 19
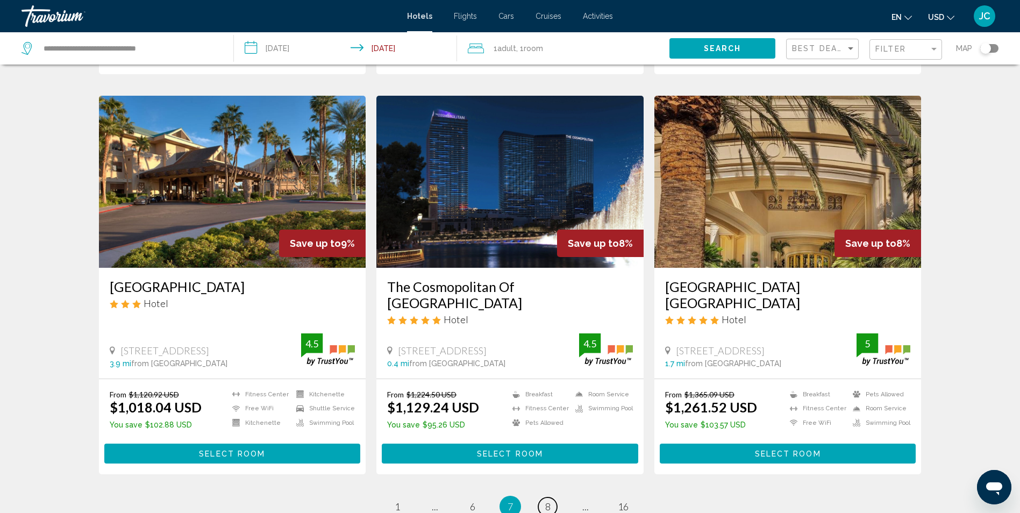
scroll to position [1237, 0]
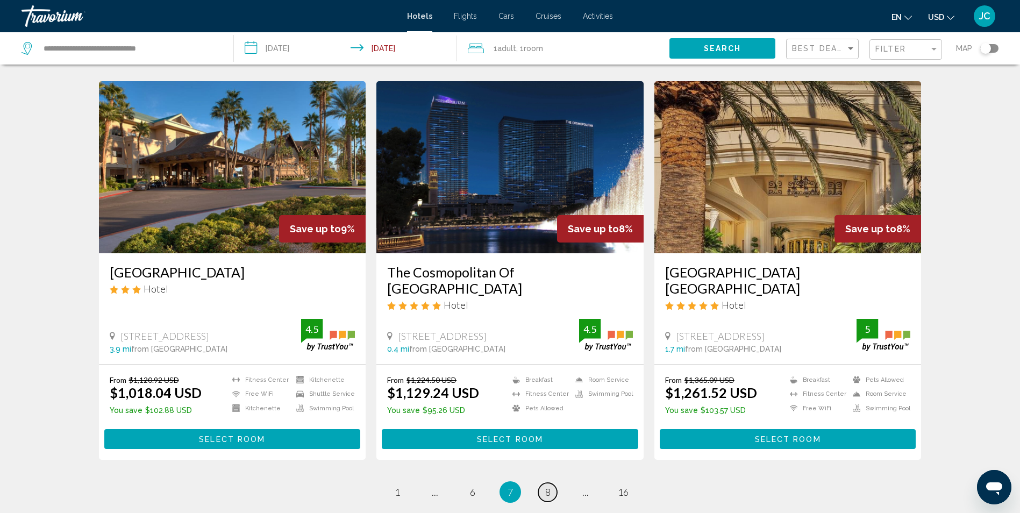
click at [544, 483] on link "page 8" at bounding box center [547, 492] width 19 height 19
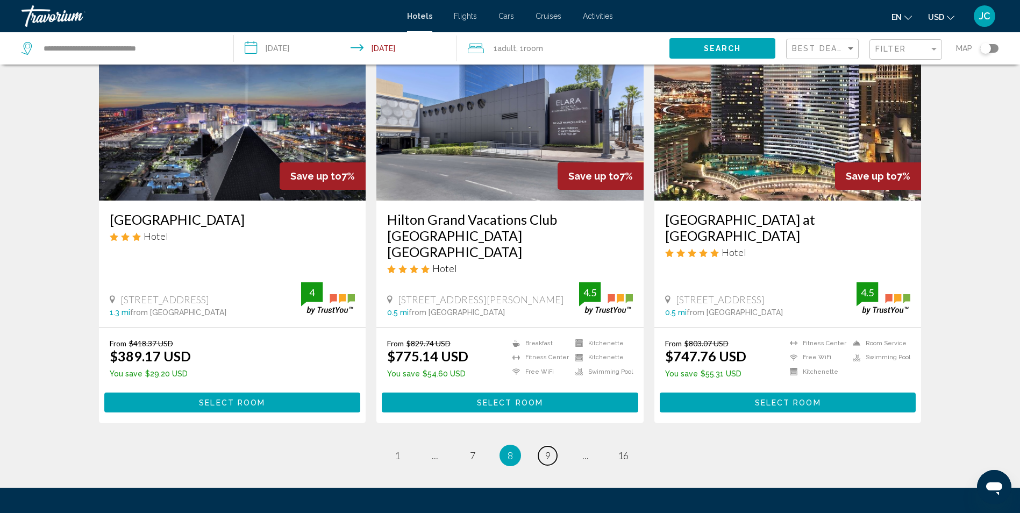
scroll to position [1290, 0]
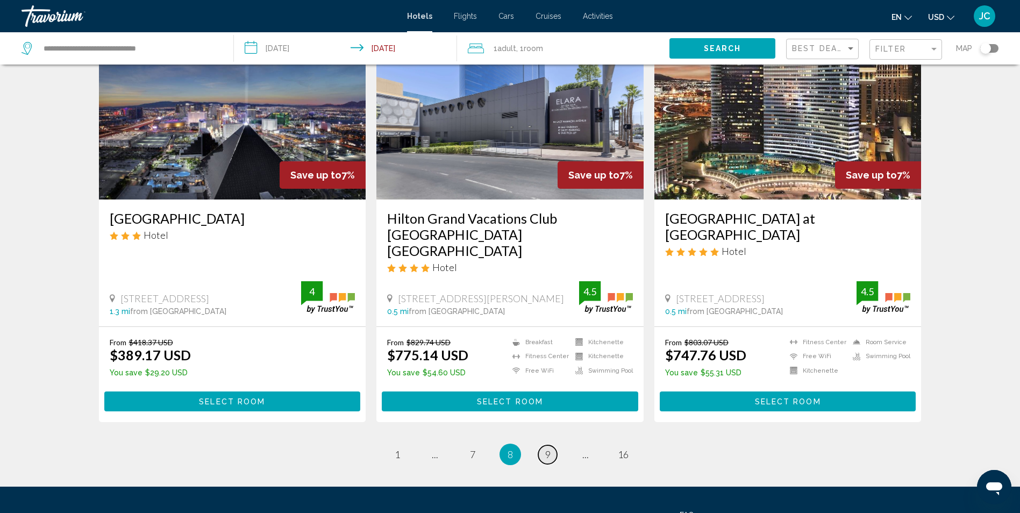
click at [543, 445] on link "page 9" at bounding box center [547, 454] width 19 height 19
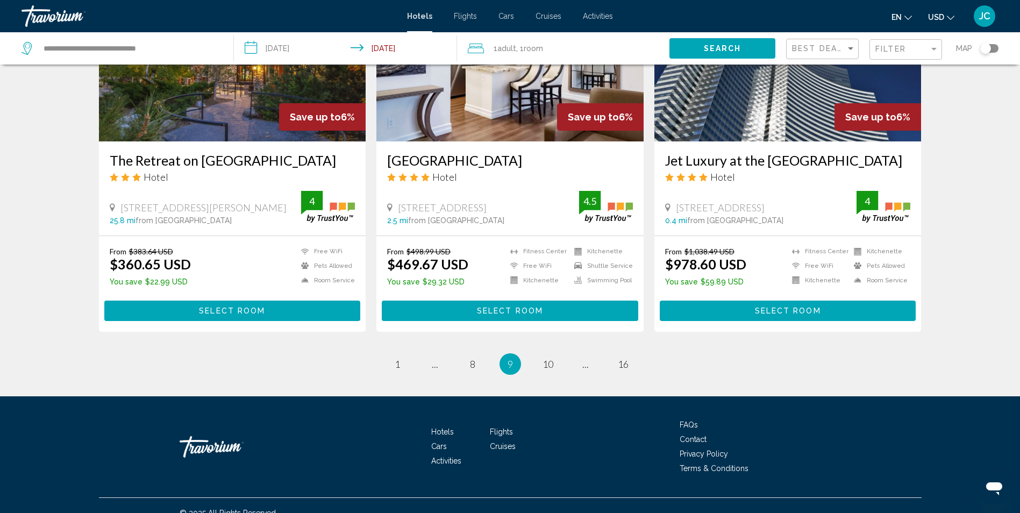
scroll to position [1290, 0]
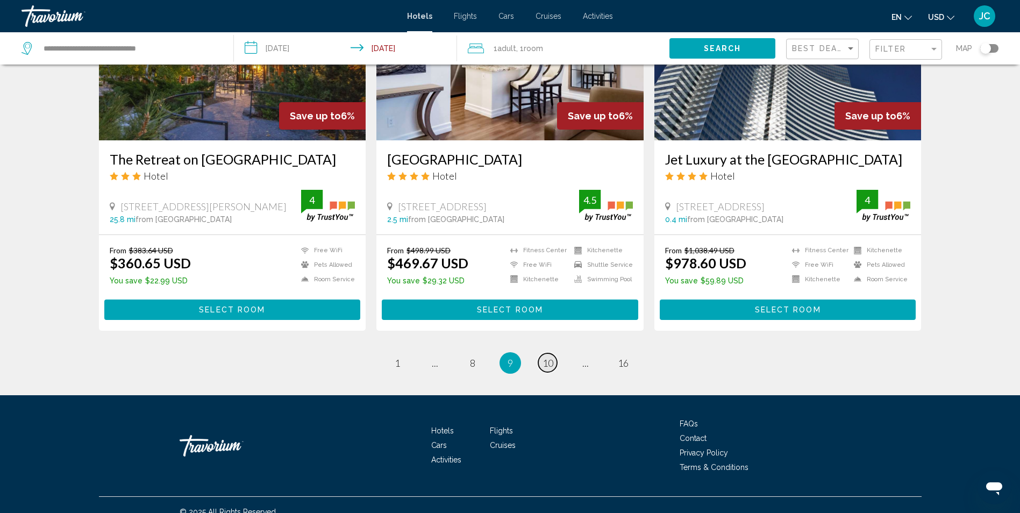
click at [546, 357] on span "10" at bounding box center [548, 363] width 11 height 12
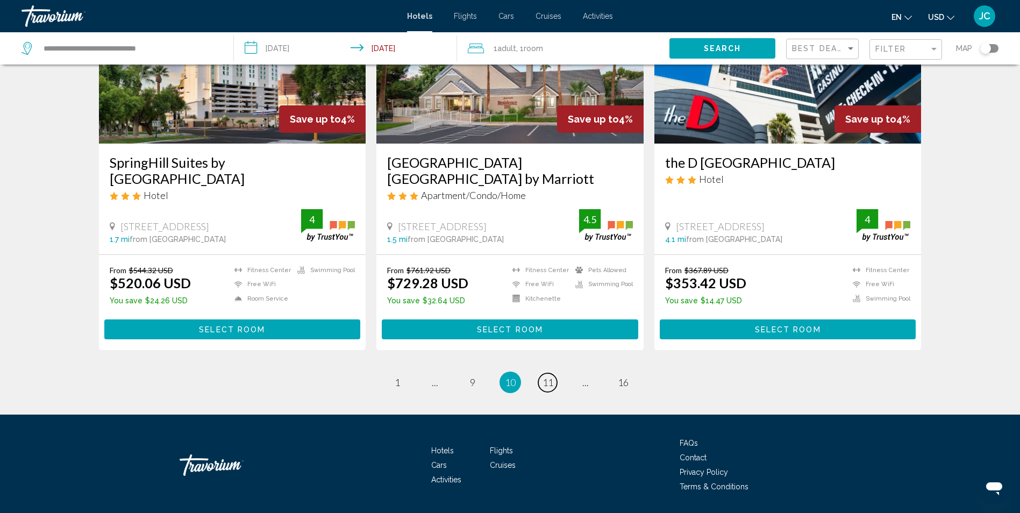
scroll to position [1364, 0]
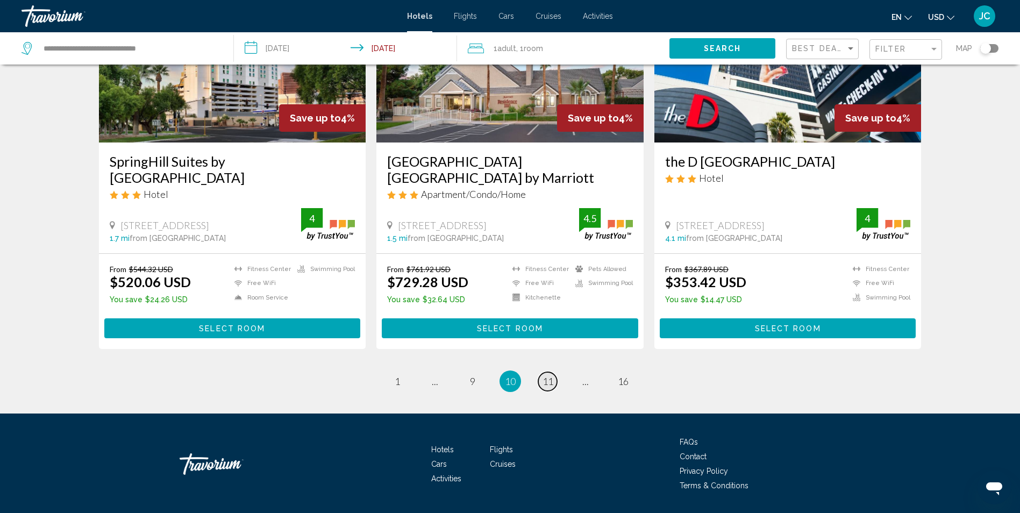
click at [544, 375] on span "11" at bounding box center [548, 381] width 11 height 12
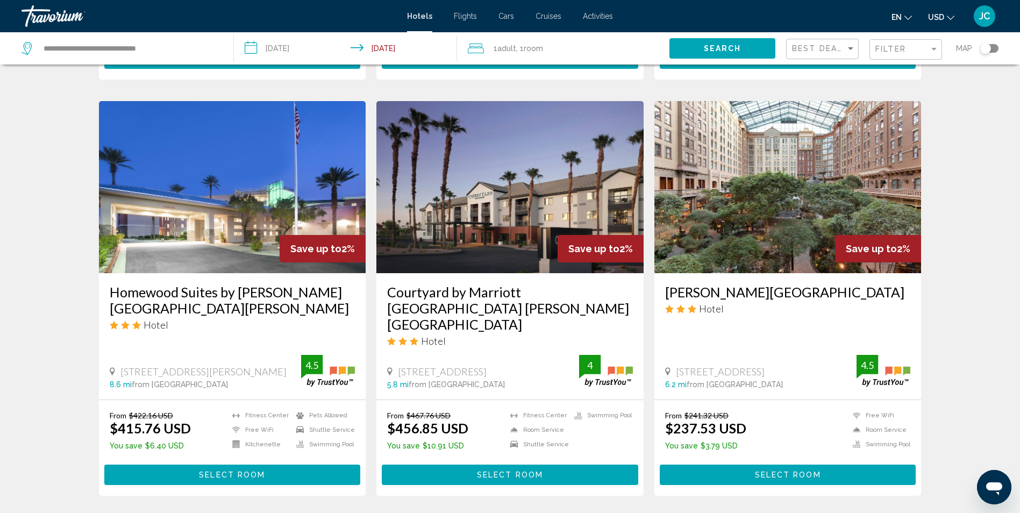
scroll to position [1344, 0]
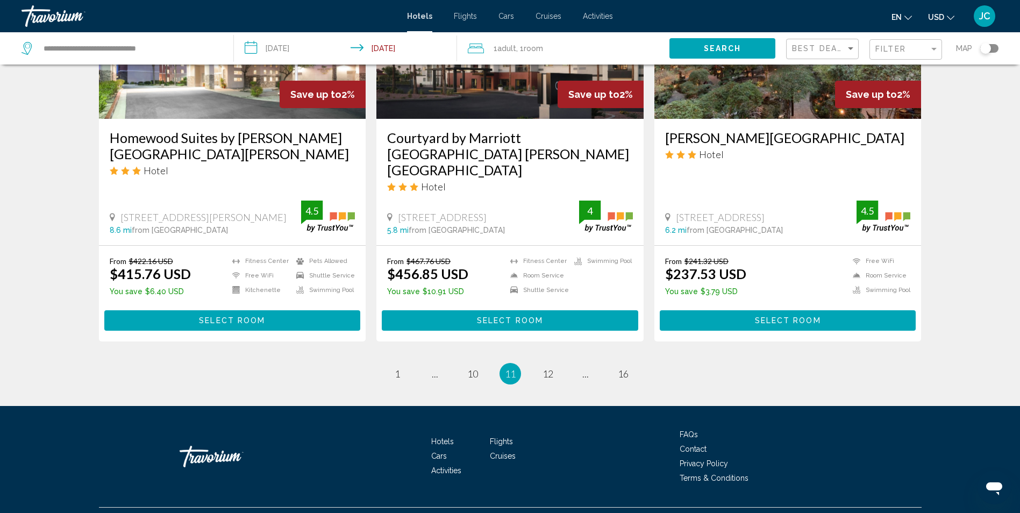
click at [532, 374] on ul "11 / 16 page 1 page ... page 10 You're on page 11 page 12 page ... page 16" at bounding box center [510, 374] width 823 height 22
click at [551, 374] on span "12" at bounding box center [548, 374] width 11 height 12
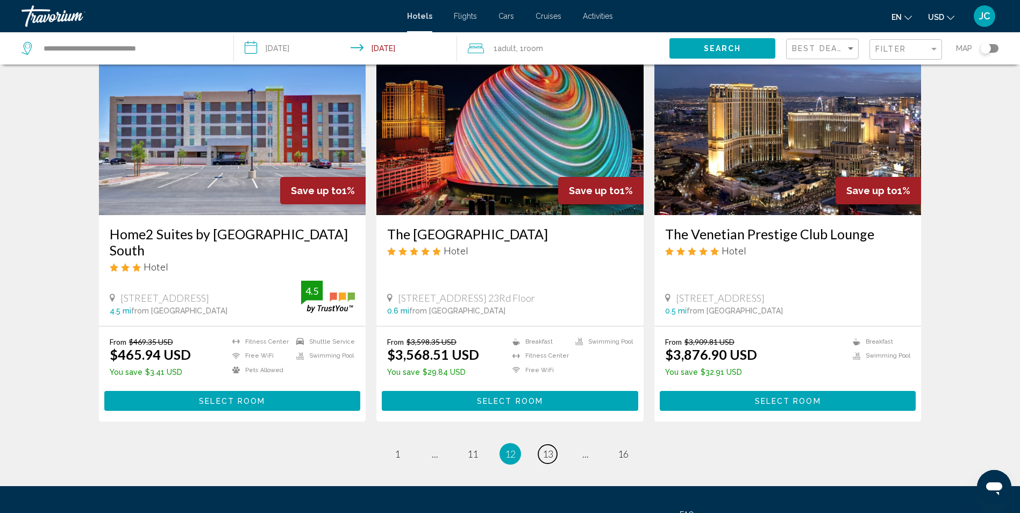
scroll to position [1290, 0]
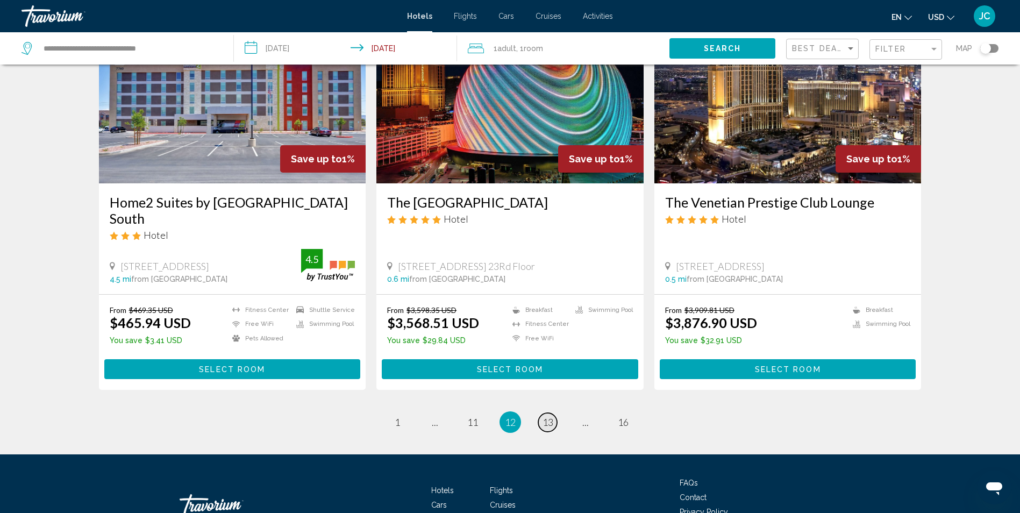
click at [549, 422] on span "13" at bounding box center [548, 422] width 11 height 12
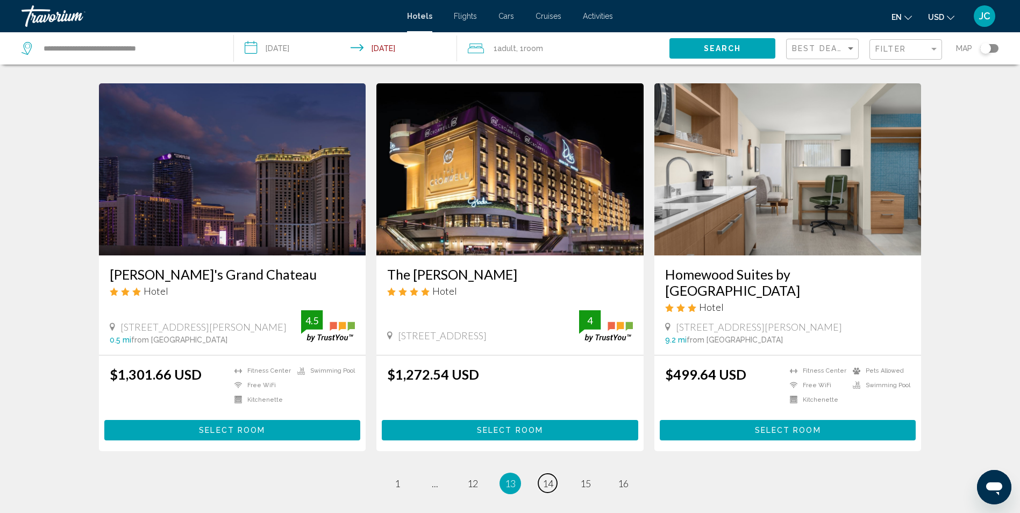
scroll to position [1237, 0]
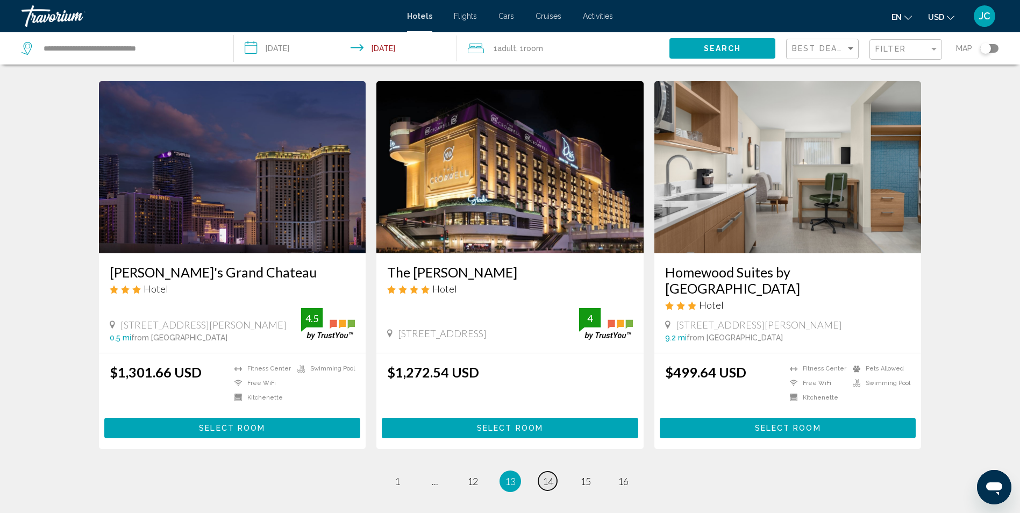
click at [551, 475] on span "14" at bounding box center [548, 481] width 11 height 12
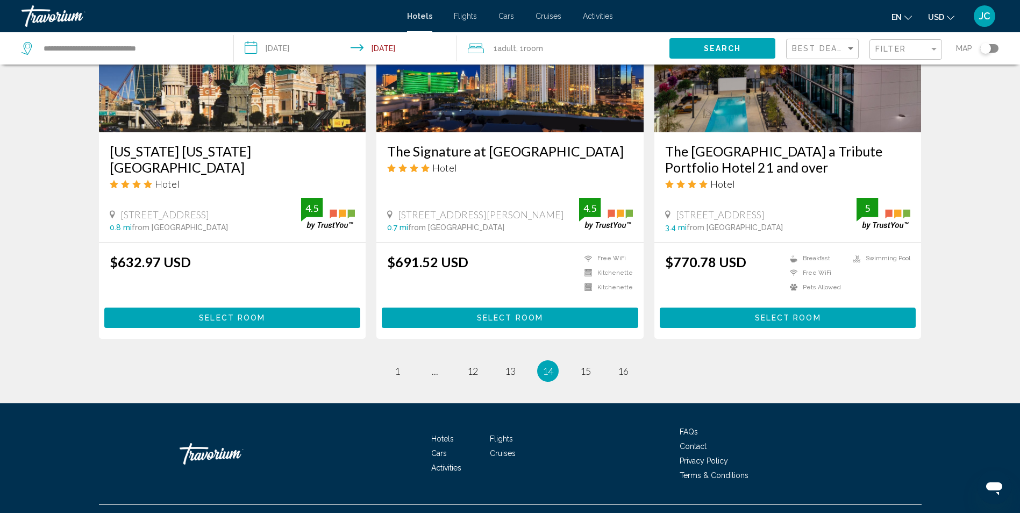
scroll to position [1347, 0]
